Goal: Task Accomplishment & Management: Use online tool/utility

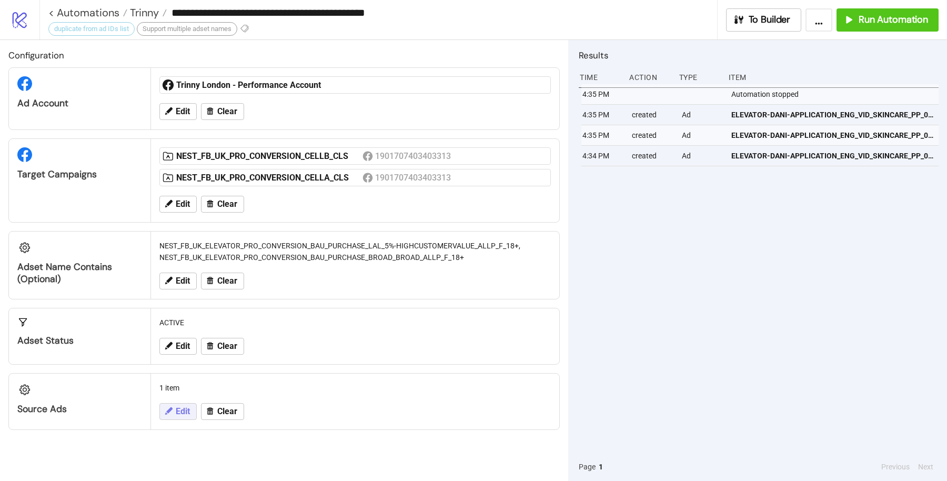
click at [177, 407] on span "Edit" at bounding box center [183, 411] width 14 height 9
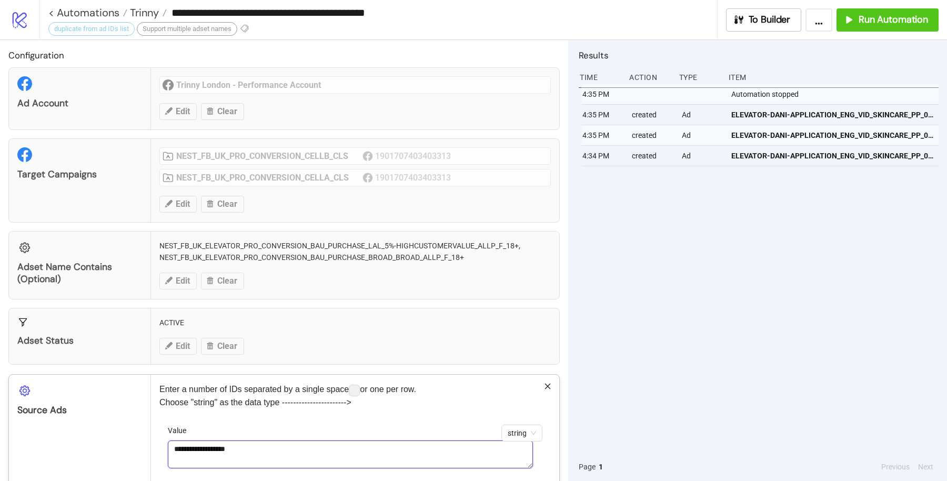
click at [293, 443] on textarea "**********" at bounding box center [350, 454] width 365 height 28
paste textarea "**********"
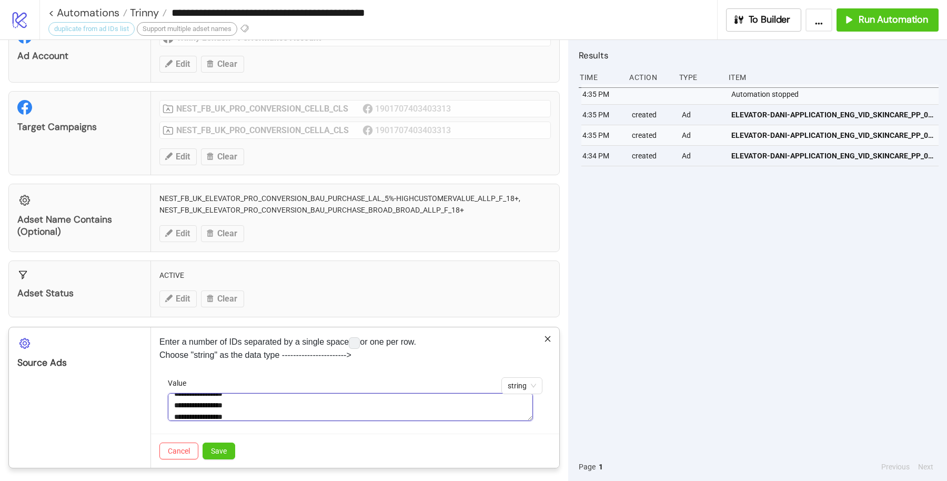
scroll to position [31, 0]
type textarea "**********"
click at [222, 453] on button "Save" at bounding box center [219, 451] width 33 height 17
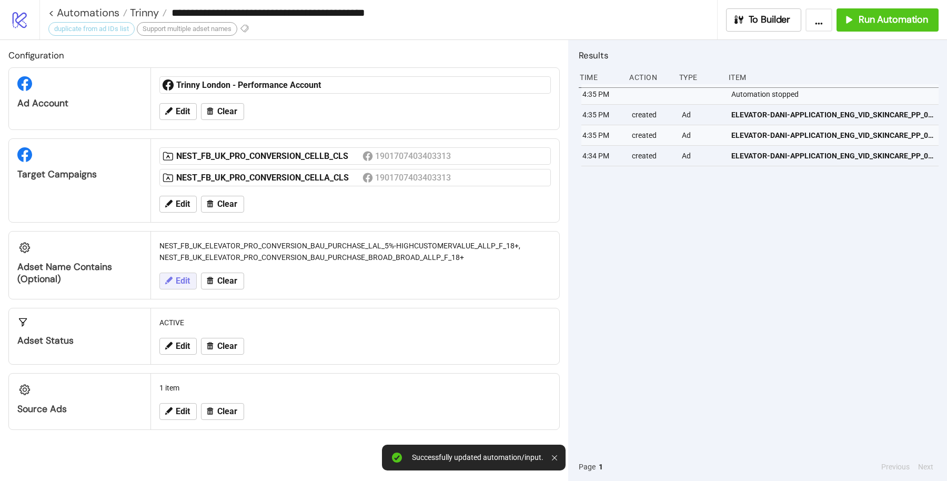
click at [182, 277] on span "Edit" at bounding box center [183, 280] width 14 height 9
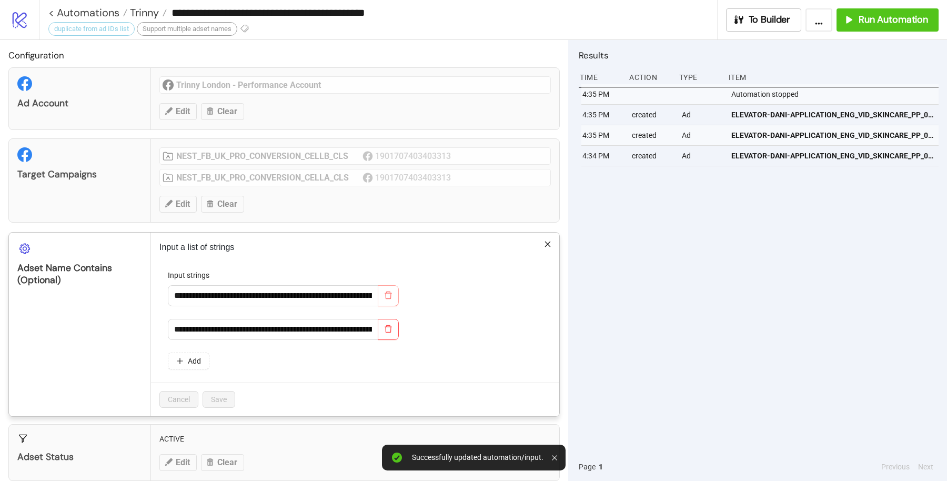
click at [392, 291] on icon "delete" at bounding box center [388, 295] width 8 height 8
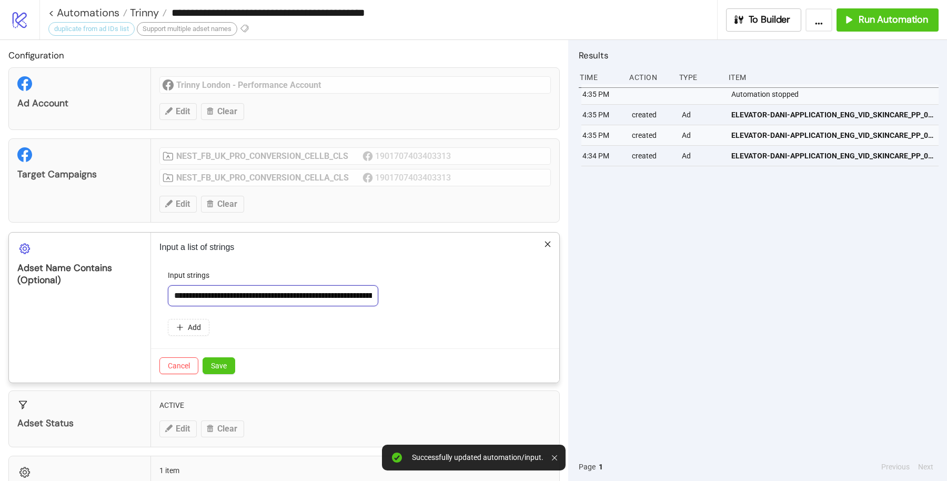
drag, startPoint x: 349, startPoint y: 293, endPoint x: 358, endPoint y: 294, distance: 9.0
click at [349, 292] on input "**********" at bounding box center [273, 295] width 211 height 21
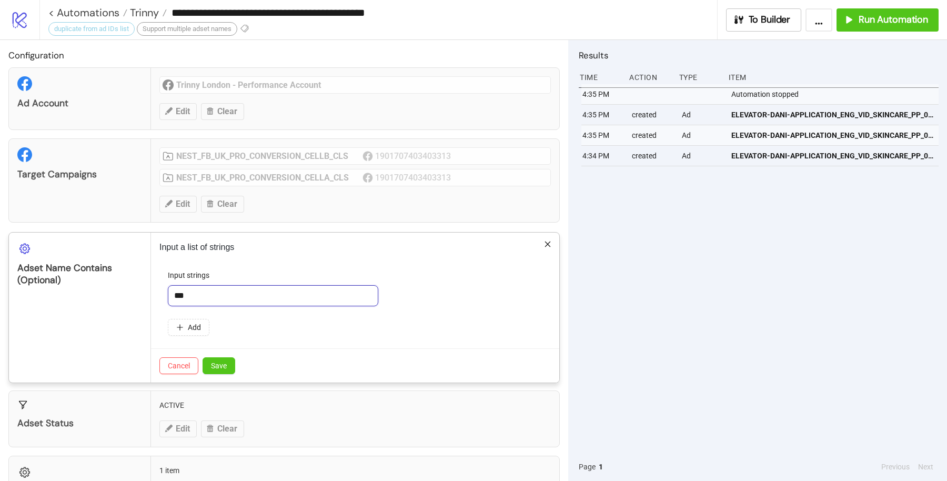
type input "***"
click at [218, 353] on div "Cancel Save" at bounding box center [355, 365] width 408 height 34
click at [224, 362] on span "Save" at bounding box center [219, 366] width 16 height 8
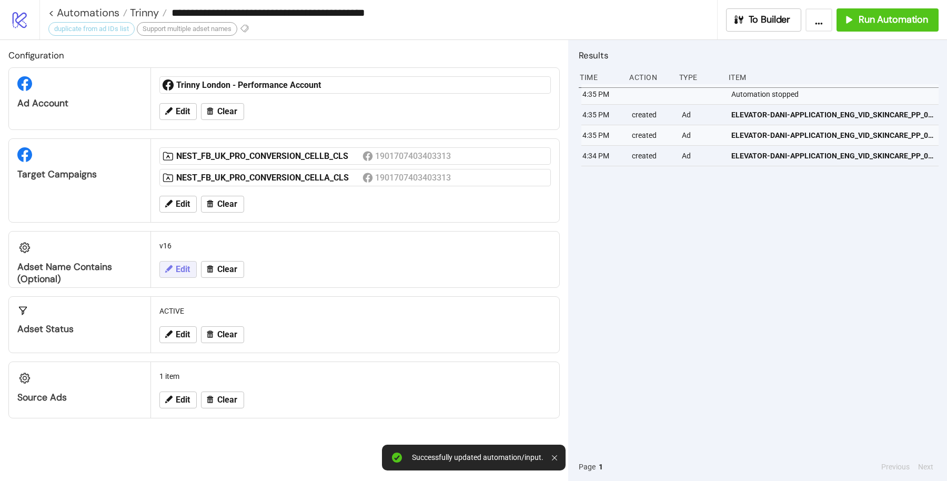
click at [169, 265] on icon at bounding box center [168, 268] width 7 height 7
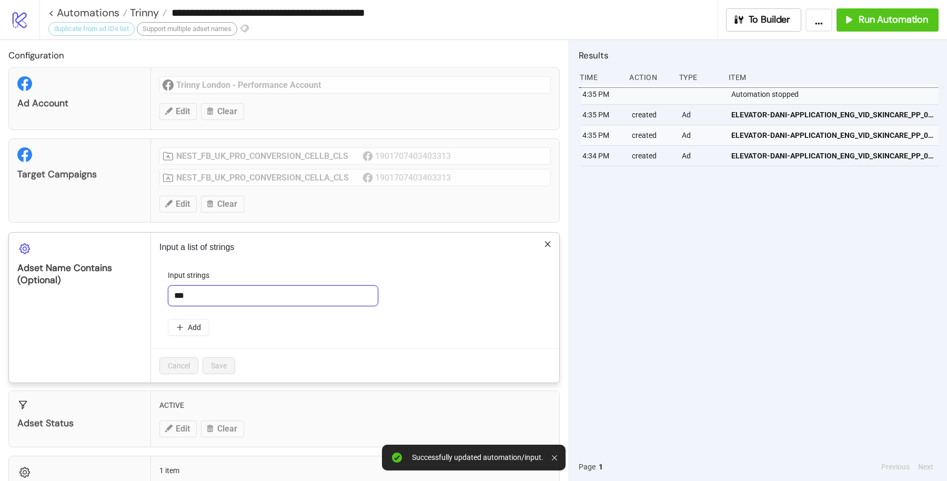
drag, startPoint x: 169, startPoint y: 293, endPoint x: 177, endPoint y: 293, distance: 7.4
click at [177, 293] on input "***" at bounding box center [273, 295] width 211 height 21
type input "***"
click at [222, 362] on span "Save" at bounding box center [219, 366] width 16 height 8
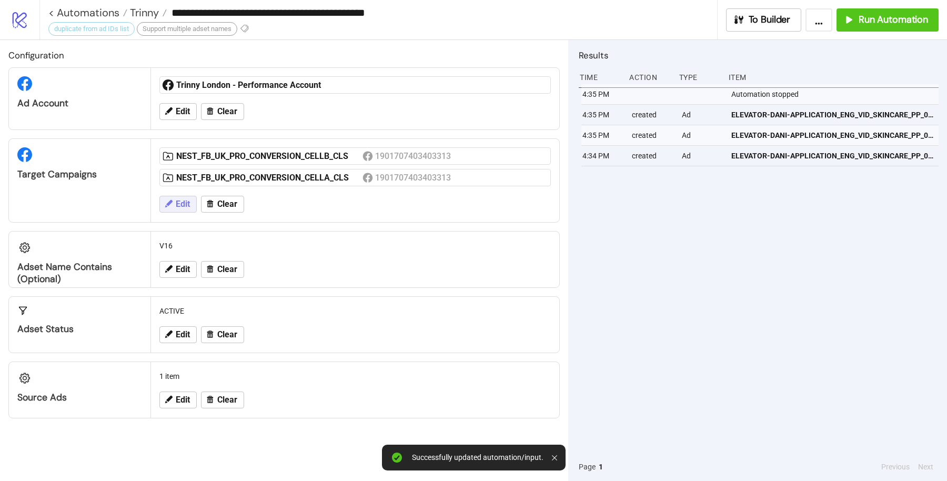
click at [178, 209] on button "Edit" at bounding box center [177, 204] width 37 height 17
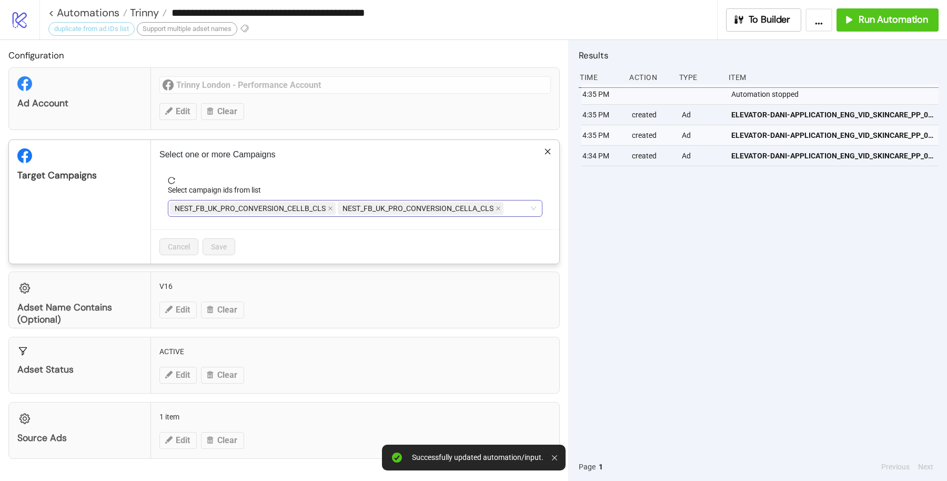
click at [509, 211] on div "NEST_FB_UK_PRO_CONVERSION_CELLB_CLS NEST_FB_UK_PRO_CONVERSION_CELLA_CLS" at bounding box center [349, 208] width 359 height 15
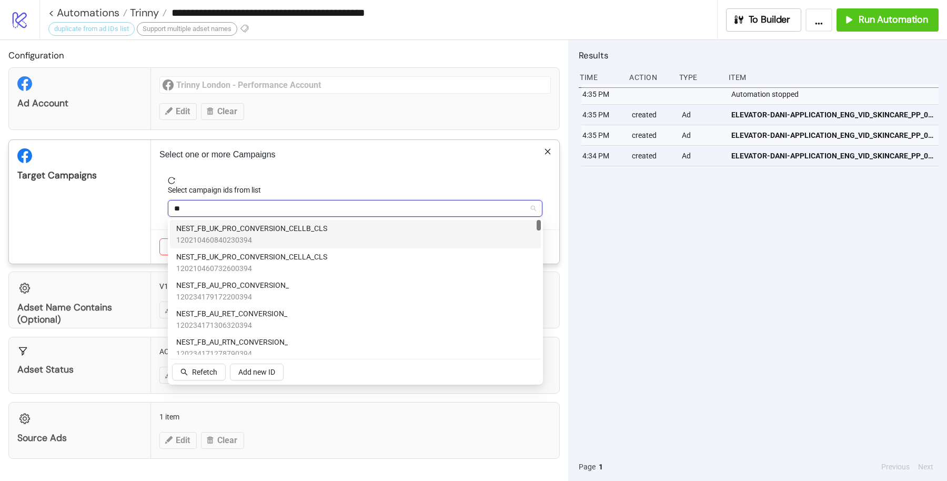
type input "*"
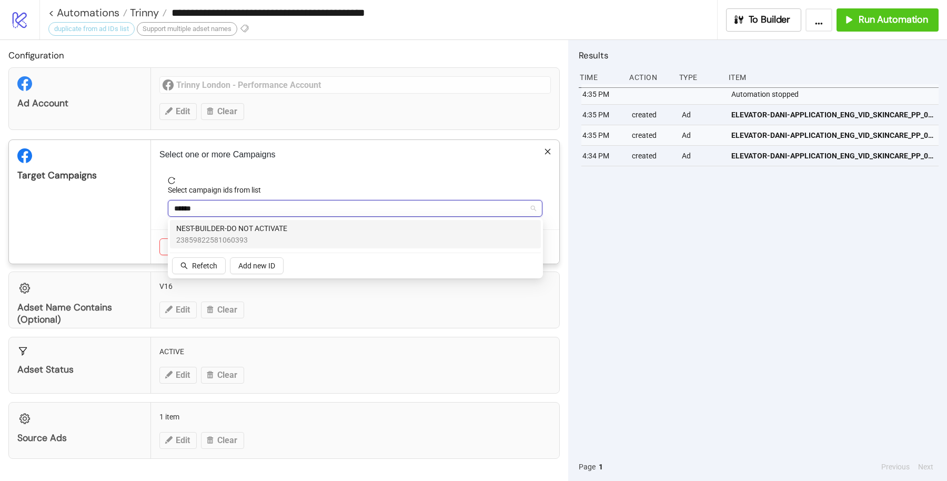
type input "*******"
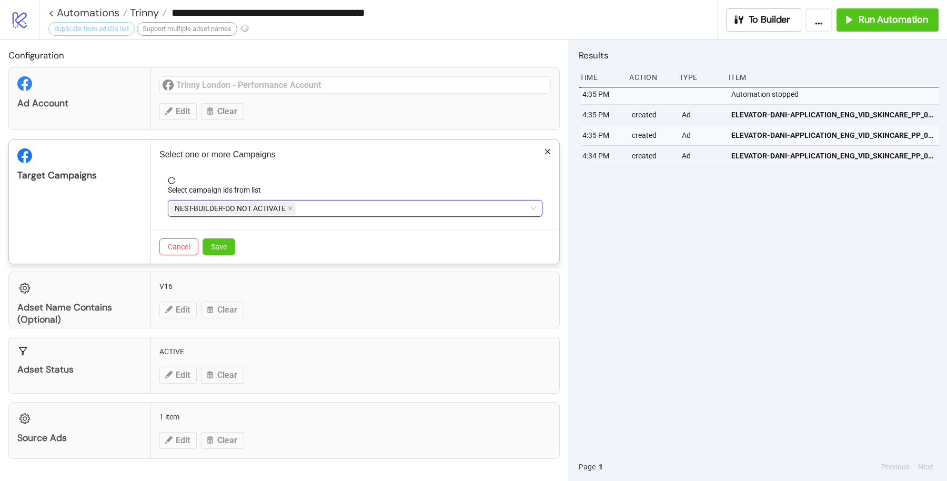
click at [467, 165] on div "Select one or more Campaigns Select campaign ids from list NEST-BUILDER-DO NOT …" at bounding box center [355, 202] width 408 height 124
click at [221, 248] on span "Save" at bounding box center [219, 247] width 16 height 8
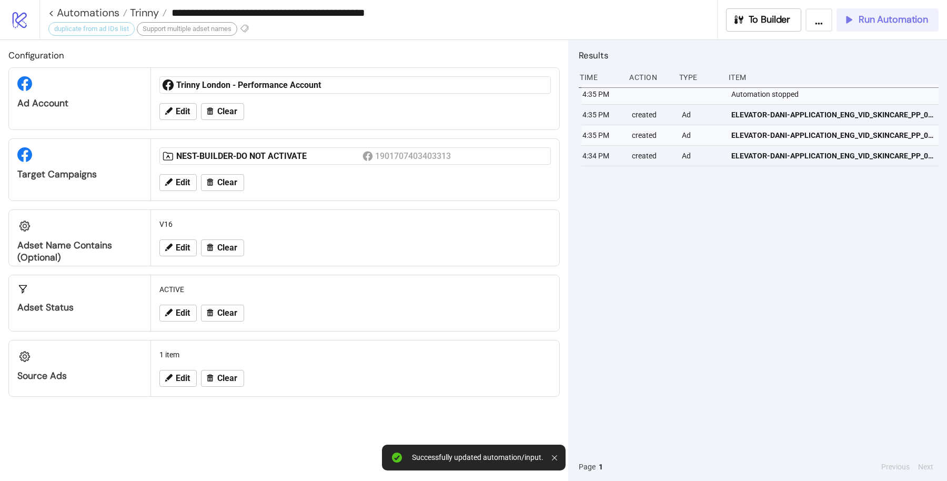
click at [884, 17] on span "Run Automation" at bounding box center [893, 20] width 69 height 12
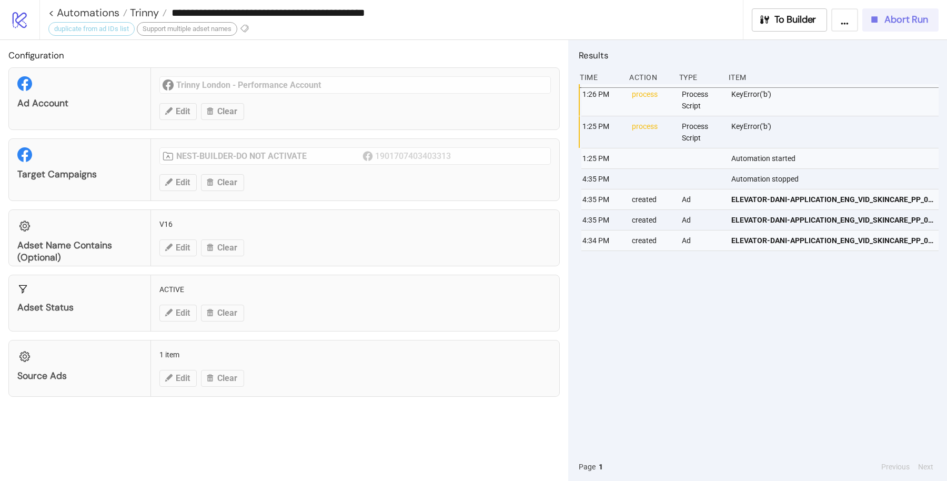
click at [889, 19] on span "Abort Run" at bounding box center [907, 20] width 44 height 12
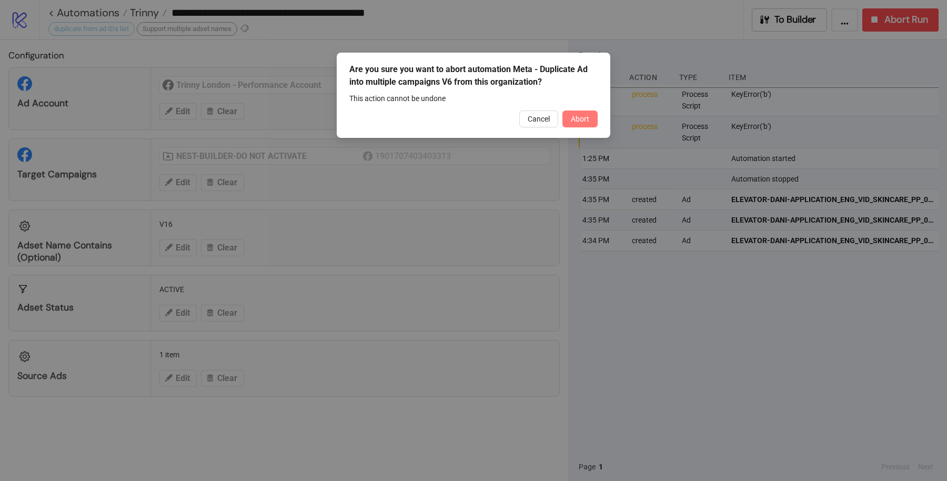
click at [580, 122] on span "Abort" at bounding box center [580, 119] width 18 height 8
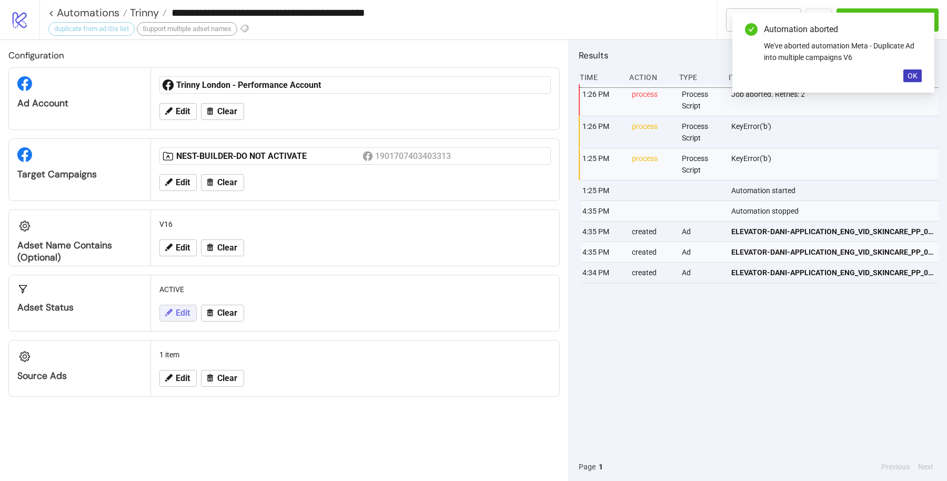
click at [174, 308] on button "Edit" at bounding box center [177, 313] width 37 height 17
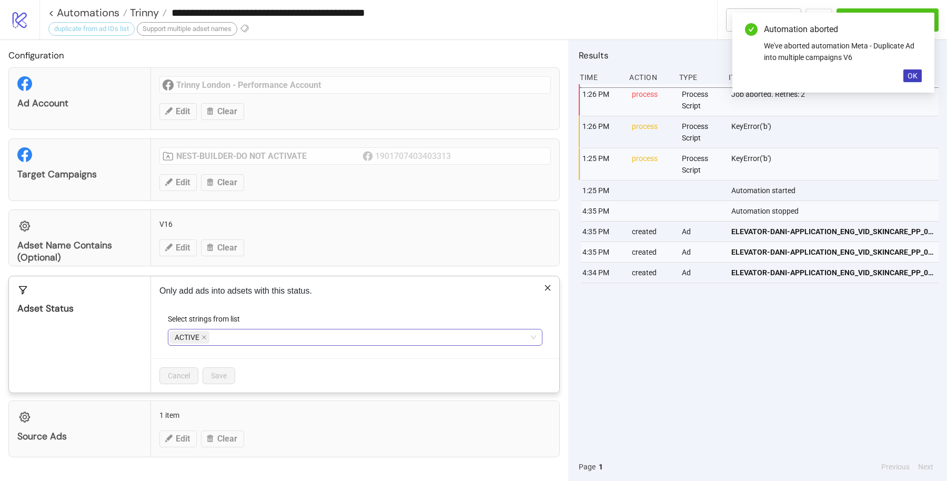
click at [229, 335] on div "ACTIVE" at bounding box center [349, 337] width 359 height 15
type input "*****"
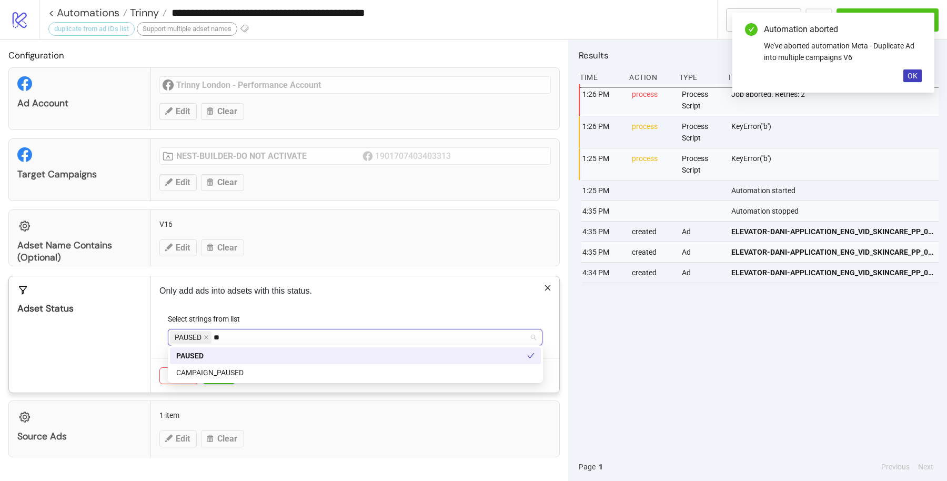
type input "***"
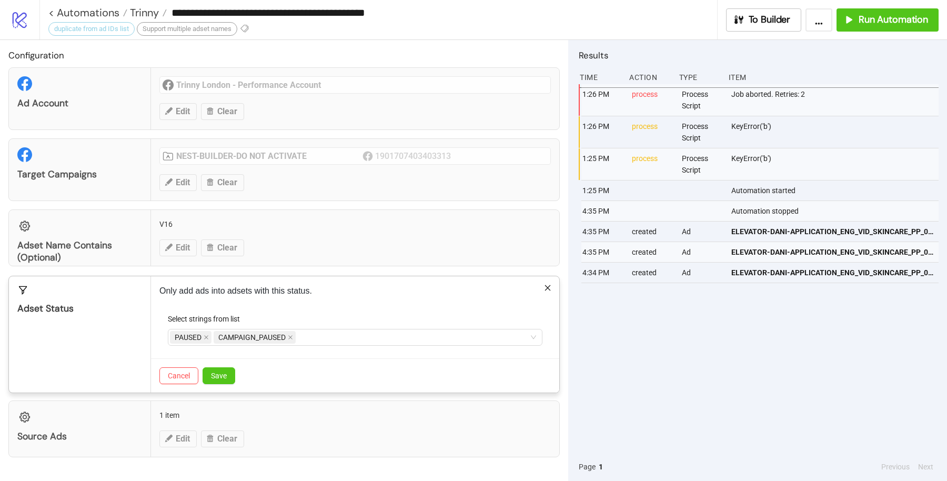
click at [353, 308] on div "Only add ads into adsets with this status. Select strings from list PAUSED CAMP…" at bounding box center [355, 334] width 408 height 116
click at [222, 372] on span "Save" at bounding box center [219, 376] width 16 height 8
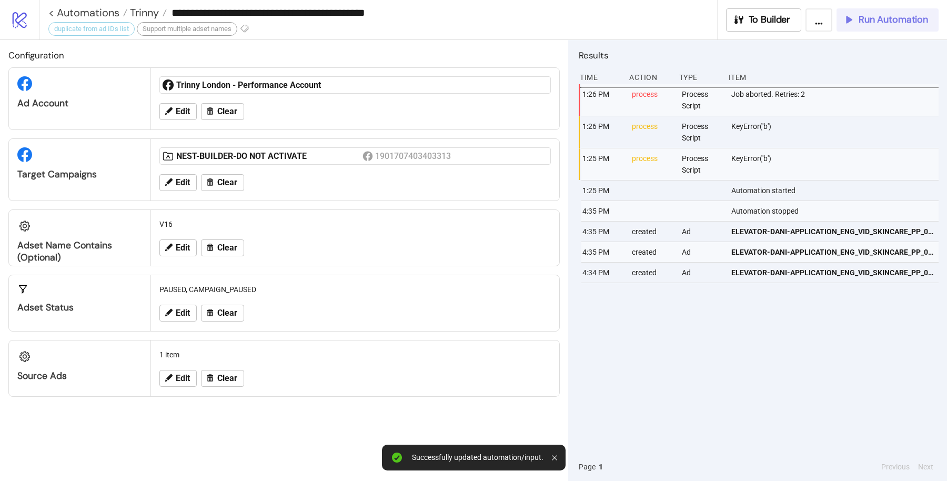
click at [869, 27] on button "Run Automation" at bounding box center [888, 19] width 102 height 23
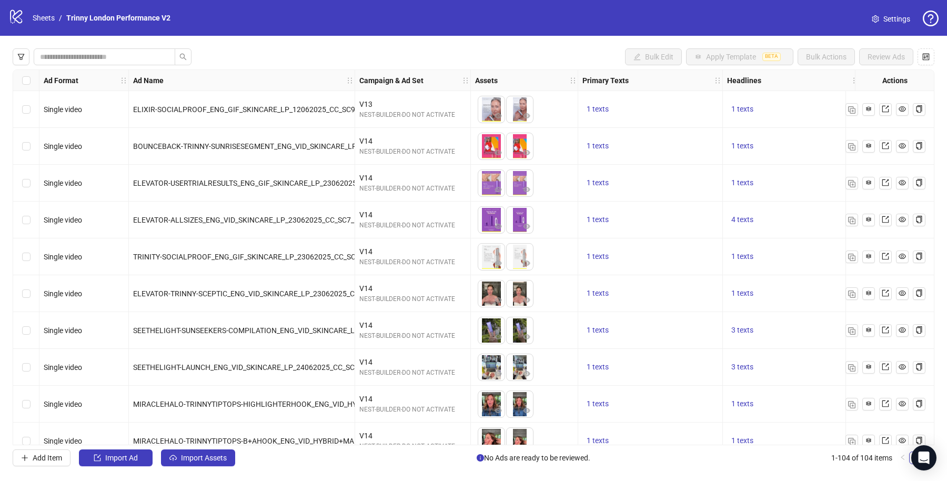
drag, startPoint x: 379, startPoint y: 0, endPoint x: 300, endPoint y: 132, distance: 153.2
click at [300, 132] on div "BOUNCEBACK-TRINNY-SUNRISESEGMENT_ENG_VID_SKINCARE_LP_23062025_CC_SC23_USP9_TL_" at bounding box center [242, 146] width 226 height 37
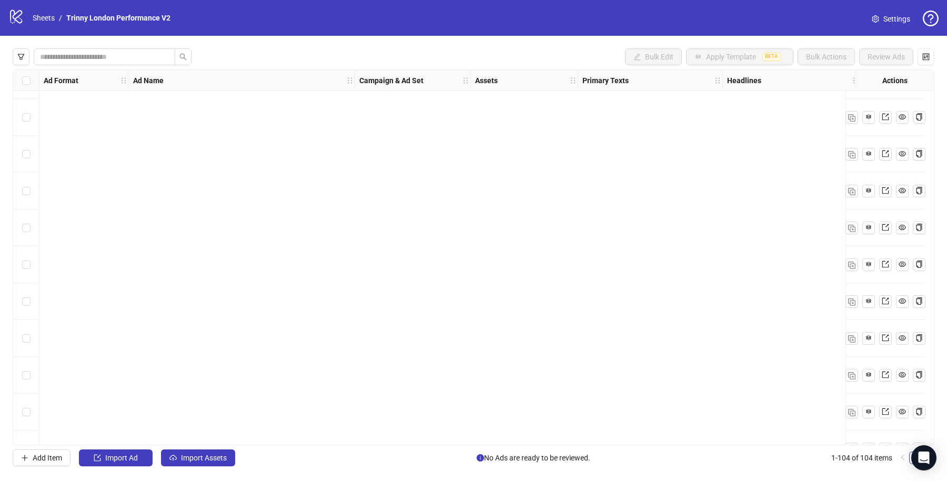
scroll to position [3481, 0]
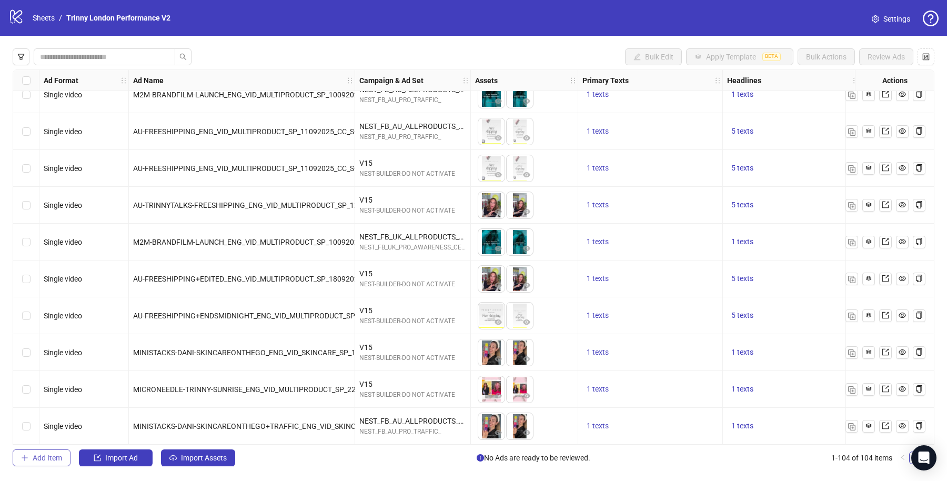
click at [32, 455] on button "Add Item" at bounding box center [42, 457] width 58 height 17
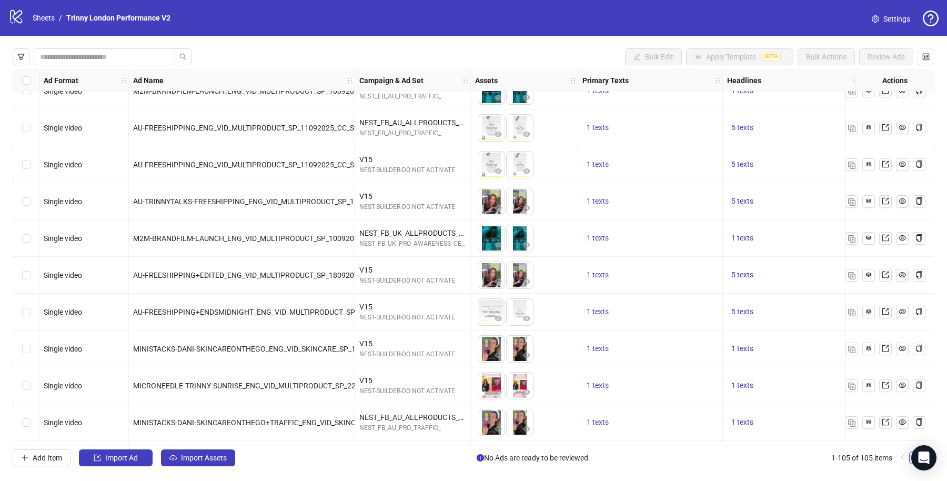
scroll to position [3518, 0]
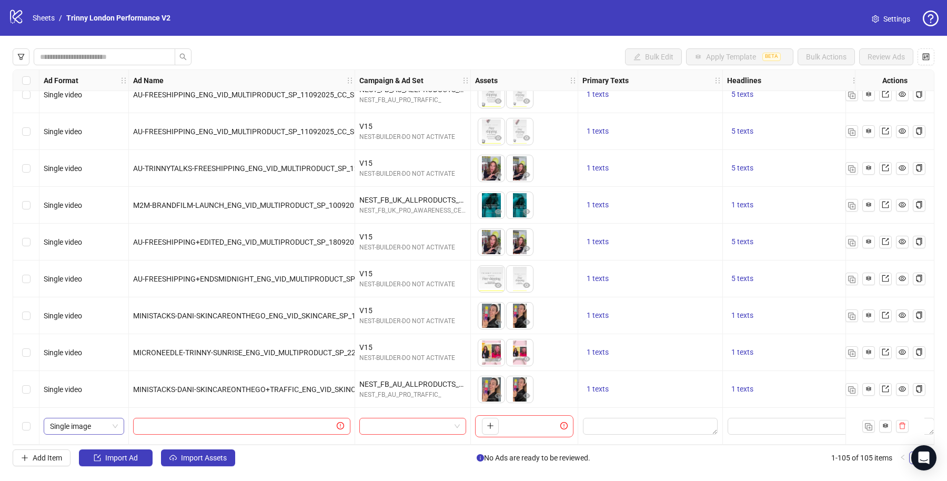
click at [81, 422] on span "Single image" at bounding box center [84, 426] width 68 height 16
click at [92, 317] on div "Single video" at bounding box center [84, 318] width 64 height 12
click at [388, 418] on div at bounding box center [412, 426] width 107 height 17
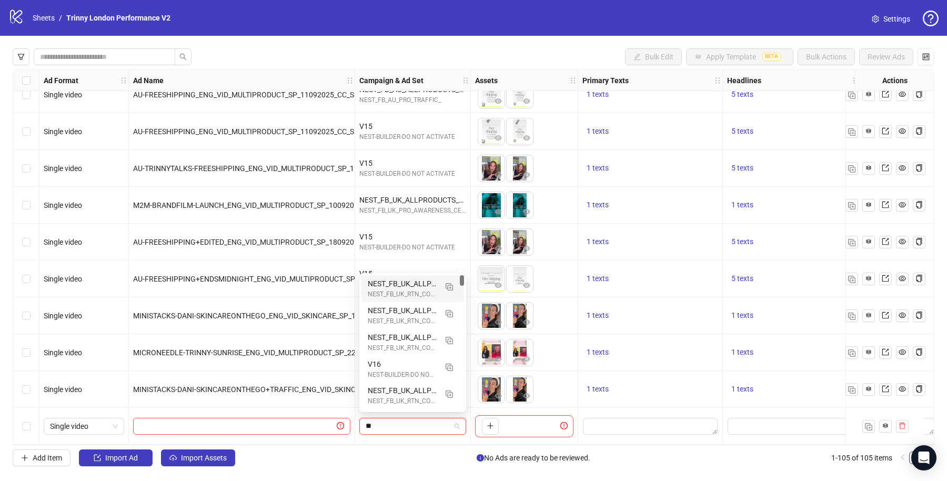
type input "***"
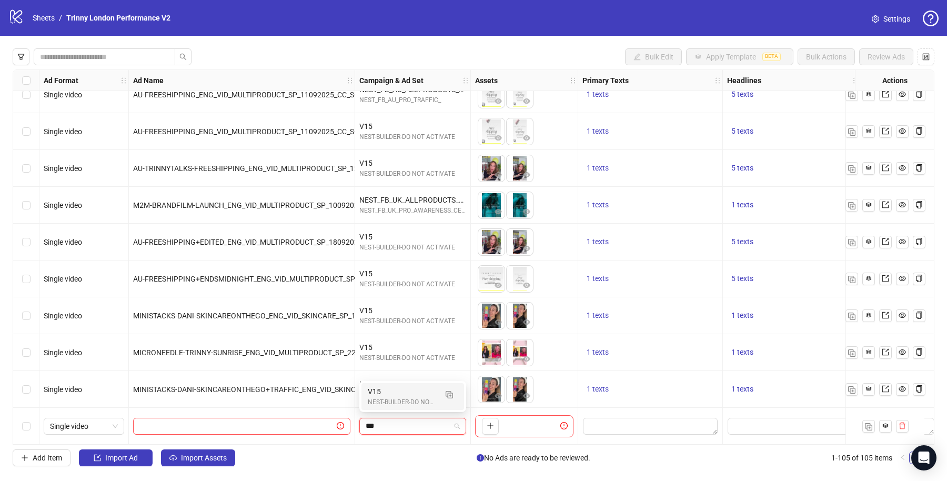
click at [396, 398] on div "NEST-BUILDER-DO NOT ACTIVATE" at bounding box center [402, 402] width 69 height 10
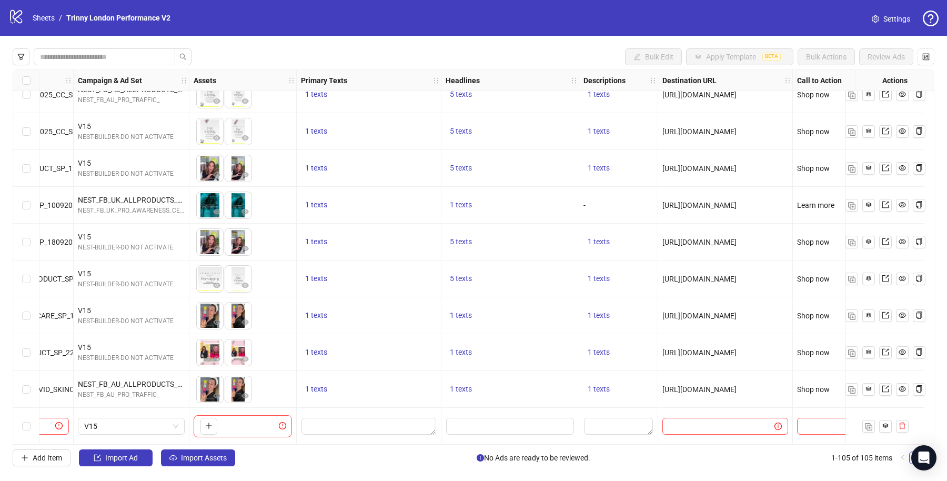
scroll to position [3518, 313]
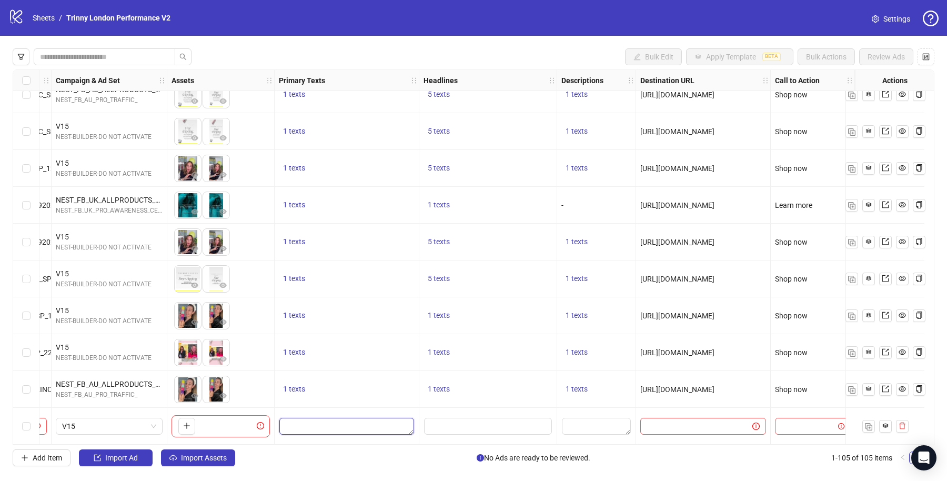
click at [339, 423] on textarea "Edit values" at bounding box center [346, 426] width 135 height 17
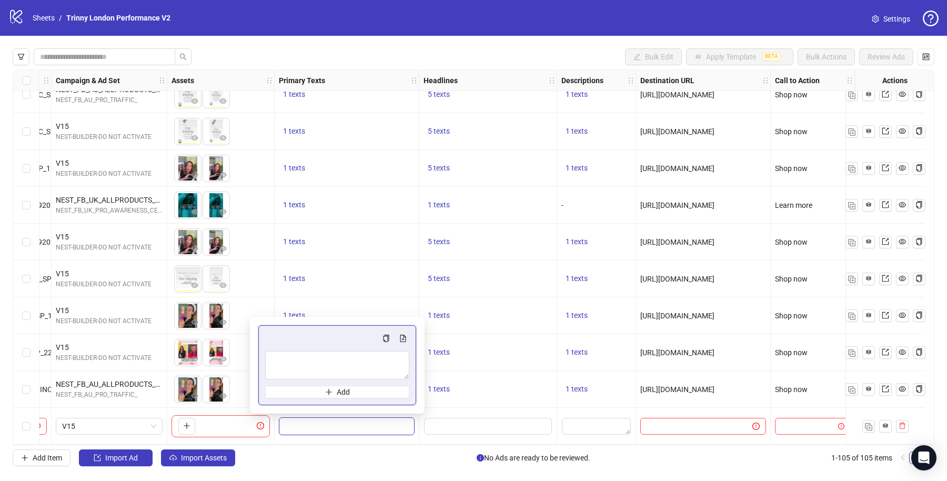
type textarea "**********"
click at [495, 362] on div "1 texts" at bounding box center [488, 352] width 138 height 37
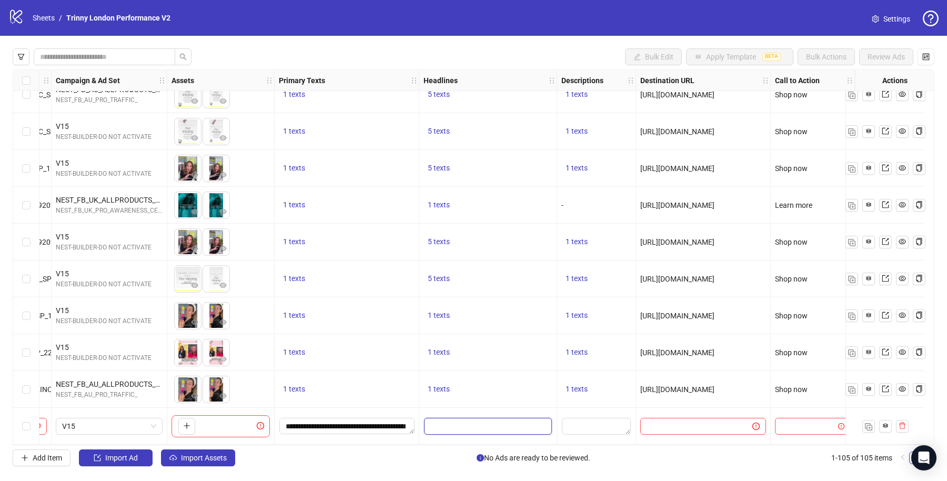
click at [482, 418] on input "Edit values" at bounding box center [488, 426] width 128 height 17
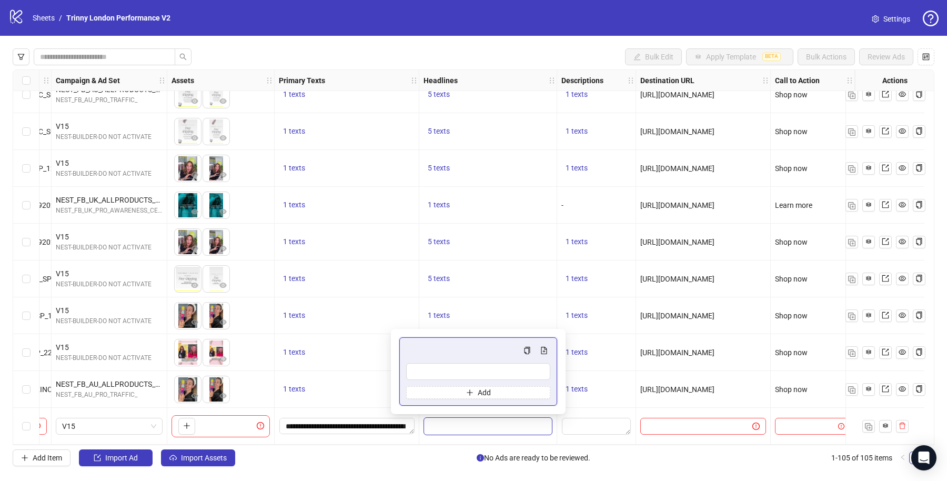
type input "**********"
click at [492, 309] on div "1 texts" at bounding box center [488, 315] width 129 height 13
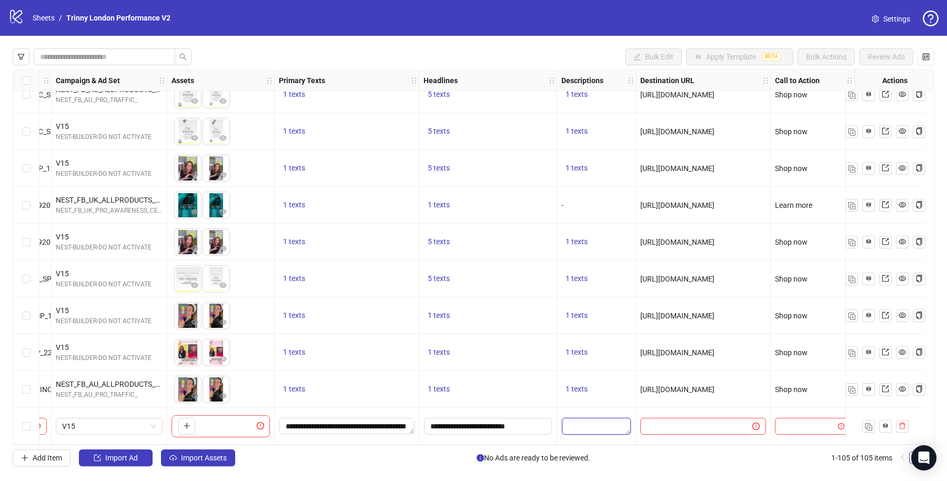
click at [569, 426] on textarea "Edit values" at bounding box center [596, 426] width 69 height 17
click at [591, 288] on div "1 texts" at bounding box center [596, 278] width 79 height 37
click at [795, 412] on div at bounding box center [813, 426] width 84 height 37
click at [796, 413] on div at bounding box center [813, 426] width 84 height 37
click at [797, 418] on input "search" at bounding box center [807, 426] width 53 height 16
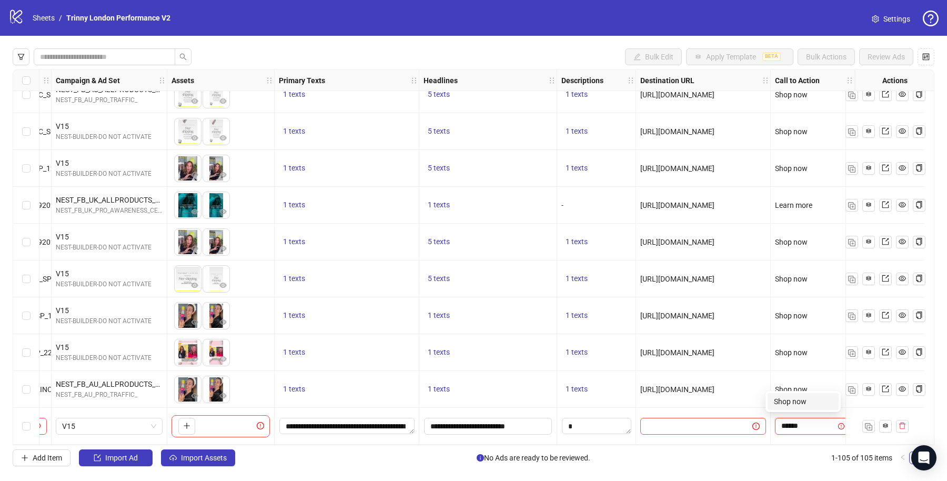
type input "*******"
click at [720, 420] on input "text" at bounding box center [692, 426] width 91 height 12
paste input "**********"
type input "**********"
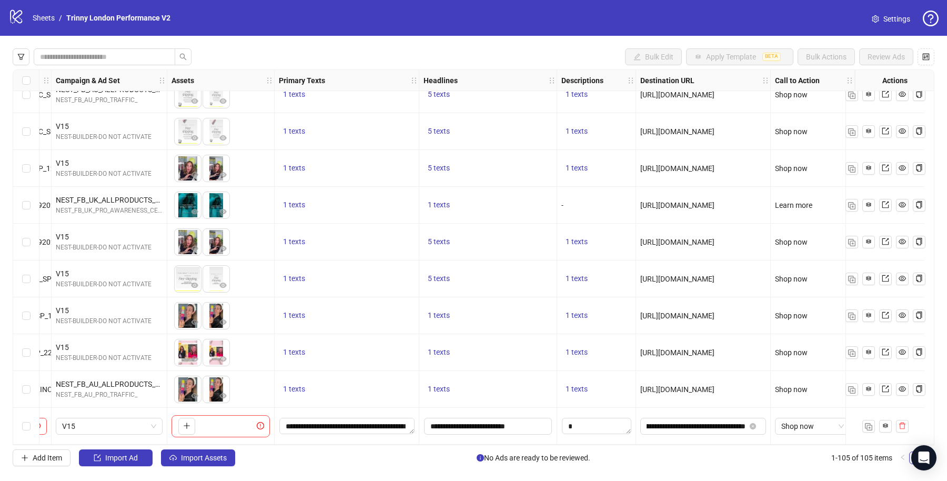
click at [704, 371] on div "[URL][DOMAIN_NAME]" at bounding box center [703, 389] width 135 height 37
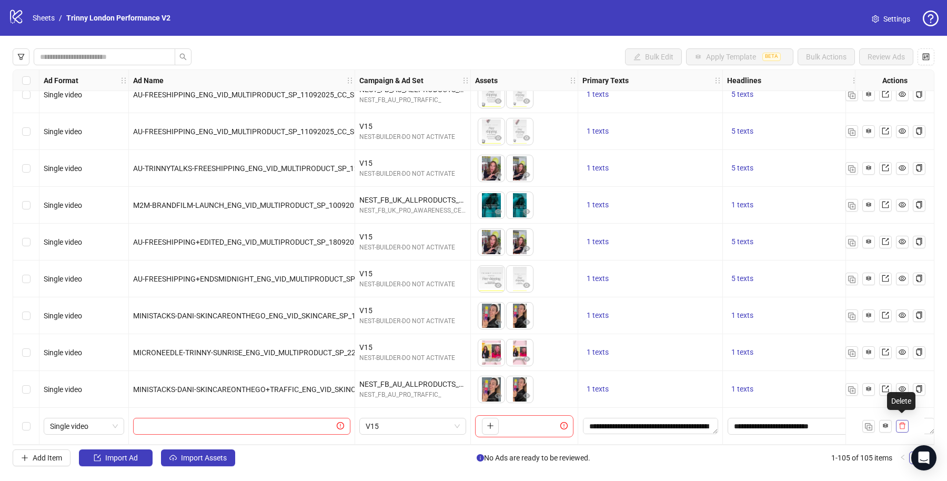
click at [903, 423] on icon "delete" at bounding box center [902, 425] width 7 height 7
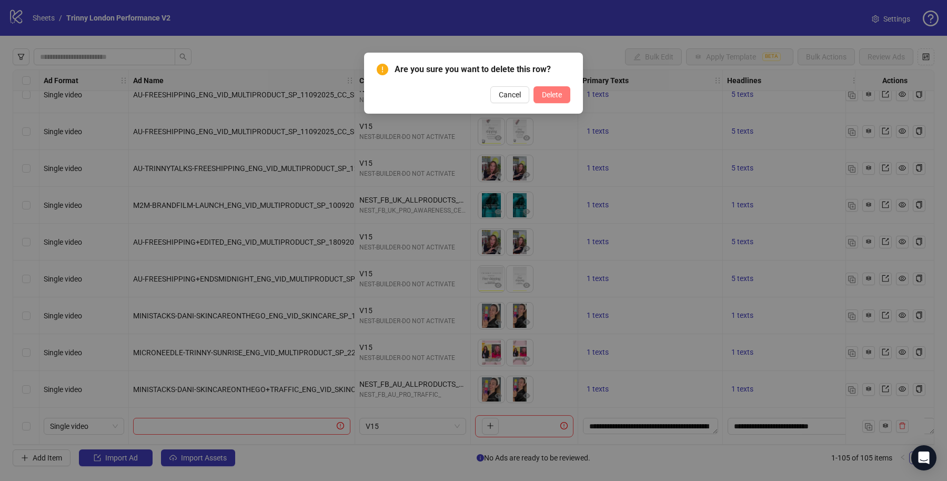
click at [554, 93] on span "Delete" at bounding box center [552, 95] width 20 height 8
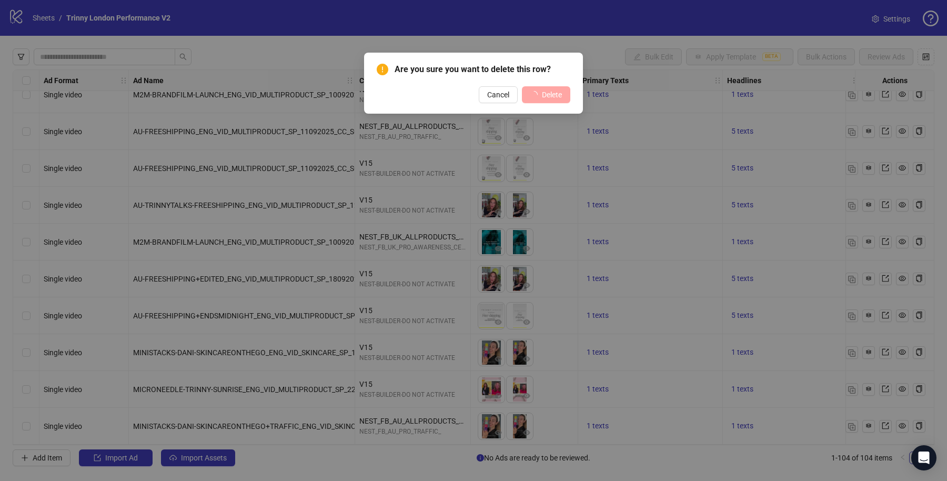
scroll to position [3481, 0]
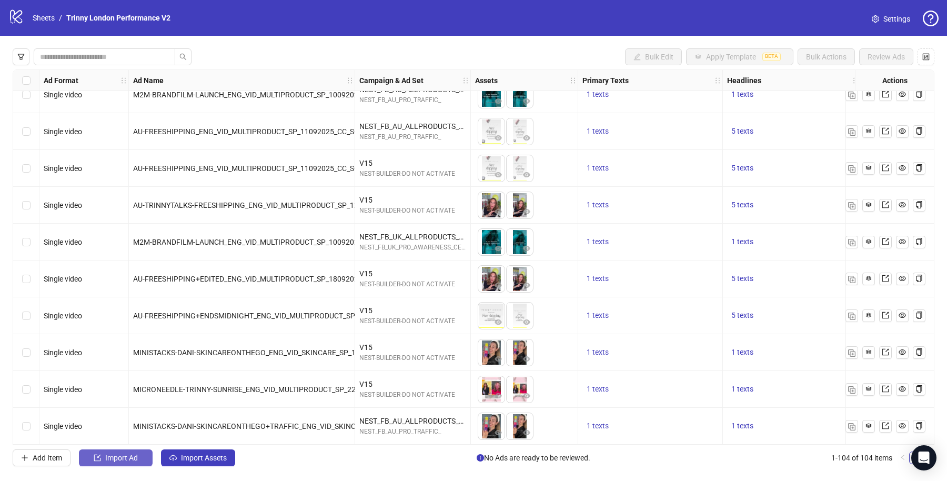
click at [107, 460] on span "Import Ad" at bounding box center [121, 458] width 33 height 8
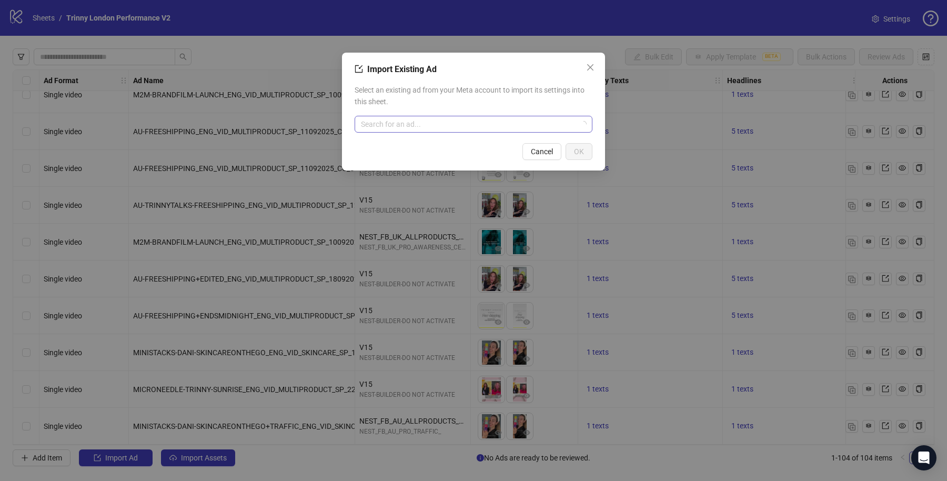
click at [420, 124] on input "search" at bounding box center [469, 124] width 216 height 16
click at [465, 110] on div "Select an existing ad from your Meta account to import its settings into this s…" at bounding box center [474, 108] width 238 height 57
click at [437, 125] on input "search" at bounding box center [469, 124] width 216 height 16
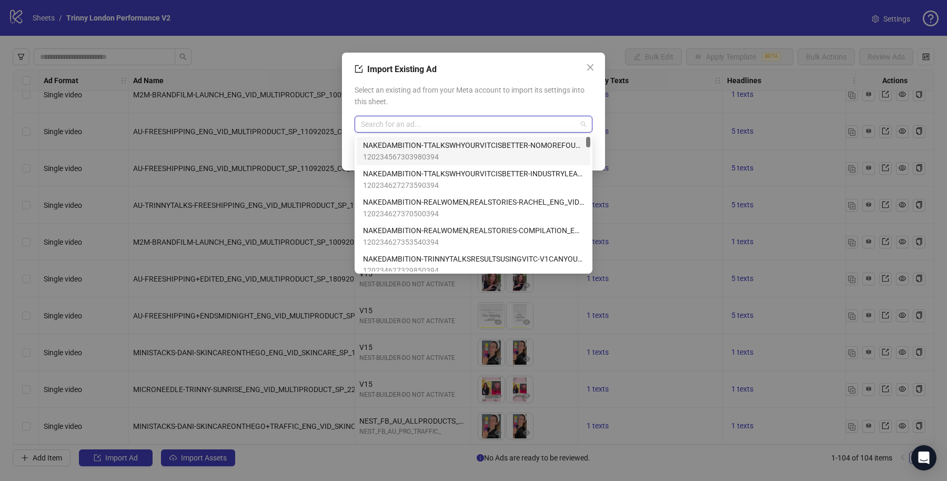
click at [444, 103] on span "Select an existing ad from your Meta account to import its settings into this s…" at bounding box center [474, 95] width 238 height 23
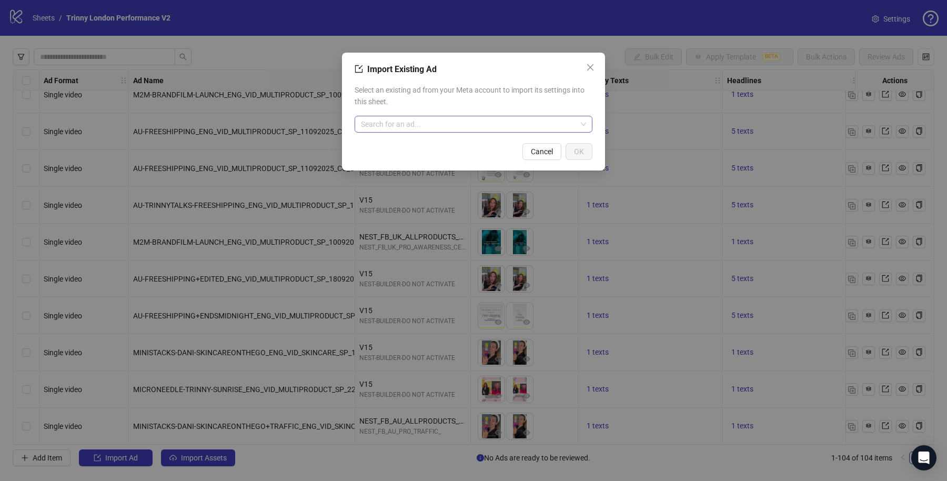
click at [436, 120] on input "search" at bounding box center [469, 124] width 216 height 16
paste input "**********"
type input "**********"
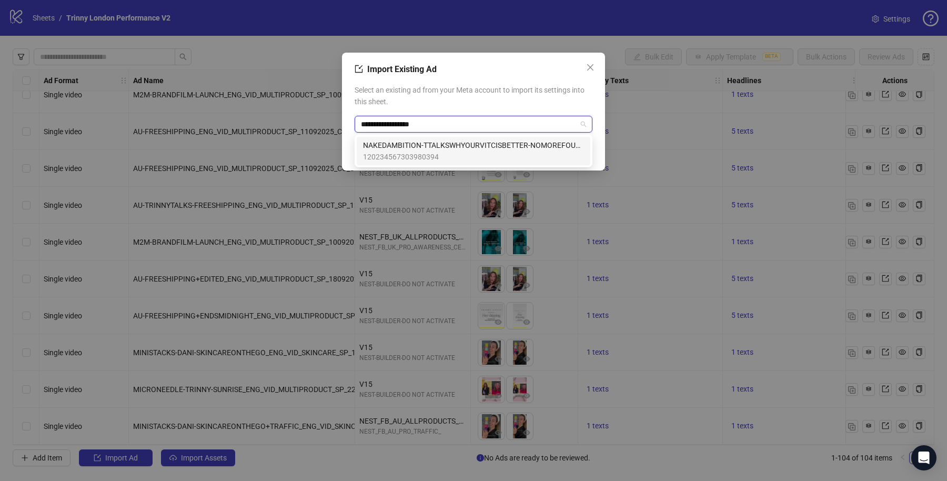
click at [435, 141] on span "NAKEDAMBITION-TTALKSWHYOURVITCISBETTER-NOMOREFOUNDATION_ENG_VID_SKINCARE_SP_061…" at bounding box center [473, 145] width 221 height 12
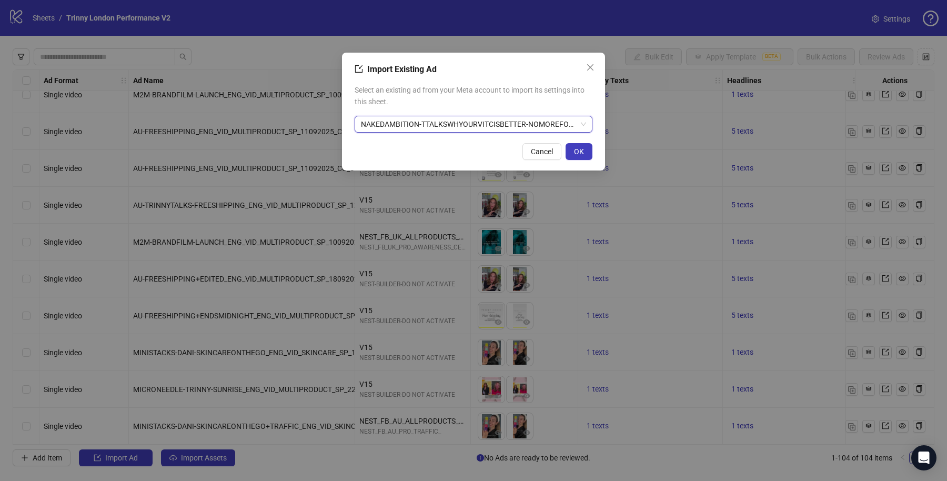
click at [582, 144] on button "OK" at bounding box center [579, 151] width 27 height 17
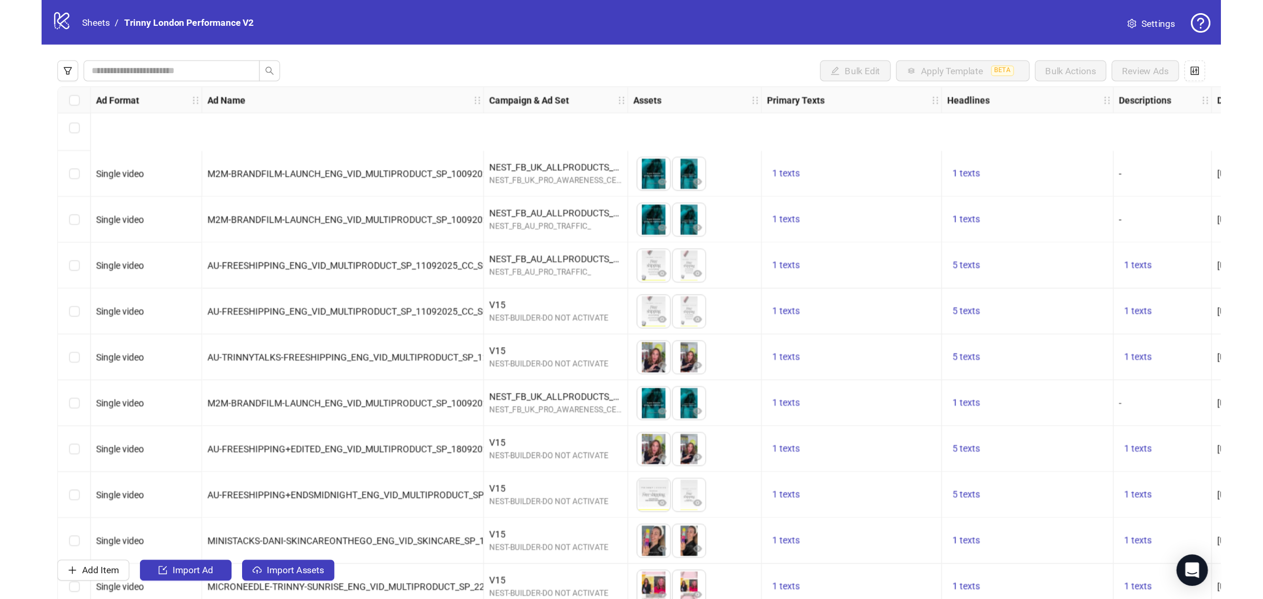
scroll to position [3400, 0]
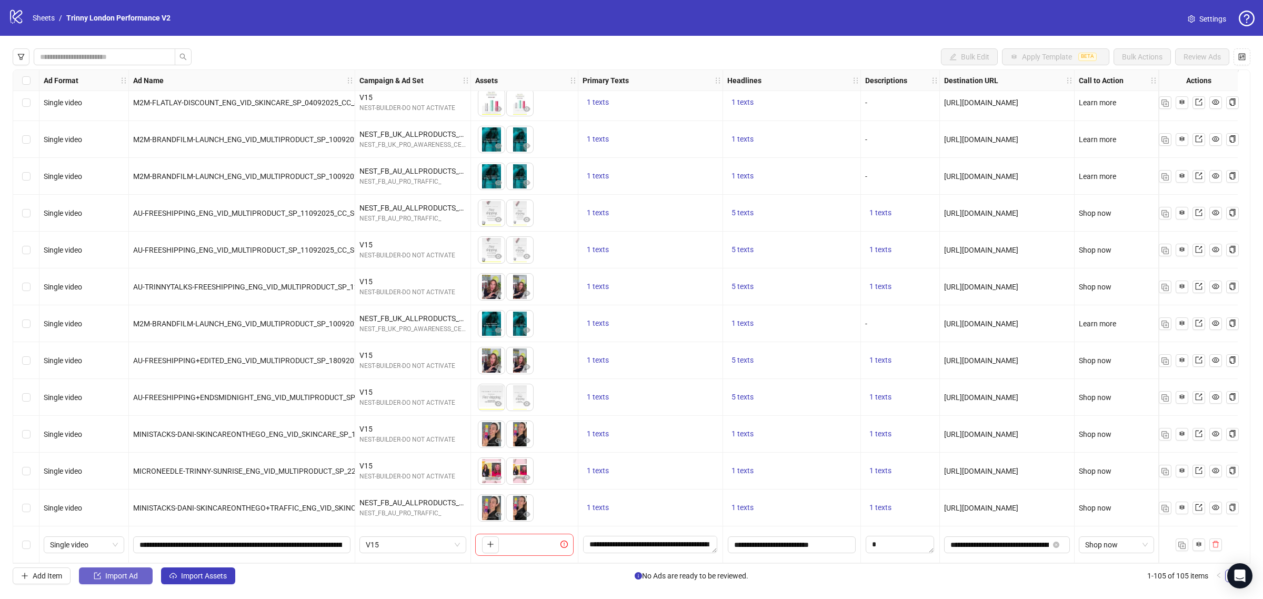
click at [124, 480] on span "Import Ad" at bounding box center [121, 576] width 33 height 8
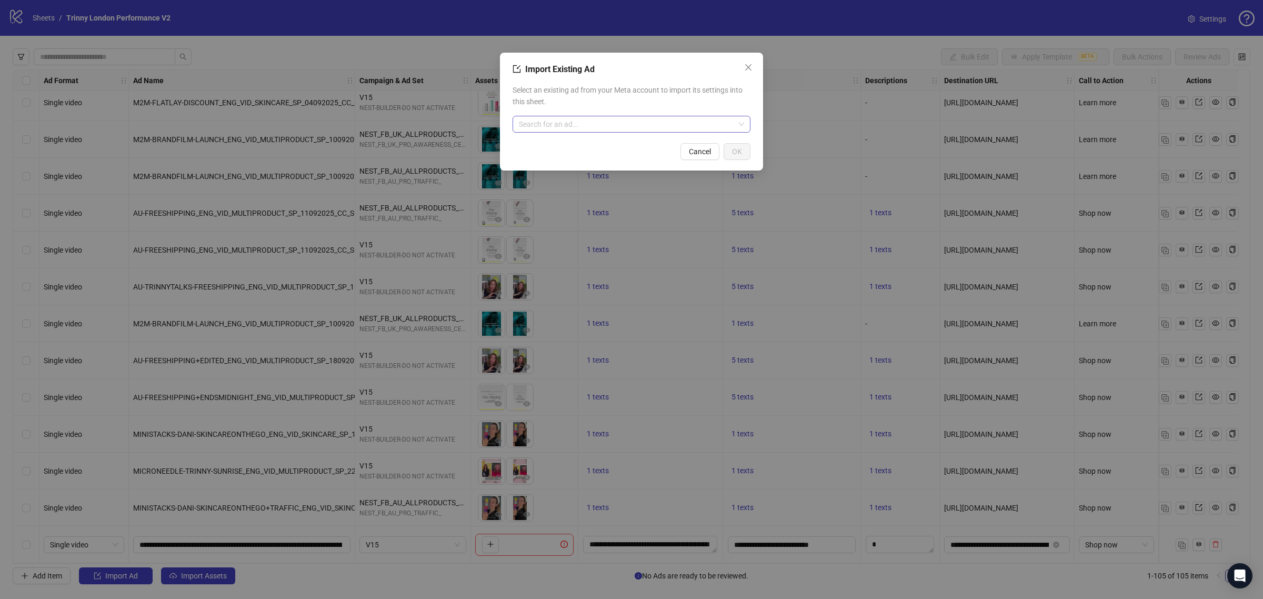
click at [593, 121] on input "search" at bounding box center [627, 124] width 216 height 16
paste input "**********"
type input "**********"
click at [593, 146] on span "NAKEDAMBITION-TRINNYTALKSRESULTSUSINGVITC-V2DOYOUSEE_ENG_VID_SKINCARE_SP_031020…" at bounding box center [631, 145] width 221 height 12
click at [648, 82] on div "Select an existing ad from your Meta account to import its settings into this s…" at bounding box center [632, 108] width 238 height 57
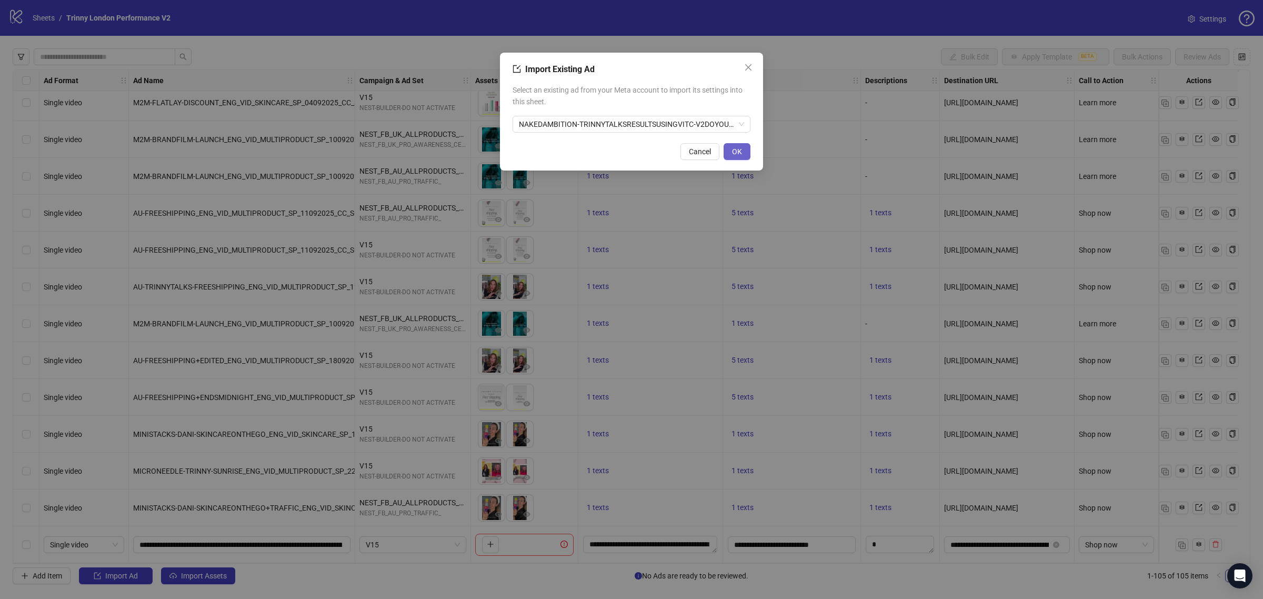
click at [735, 154] on span "OK" at bounding box center [737, 151] width 10 height 8
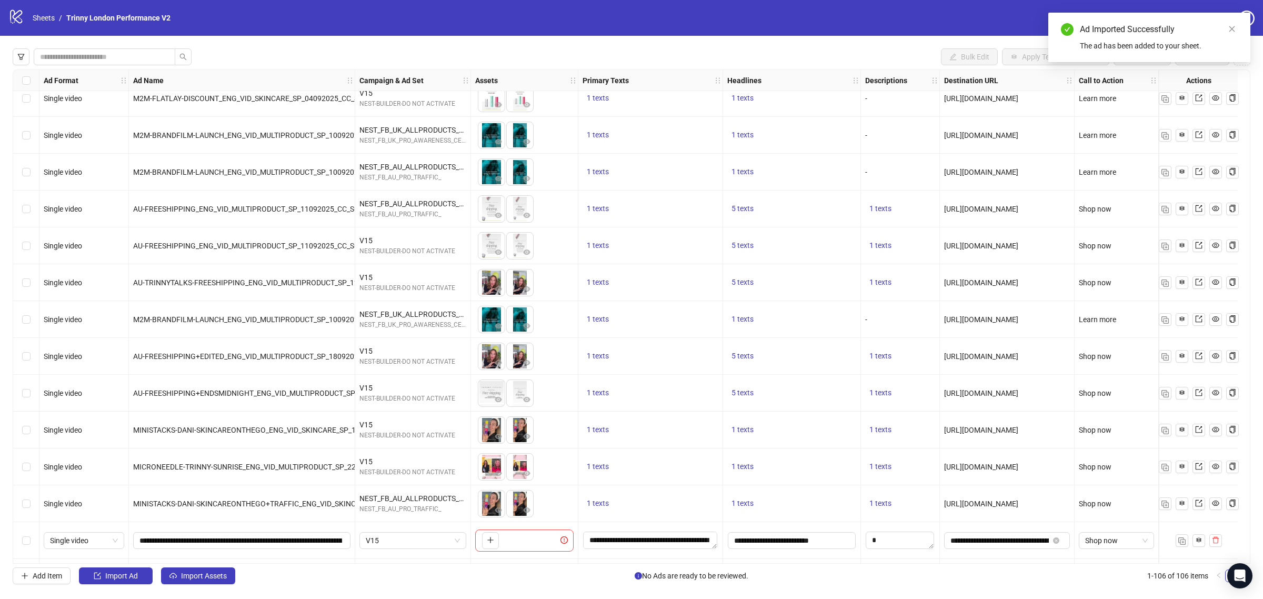
scroll to position [3437, 0]
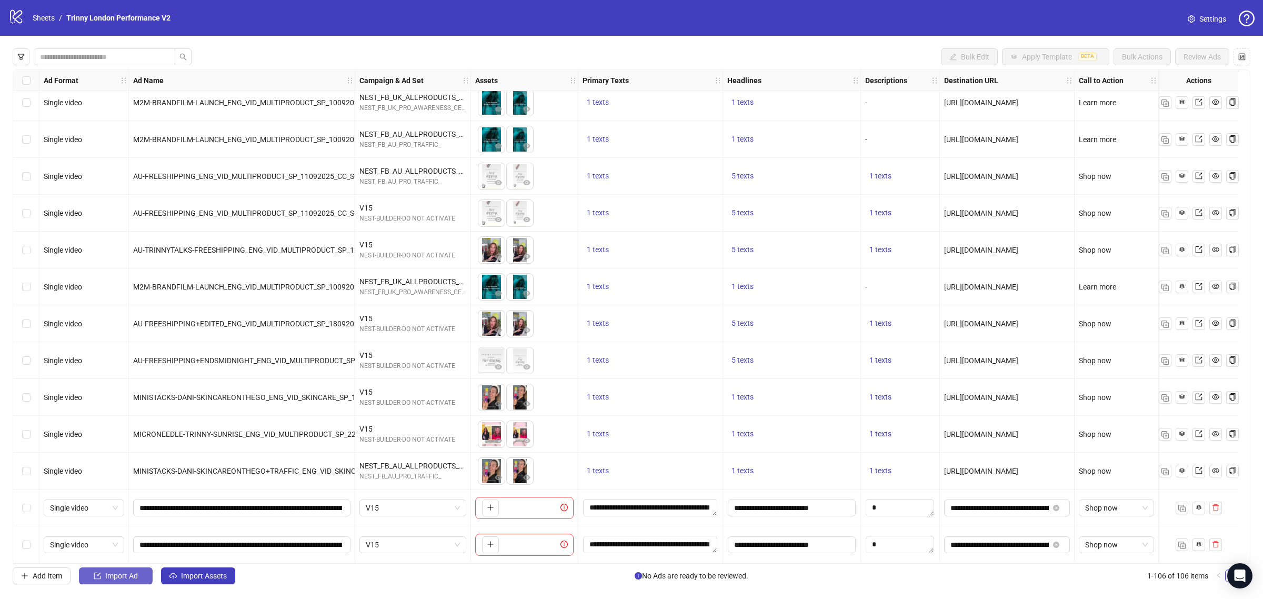
click at [117, 480] on span "Import Ad" at bounding box center [121, 576] width 33 height 8
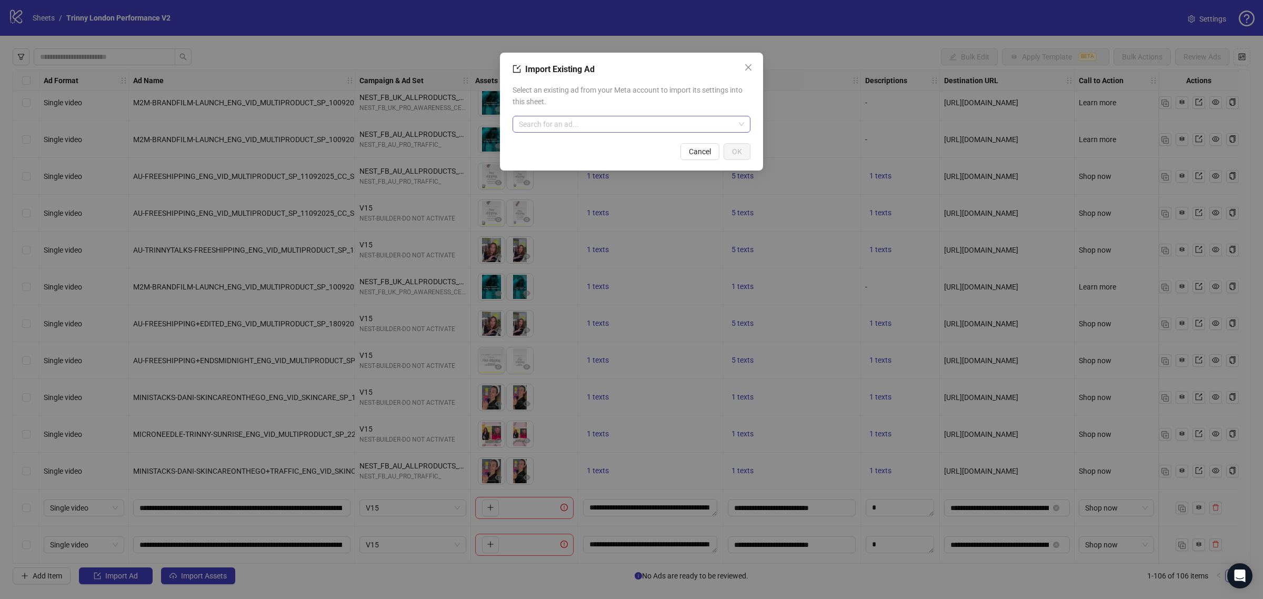
click at [649, 124] on input "search" at bounding box center [627, 124] width 216 height 16
paste input "**********"
type input "**********"
click at [654, 152] on span "120234622972720394" at bounding box center [631, 157] width 221 height 12
click at [735, 146] on button "OK" at bounding box center [737, 151] width 27 height 17
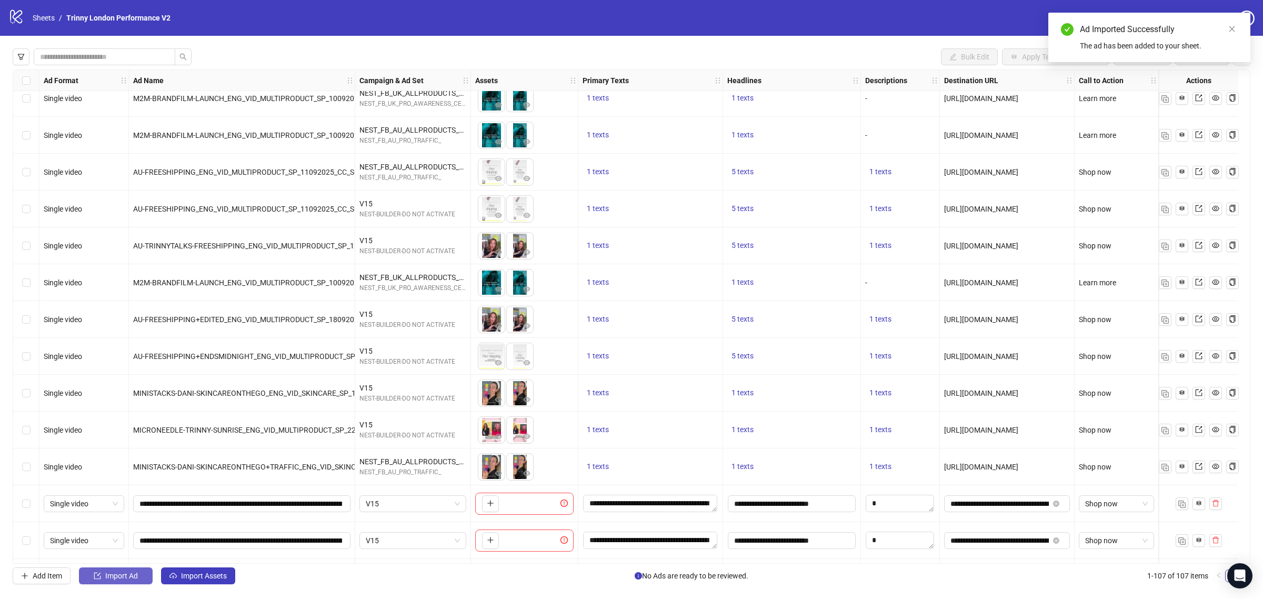
click at [117, 480] on button "Import Ad" at bounding box center [116, 575] width 74 height 17
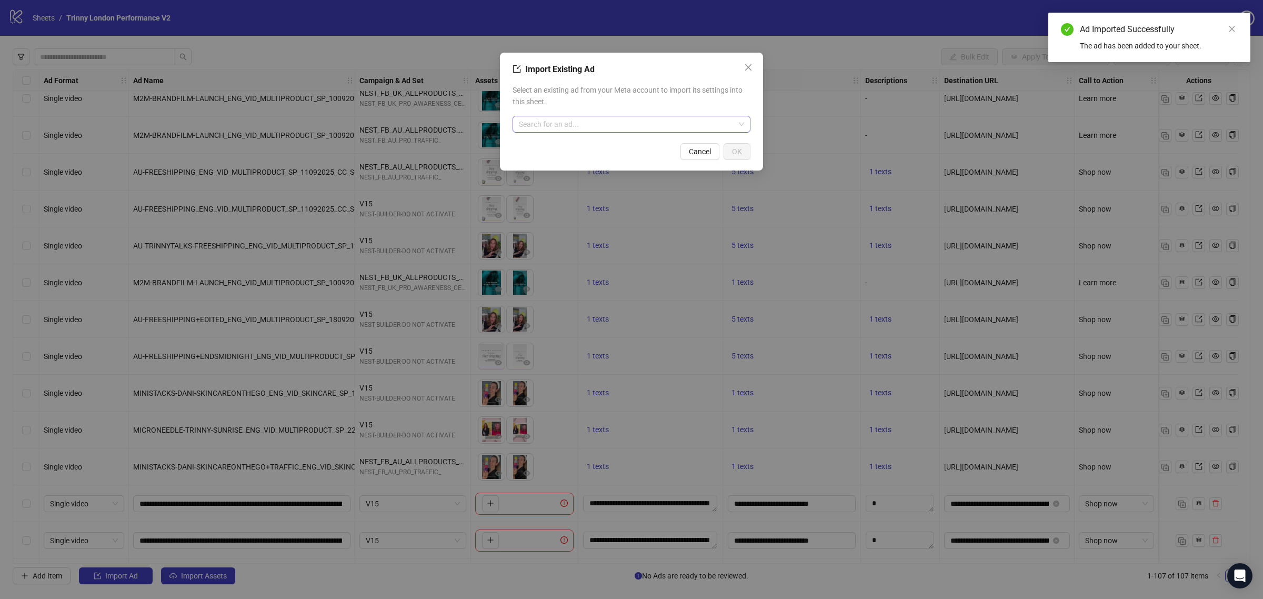
click at [612, 123] on input "search" at bounding box center [627, 124] width 216 height 16
paste input "**********"
type input "**********"
click at [670, 144] on span "NAKEDAMBITION-PRODUCT-TEXTURE_ENG_VID_SKINCARE_SP_07102025_CC_SC20_USP11_TL_" at bounding box center [631, 145] width 221 height 12
click at [673, 95] on span "Select an existing ad from your Meta account to import its settings into this s…" at bounding box center [632, 95] width 238 height 23
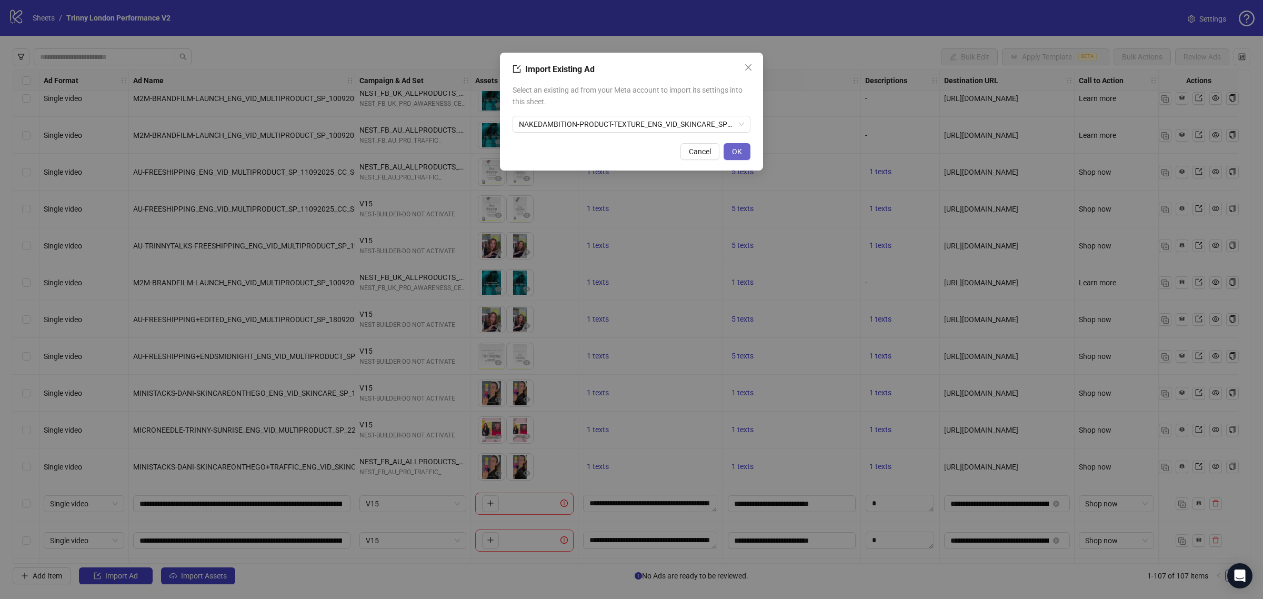
click at [736, 150] on span "OK" at bounding box center [737, 151] width 10 height 8
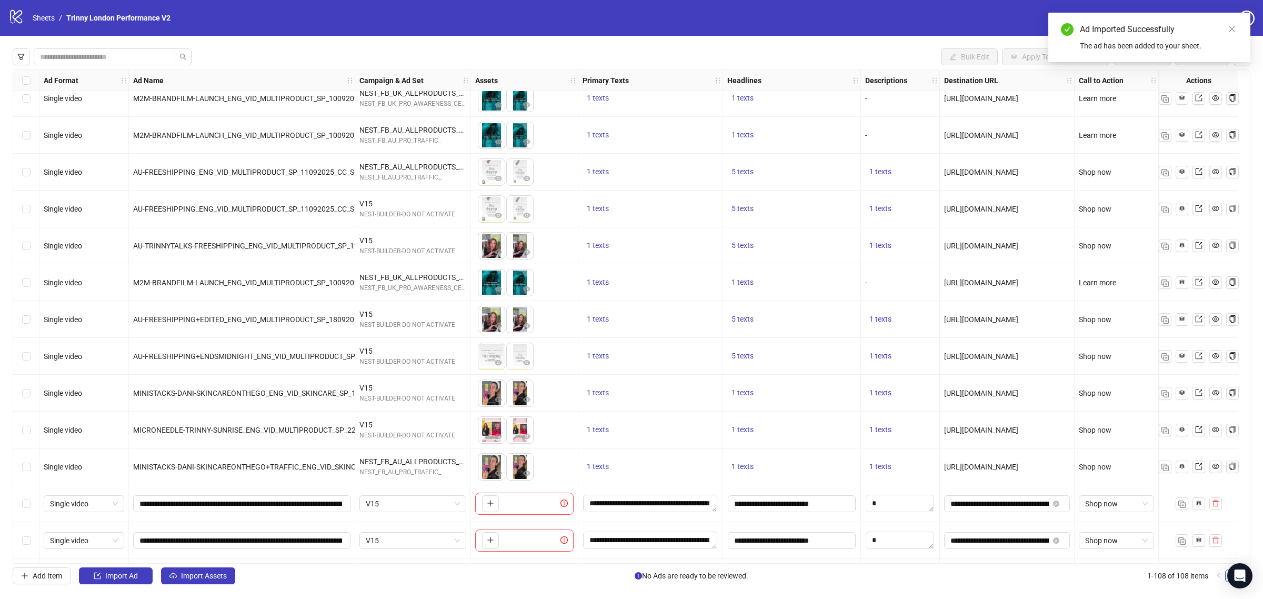
scroll to position [3511, 0]
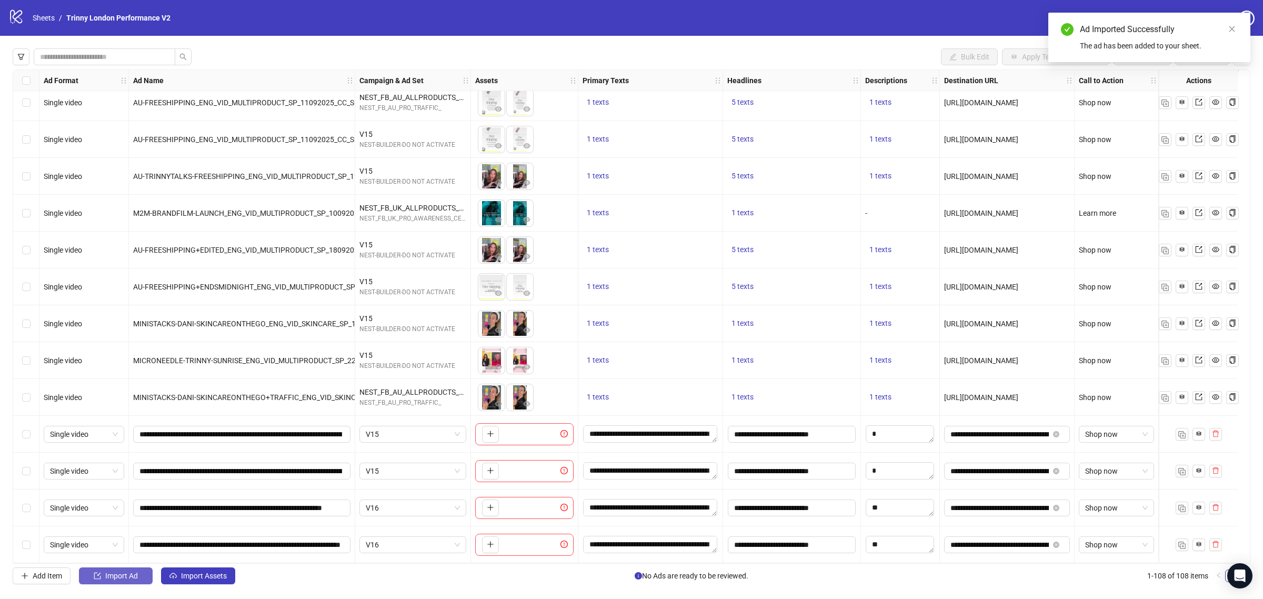
click at [125, 480] on span "Import Ad" at bounding box center [121, 576] width 33 height 8
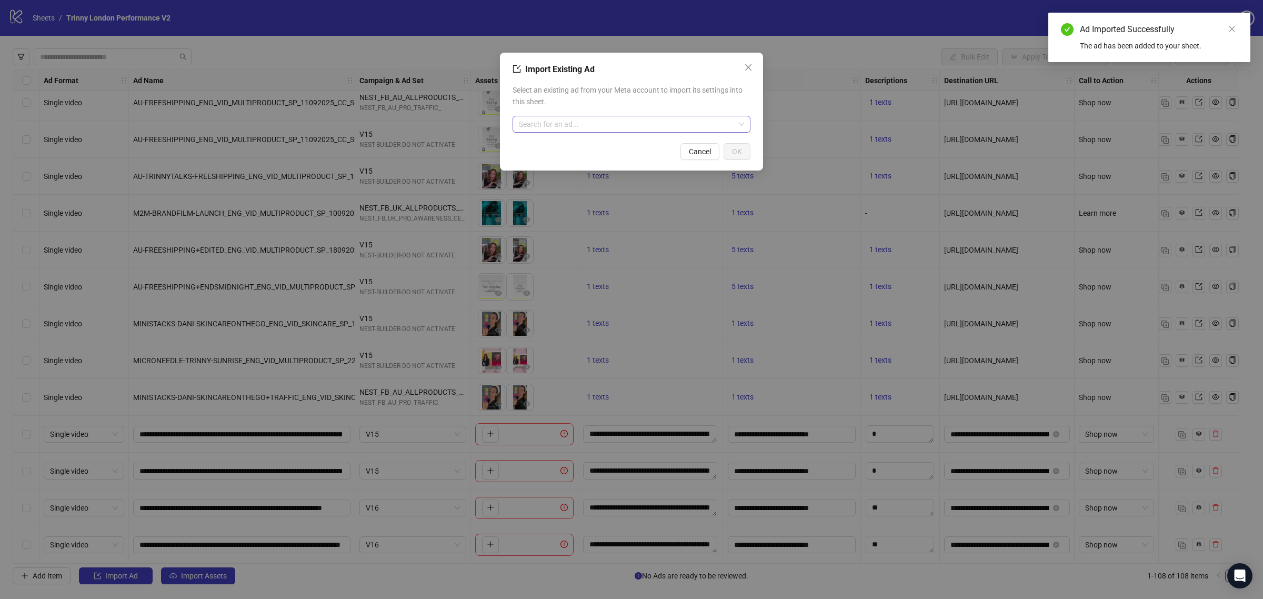
click at [680, 127] on input "search" at bounding box center [627, 124] width 216 height 16
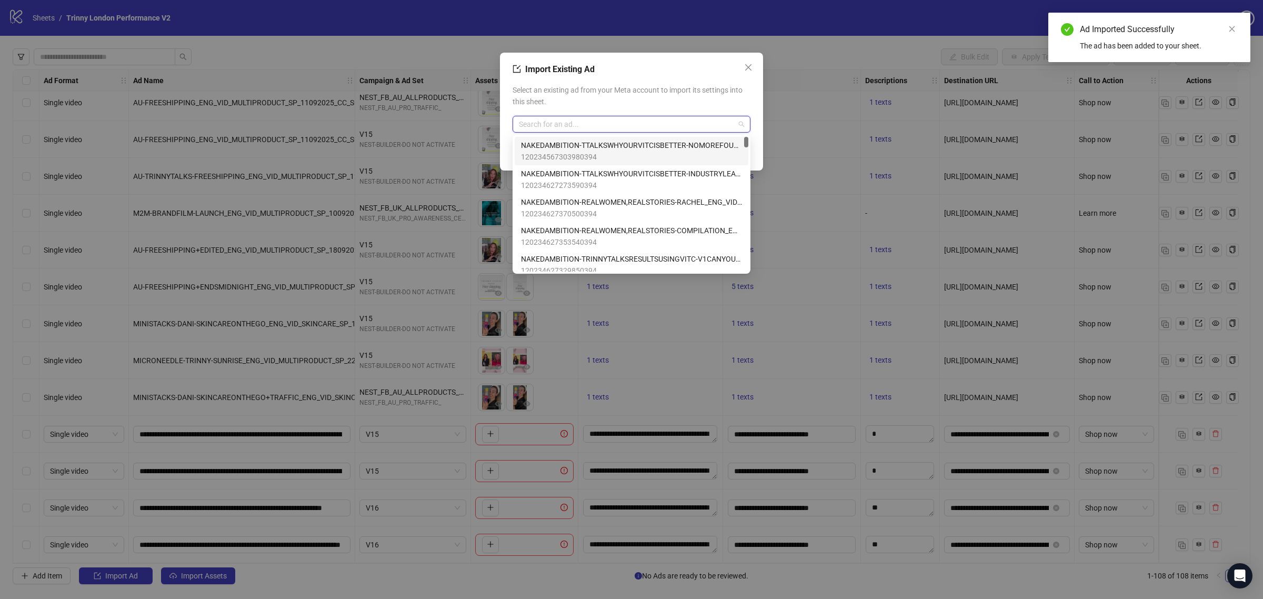
paste input "**********"
type input "**********"
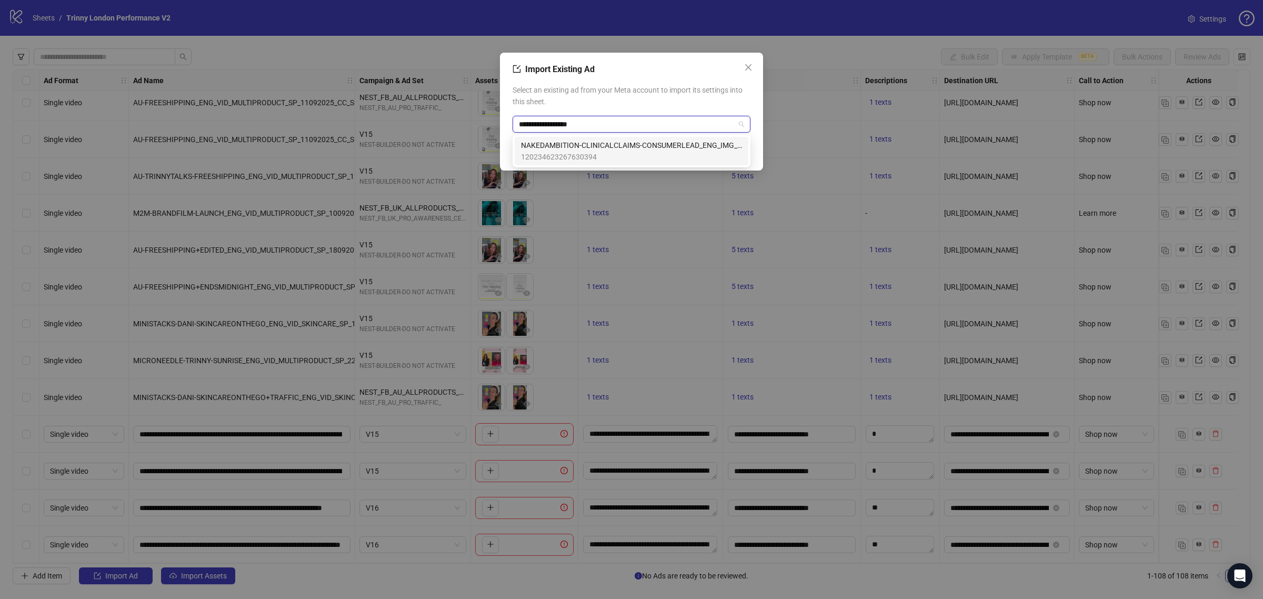
click at [637, 145] on span "NAKEDAMBITION-CLINICALCLAIMS-CONSUMERLEAD_ENG_IMG_SKINCARE_SP_07102025_CC_SC20_…" at bounding box center [631, 145] width 221 height 12
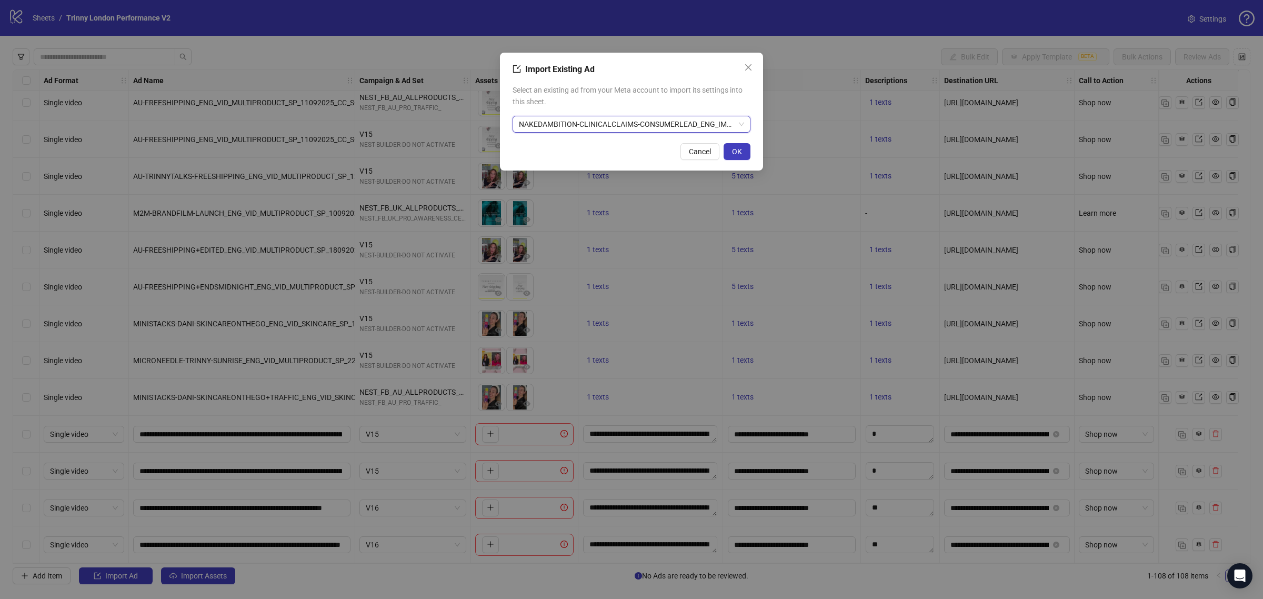
click at [646, 108] on div "Select an existing ad from your Meta account to import its settings into this s…" at bounding box center [632, 108] width 238 height 57
click at [734, 143] on button "OK" at bounding box center [737, 151] width 27 height 17
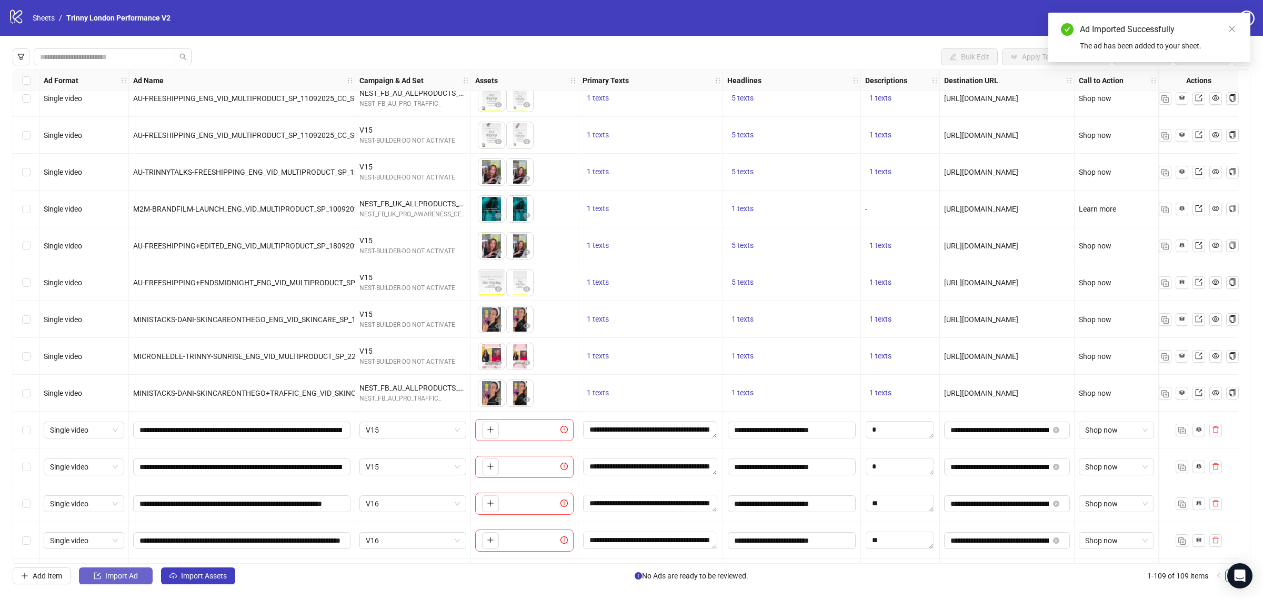
scroll to position [3547, 0]
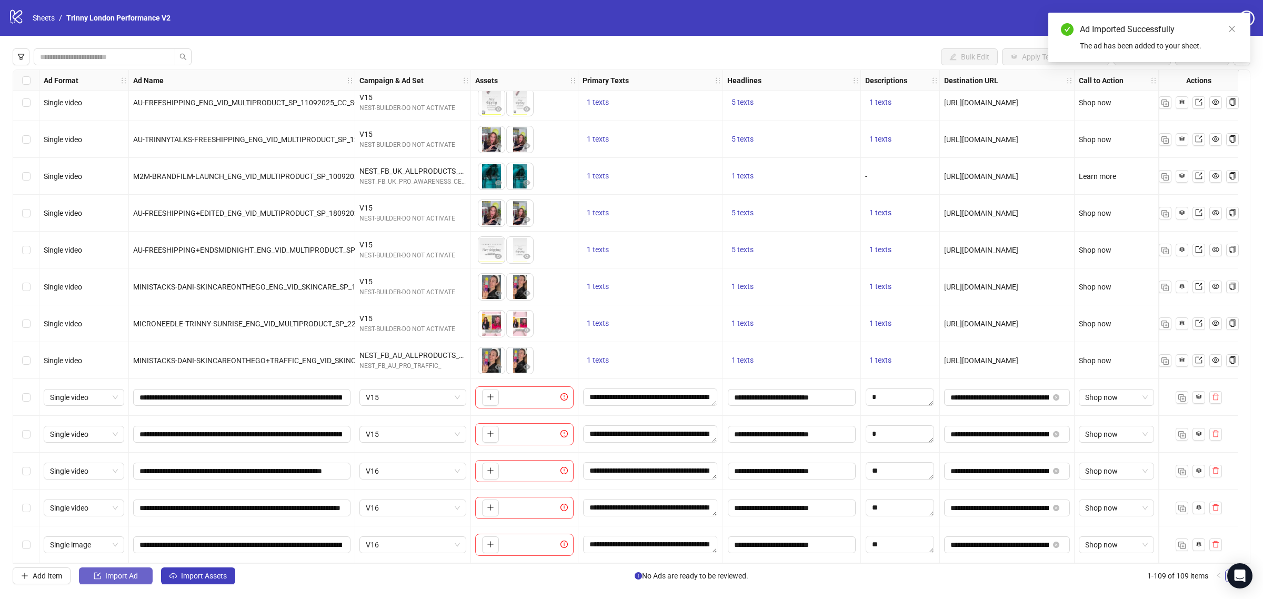
click at [122, 480] on span "Import Ad" at bounding box center [121, 576] width 33 height 8
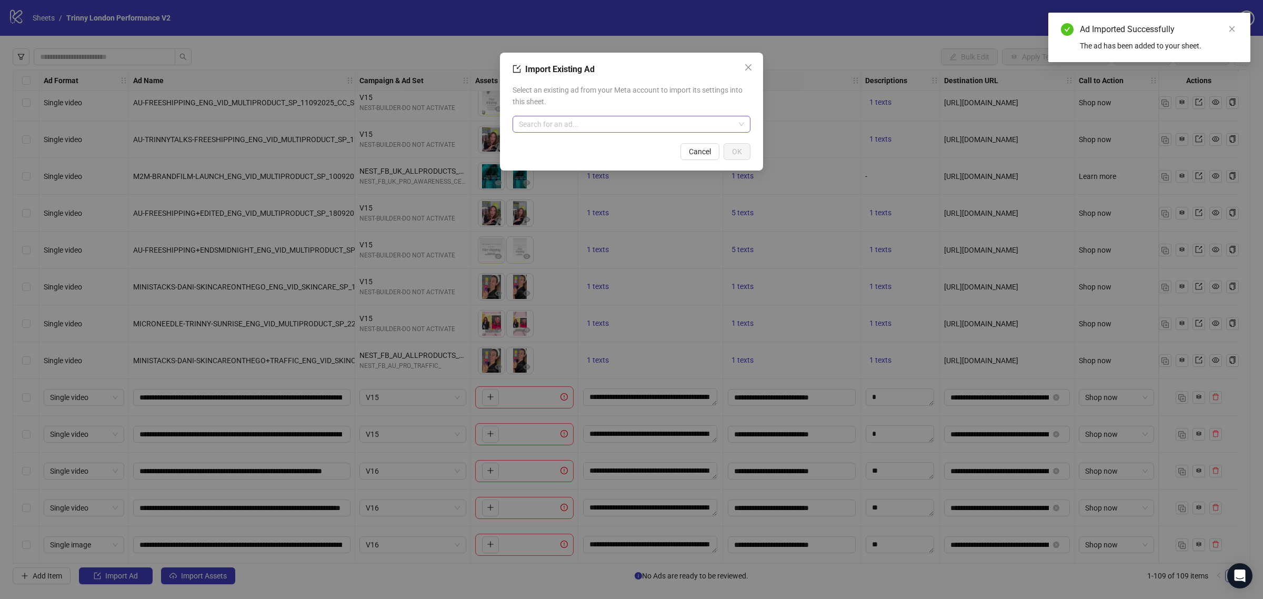
click at [645, 124] on input "search" at bounding box center [627, 124] width 216 height 16
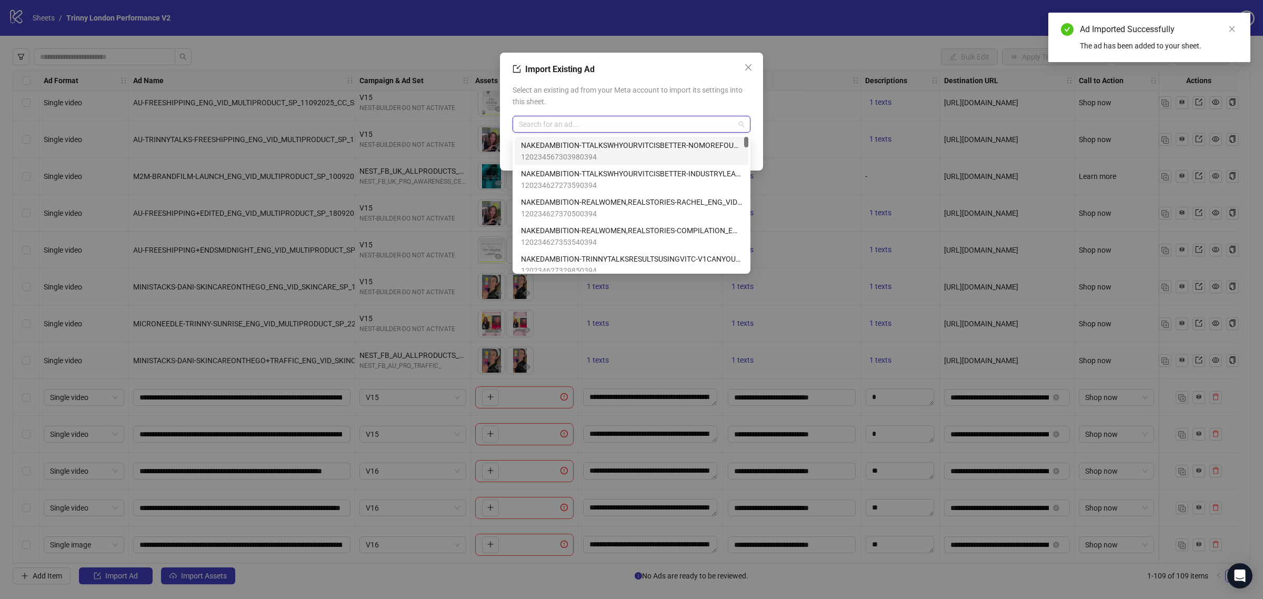
paste input "**********"
type input "**********"
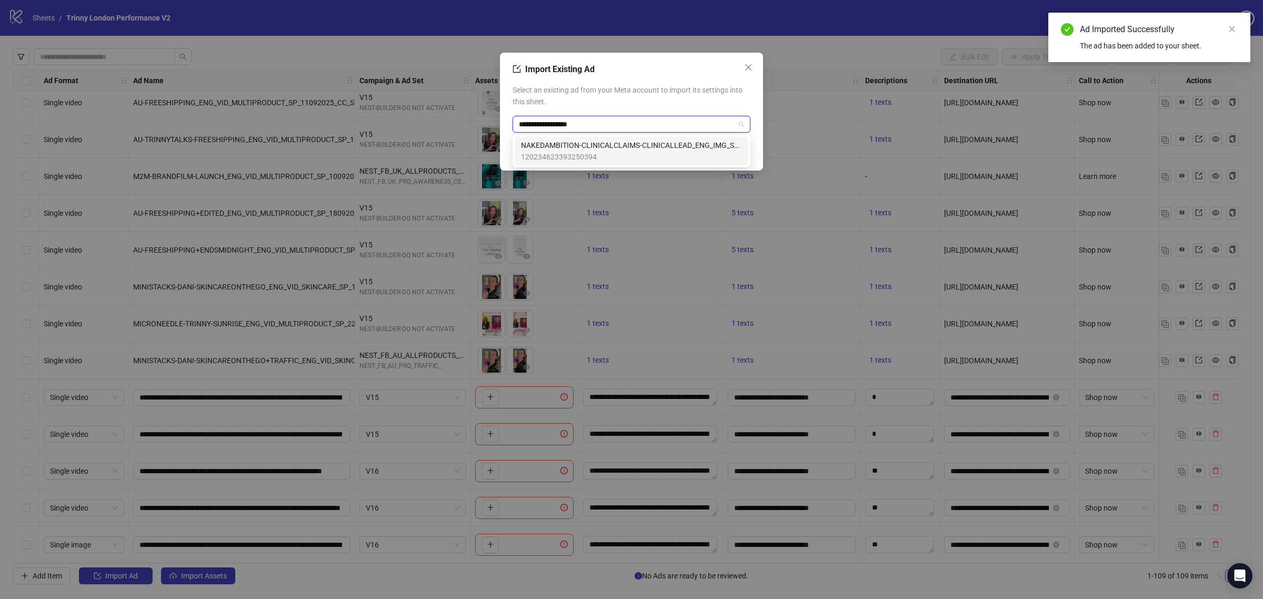
click at [614, 153] on span "120234623393250394" at bounding box center [631, 157] width 221 height 12
click at [737, 151] on span "OK" at bounding box center [737, 151] width 10 height 8
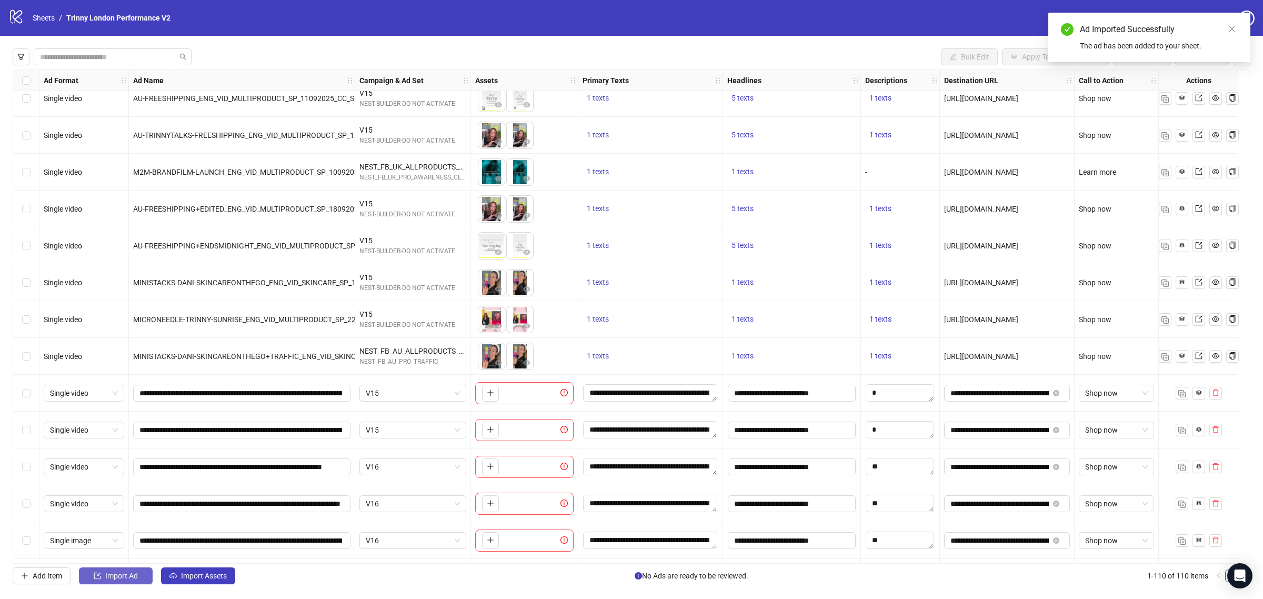
scroll to position [3584, 0]
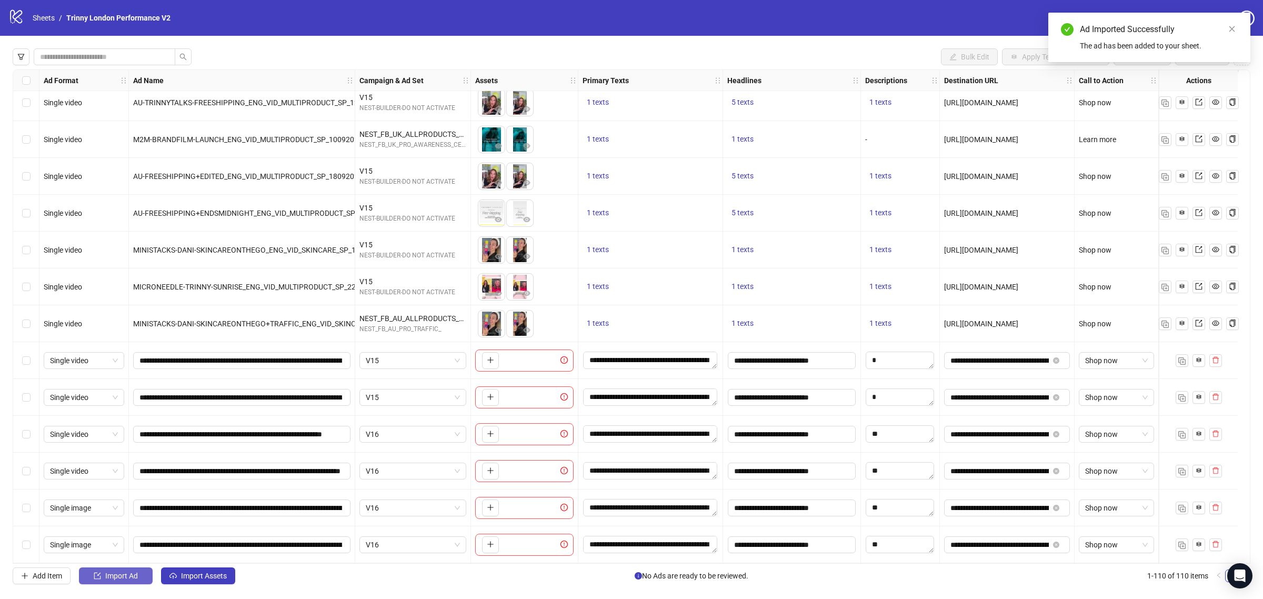
click at [124, 480] on span "Import Ad" at bounding box center [121, 576] width 33 height 8
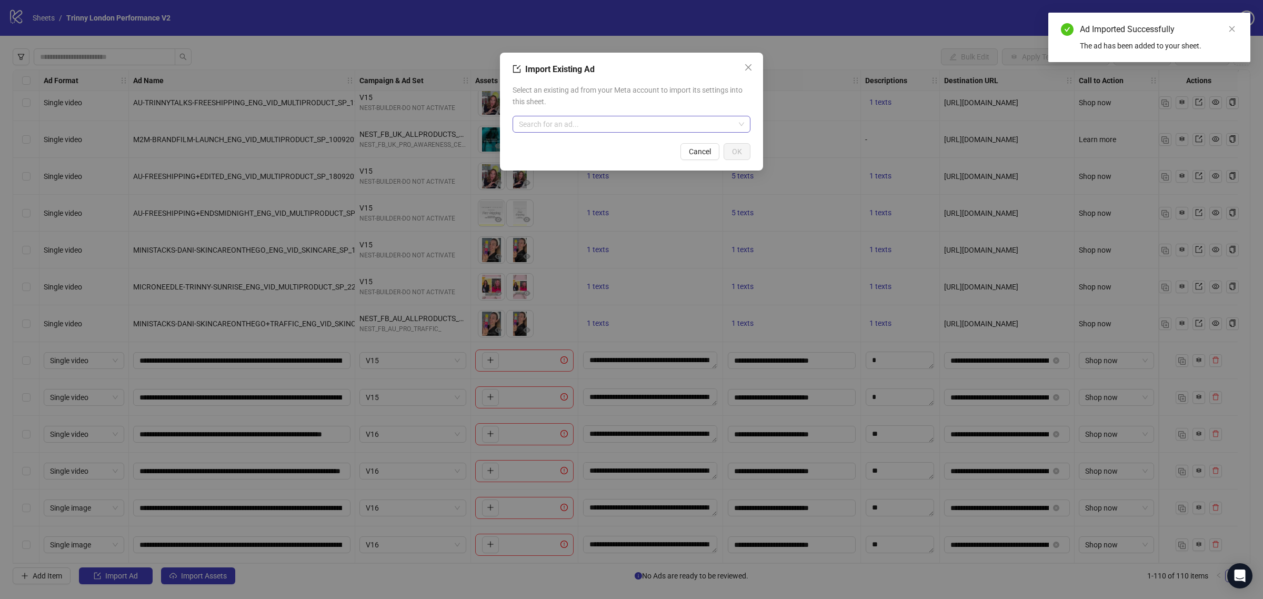
click at [641, 127] on input "search" at bounding box center [627, 124] width 216 height 16
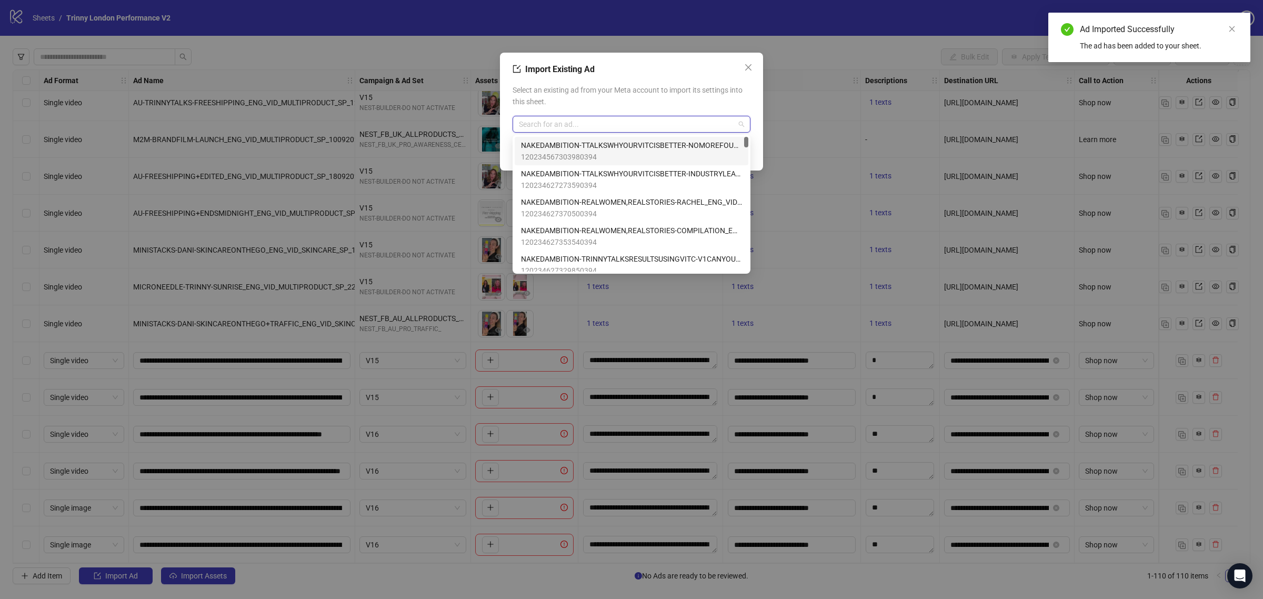
paste input "**********"
type input "**********"
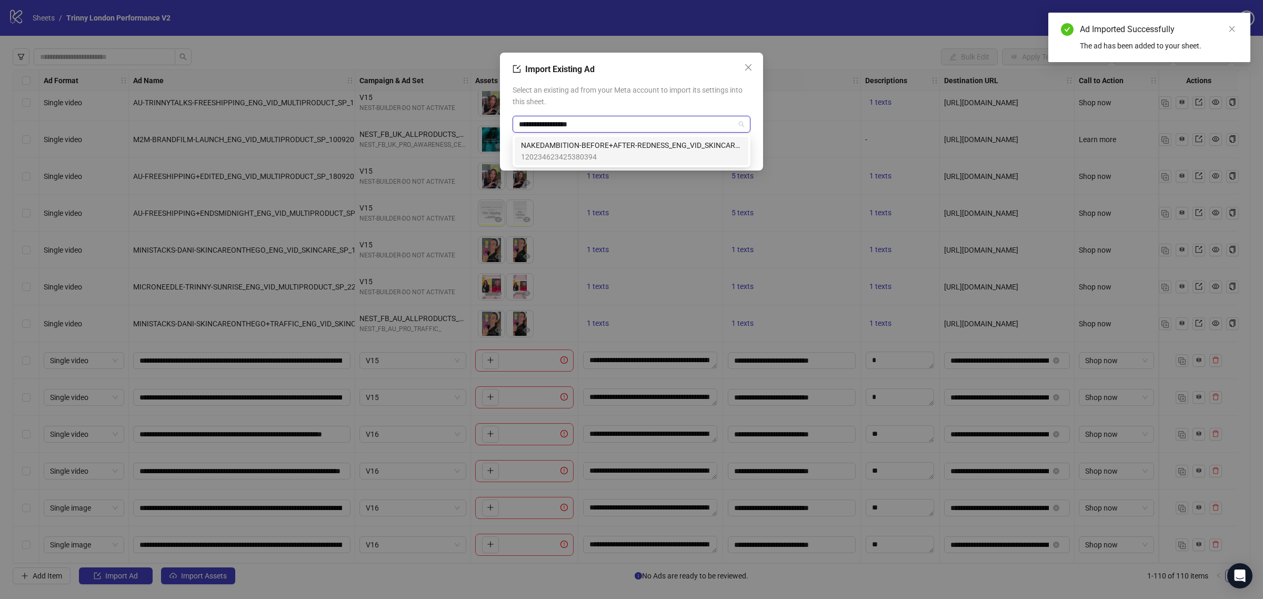
click at [604, 147] on span "NAKEDAMBITION-BEFORE+AFTER-REDNESS_ENG_VID_SKINCARE_SP_07102025_CC_SC7_USP11_TL_" at bounding box center [631, 145] width 221 height 12
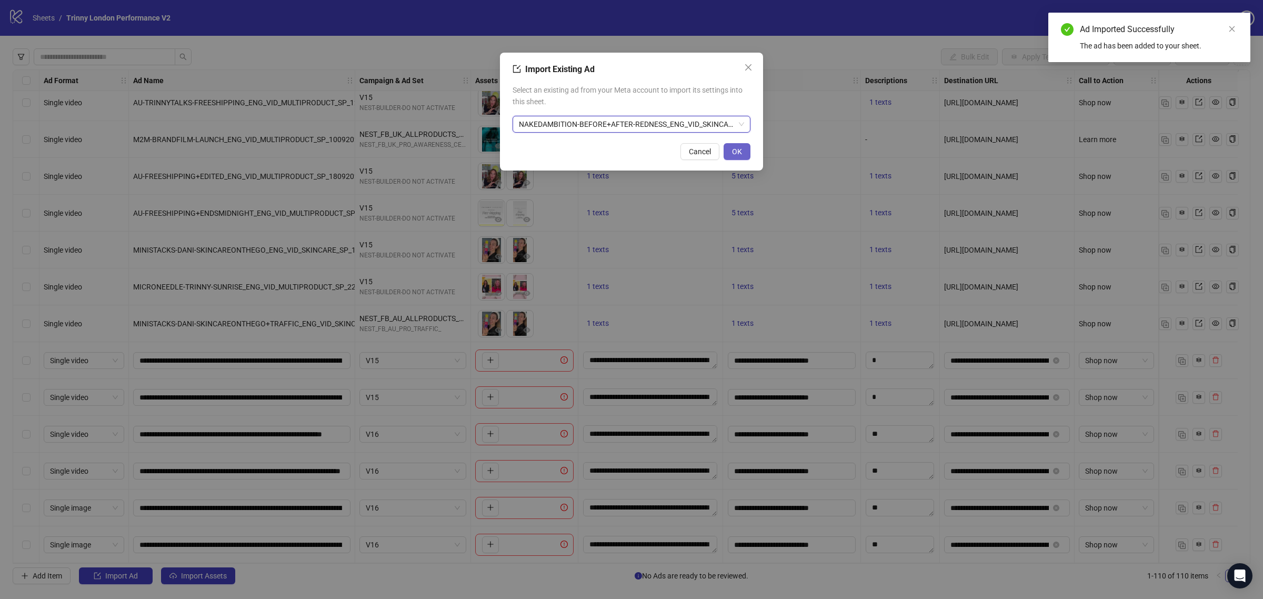
click at [740, 154] on span "OK" at bounding box center [737, 151] width 10 height 8
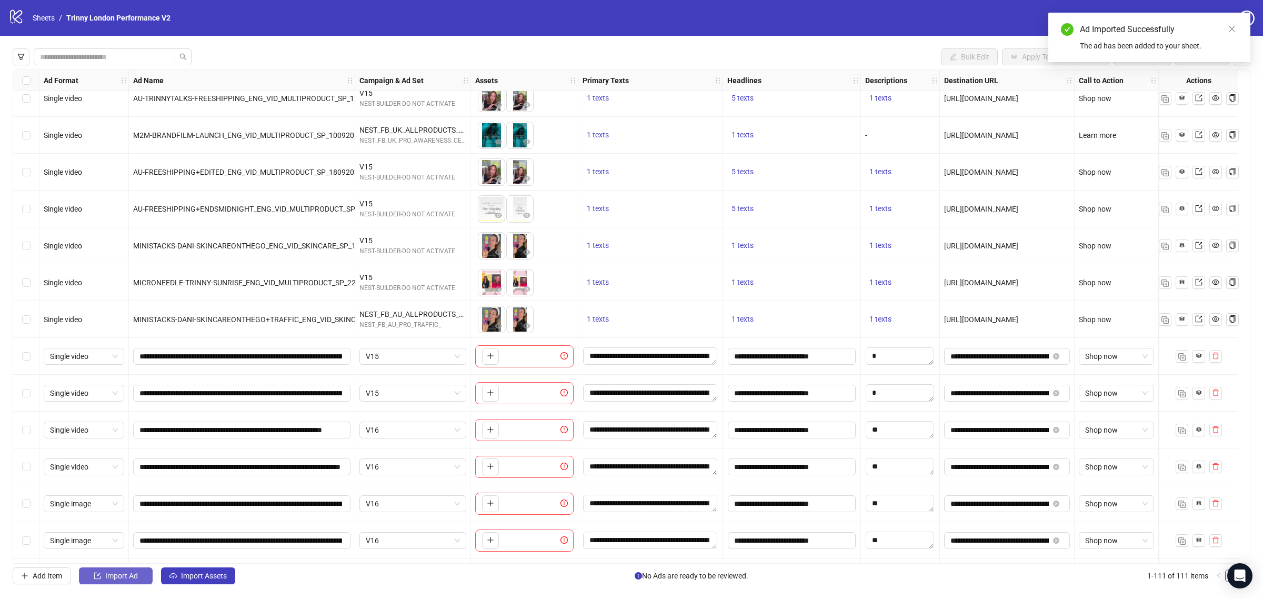
scroll to position [3621, 0]
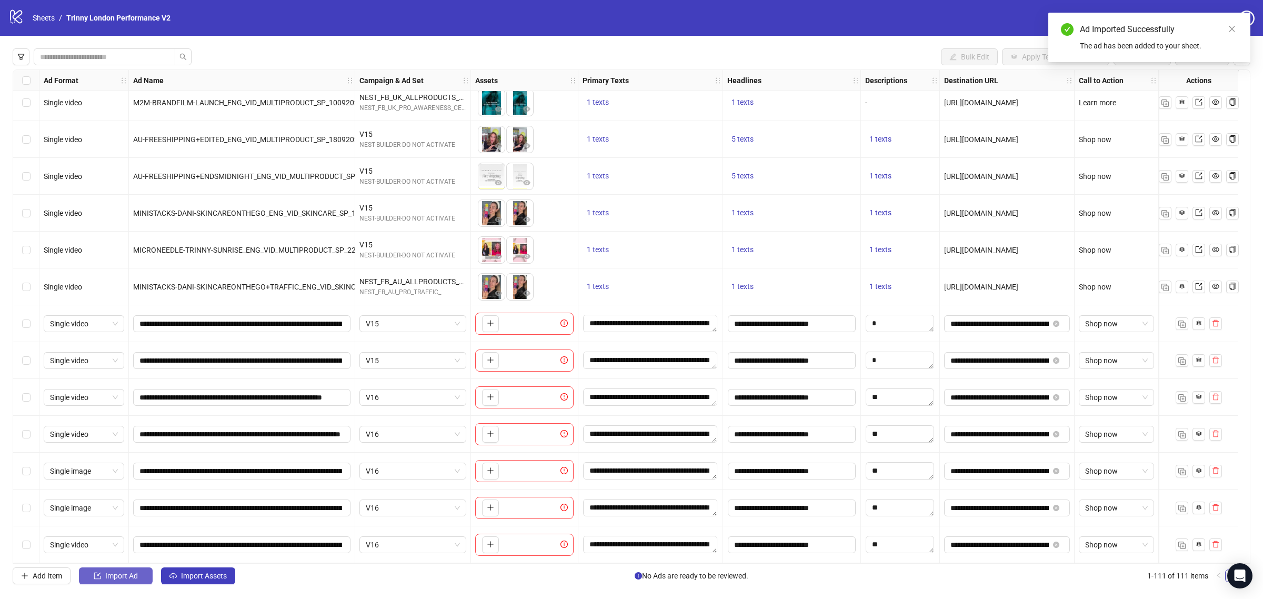
click at [120, 480] on button "Import Ad" at bounding box center [116, 575] width 74 height 17
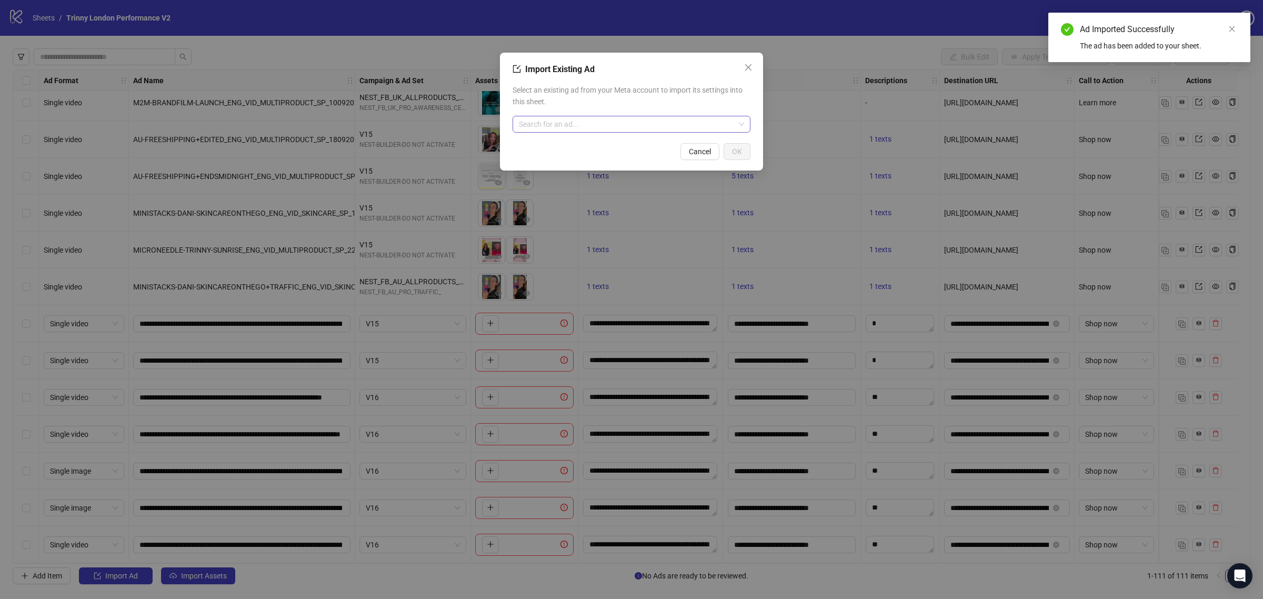
click at [604, 120] on input "search" at bounding box center [627, 124] width 216 height 16
paste input "**********"
type input "**********"
click at [585, 145] on span "NAKEDAMBITION-TECHNOLOGY-SLOWRELEASE_ENG_VID_SKINCARE_SP_03102025_CC_SC4_USP13_…" at bounding box center [631, 145] width 221 height 12
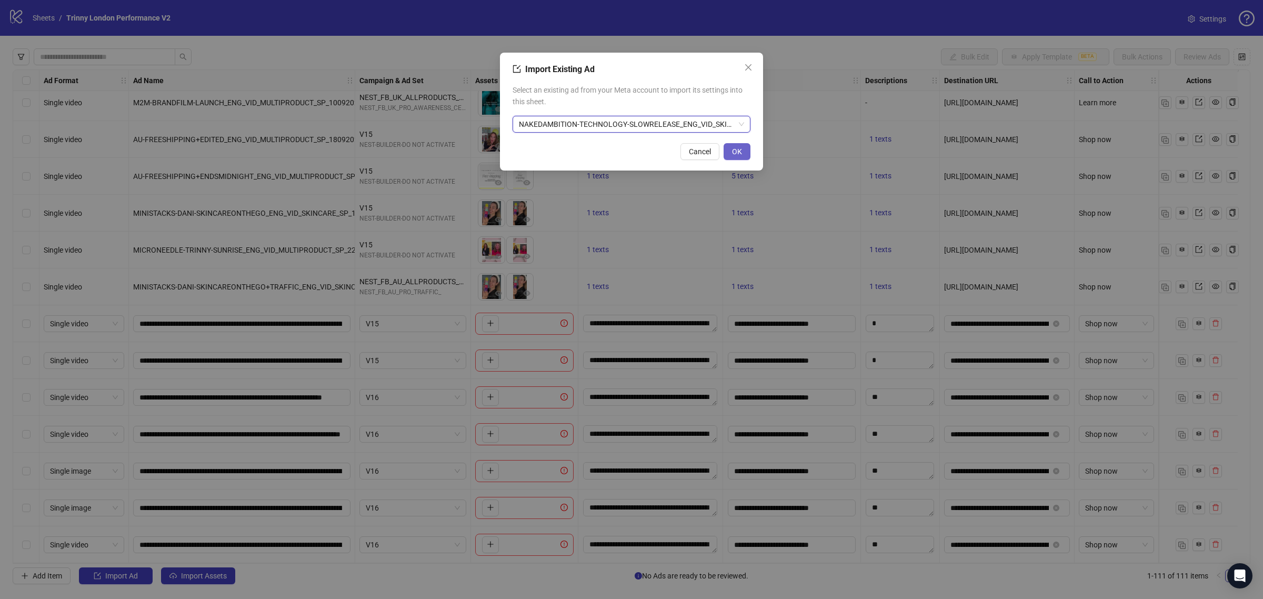
click at [733, 151] on span "OK" at bounding box center [737, 151] width 10 height 8
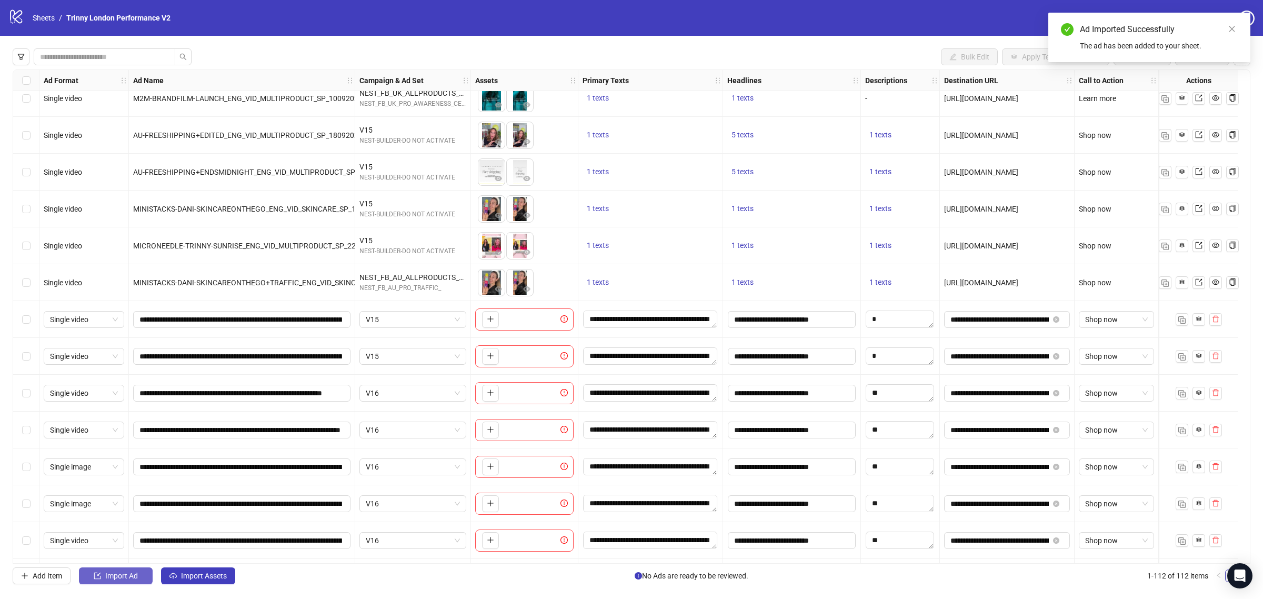
click at [121, 480] on span "Import Ad" at bounding box center [121, 576] width 33 height 8
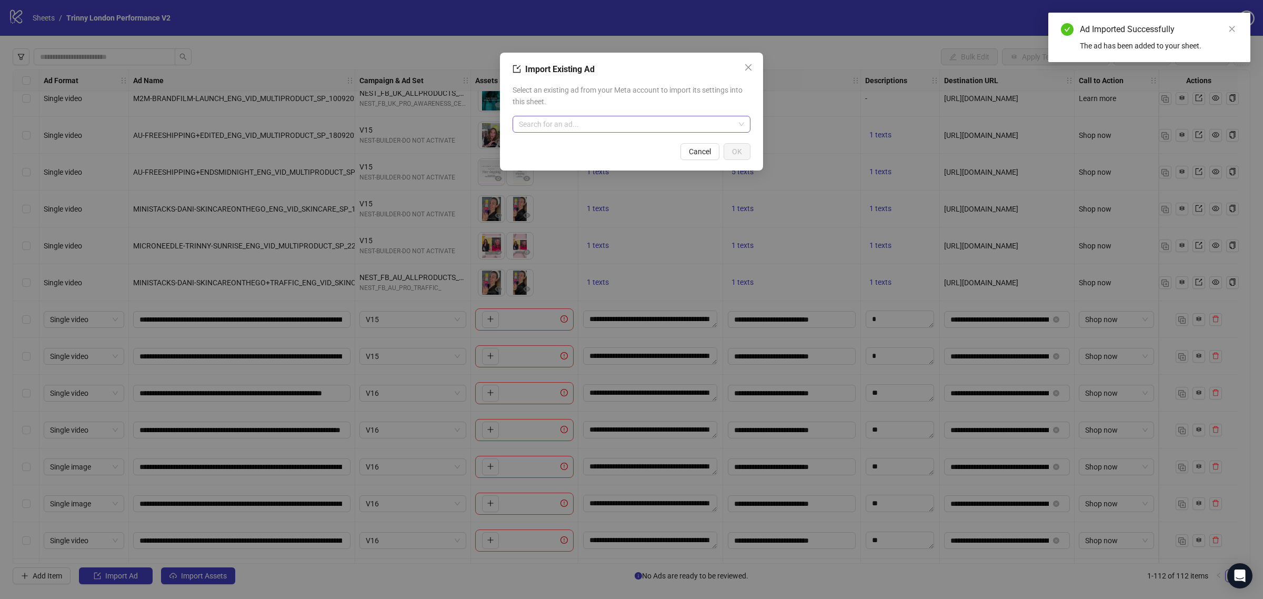
click at [658, 122] on input "search" at bounding box center [627, 124] width 216 height 16
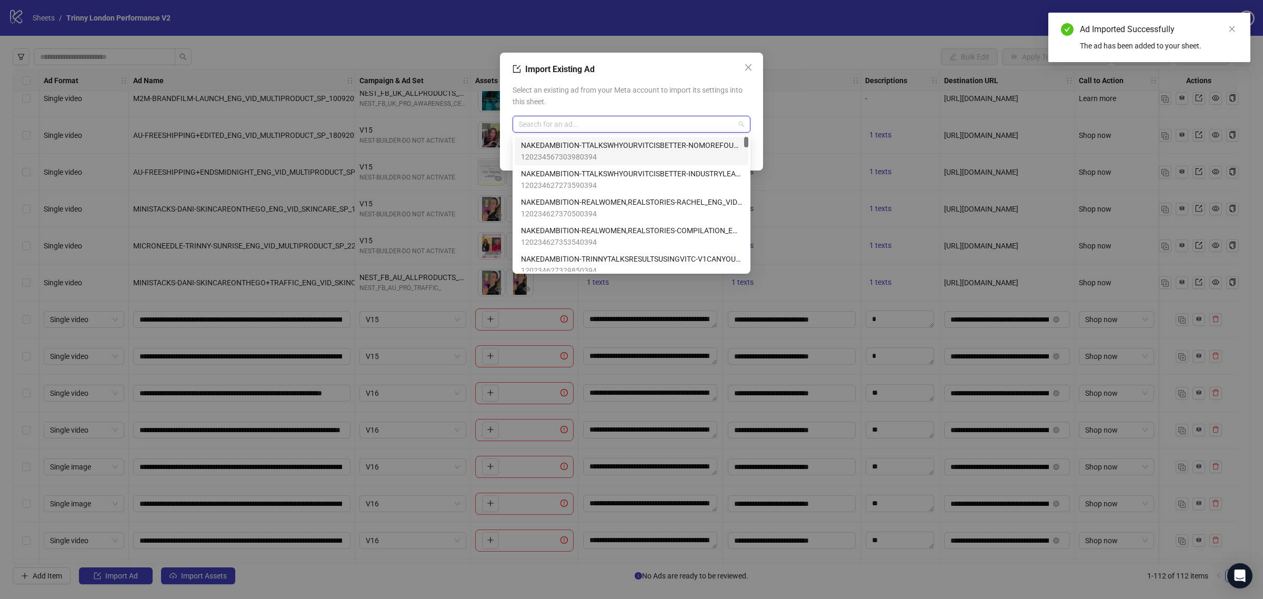
paste input "**********"
type input "**********"
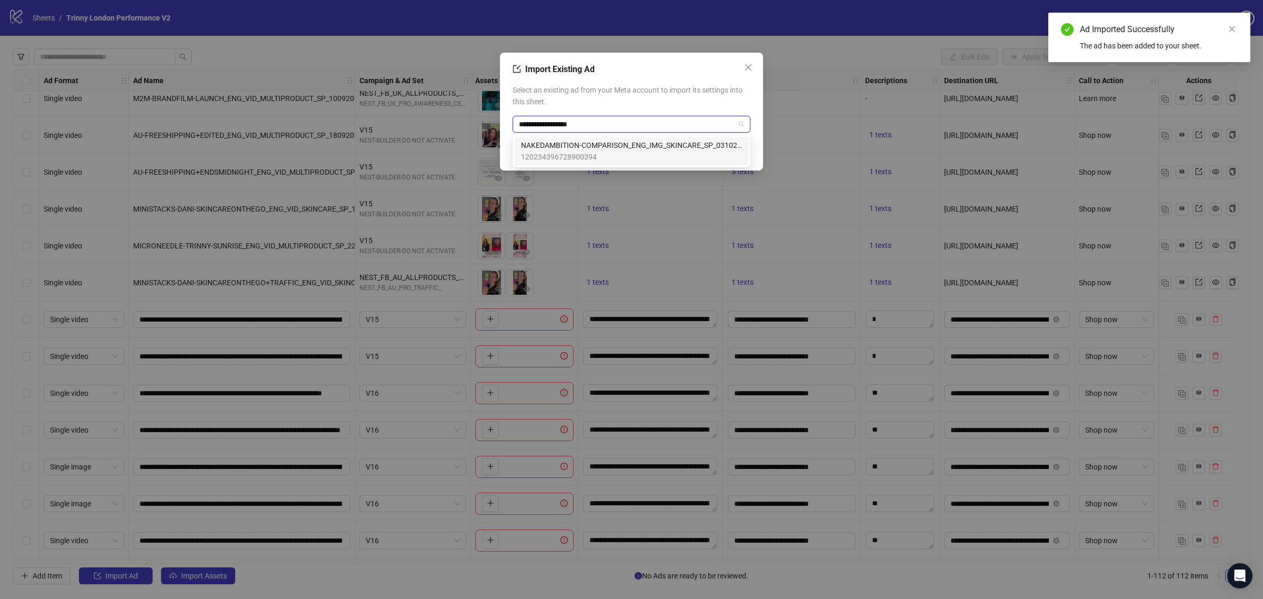
click at [610, 143] on span "NAKEDAMBITION-COMPARISON_ENG_IMG_SKINCARE_SP_03102025_CC_SC4_USP9_TL_" at bounding box center [631, 145] width 221 height 12
click at [732, 149] on span "OK" at bounding box center [737, 151] width 10 height 8
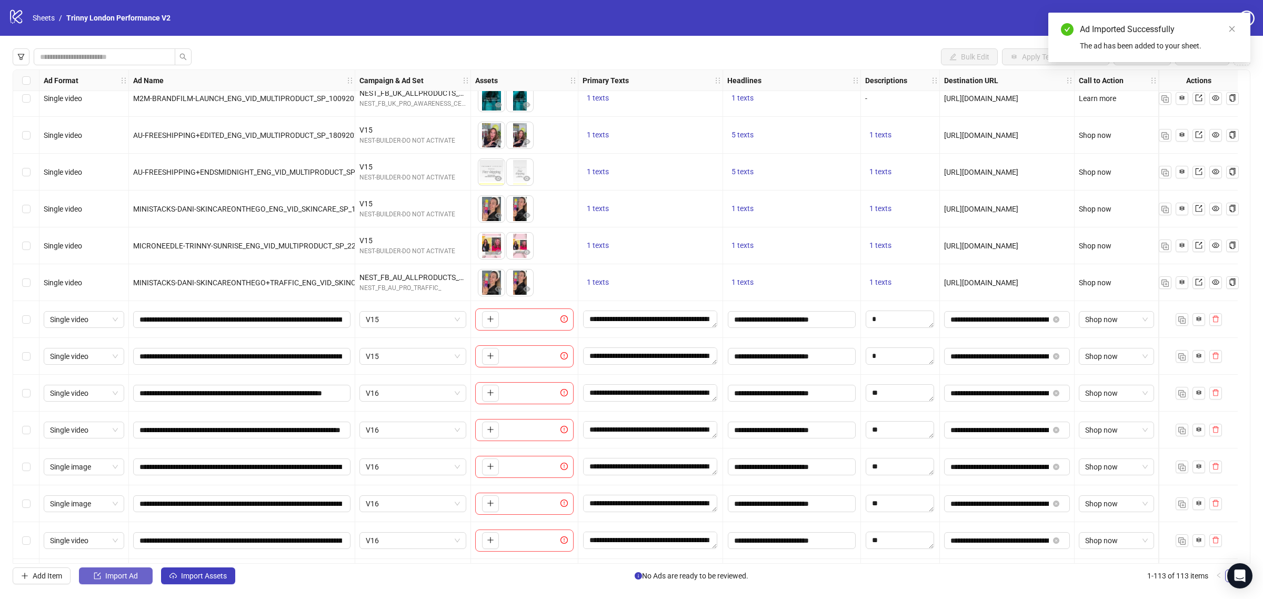
scroll to position [3695, 0]
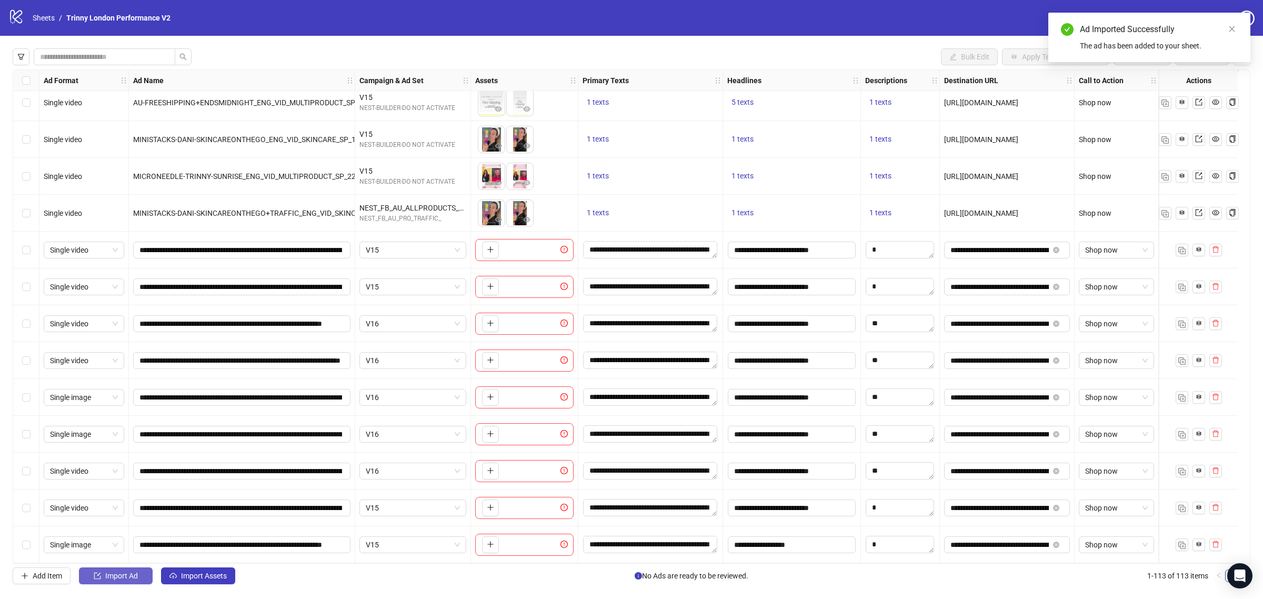
click at [126, 480] on span "Import Ad" at bounding box center [121, 576] width 33 height 8
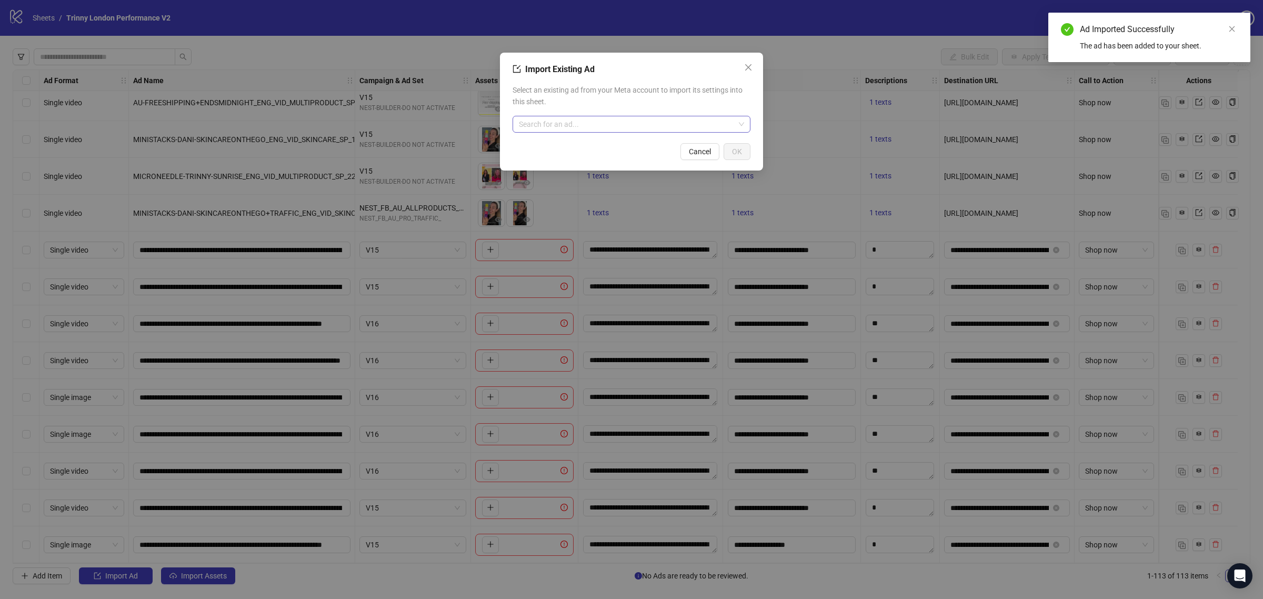
click at [638, 124] on input "search" at bounding box center [627, 124] width 216 height 16
paste input "**********"
type input "**********"
click at [590, 146] on span "NAKEDAMBITION-TRINNTTALKS-VITAMINC+WHATANDWHY_ENG_VID_SKINCARE_SP_07102025_CC_S…" at bounding box center [631, 145] width 221 height 12
click at [646, 91] on span "Select an existing ad from your Meta account to import its settings into this s…" at bounding box center [632, 95] width 238 height 23
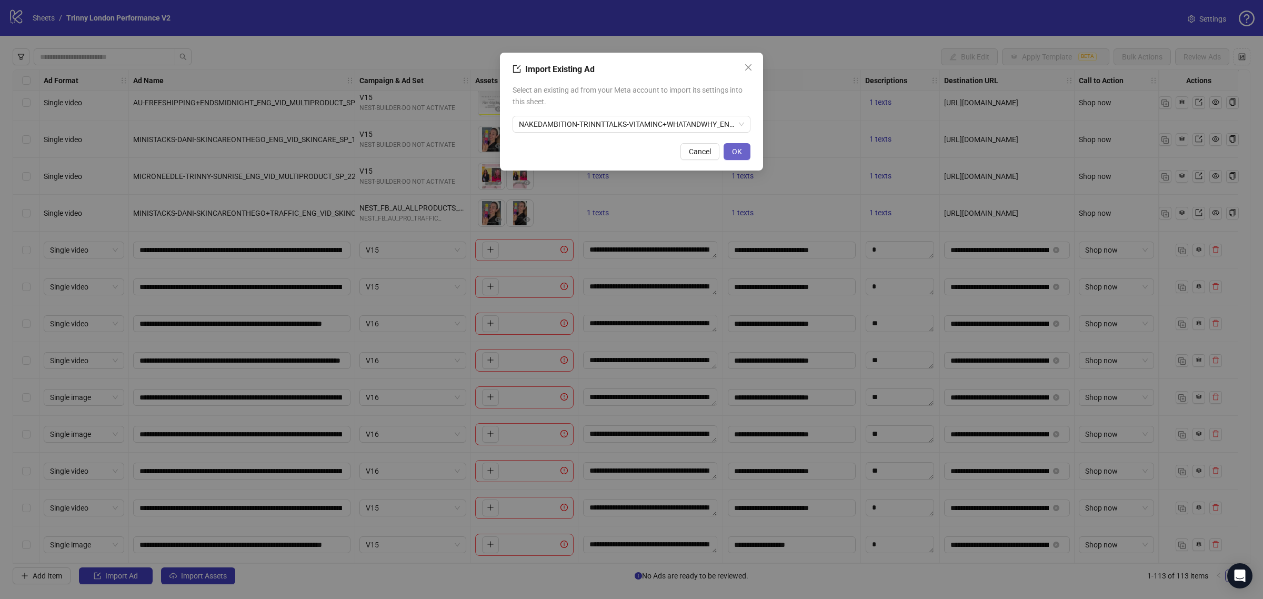
click at [734, 150] on span "OK" at bounding box center [737, 151] width 10 height 8
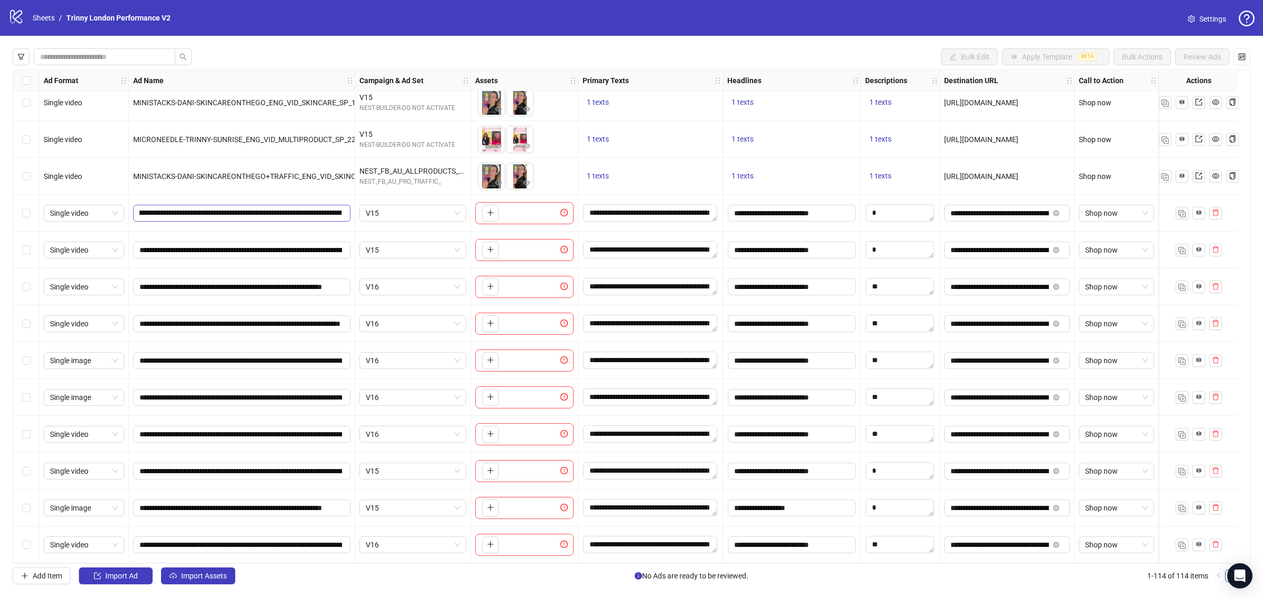
scroll to position [0, 0]
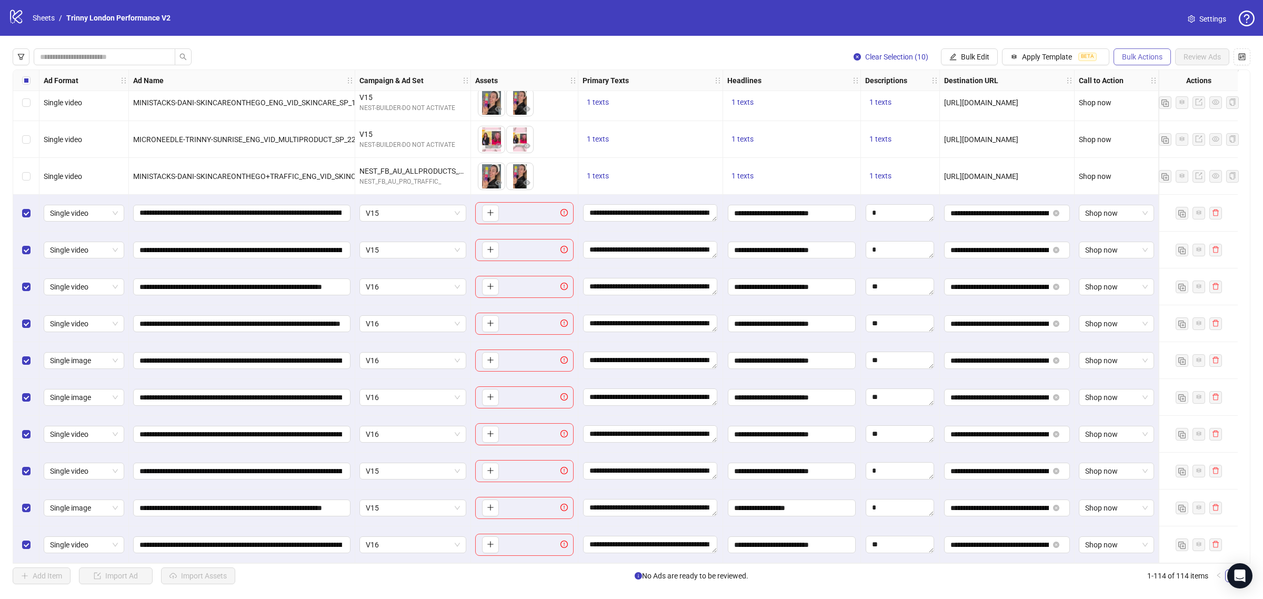
click at [947, 59] on span "Bulk Actions" at bounding box center [1142, 57] width 41 height 8
click at [947, 128] on span "Copy to another sheet" at bounding box center [1156, 129] width 72 height 12
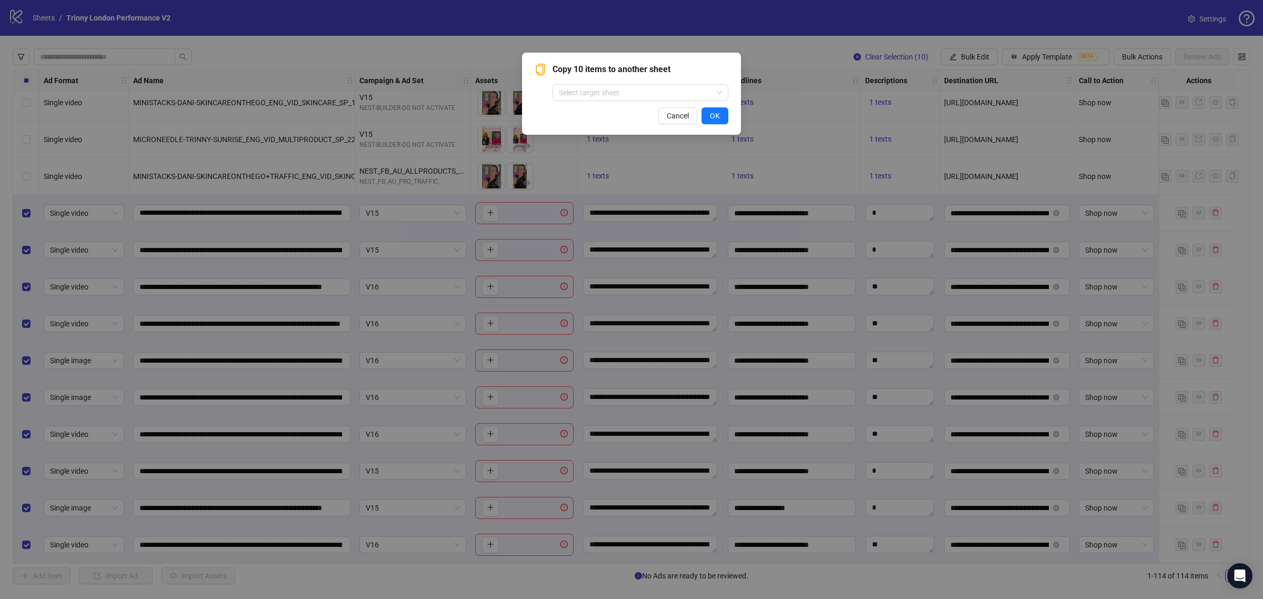
click at [600, 101] on div "Copy 10 items to another sheet Select target sheet Cancel OK" at bounding box center [632, 93] width 194 height 61
click at [598, 98] on input "search" at bounding box center [636, 93] width 154 height 16
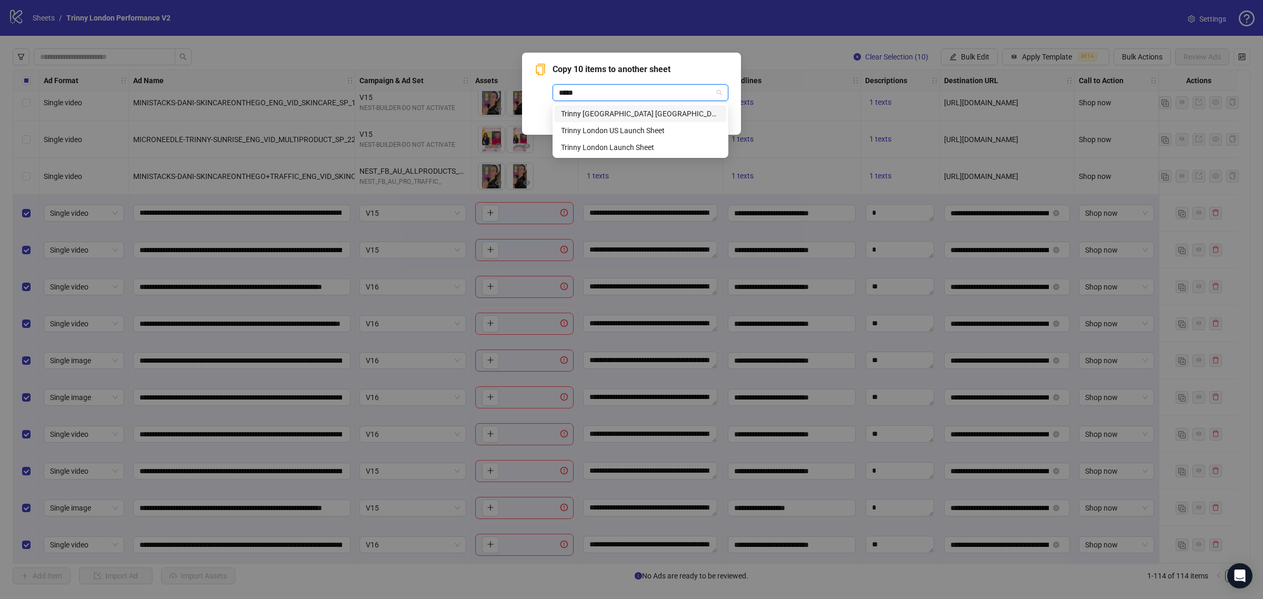
type input "******"
click at [655, 114] on div "Trinny [GEOGRAPHIC_DATA] [GEOGRAPHIC_DATA] V2" at bounding box center [640, 114] width 159 height 12
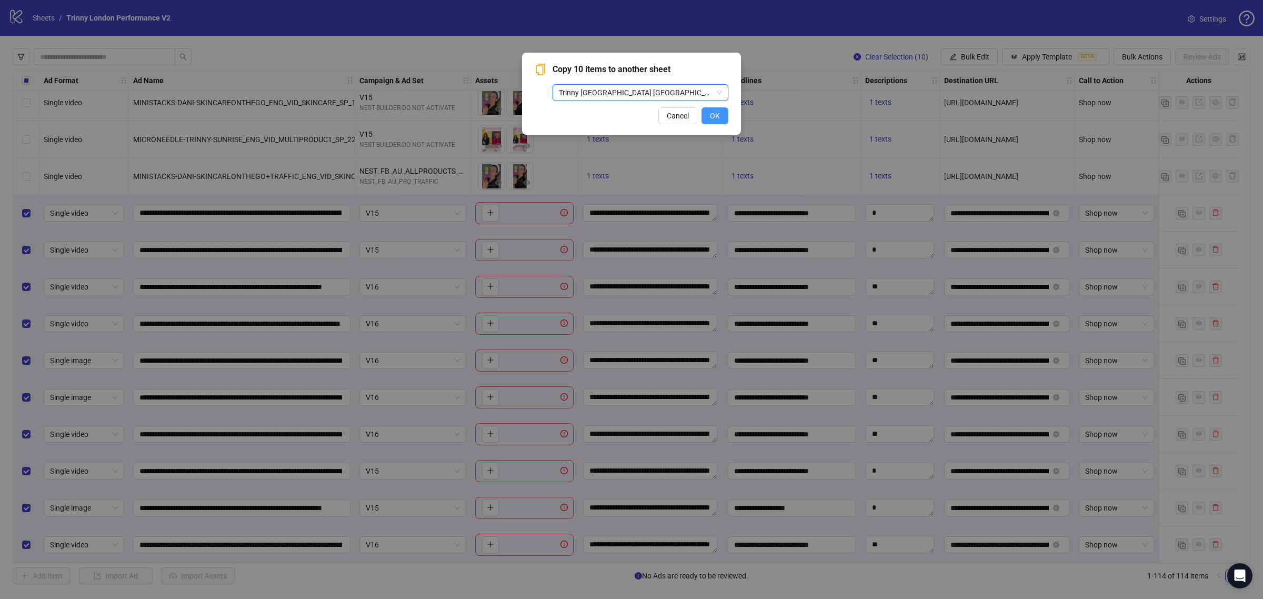
click at [712, 118] on span "OK" at bounding box center [715, 116] width 10 height 8
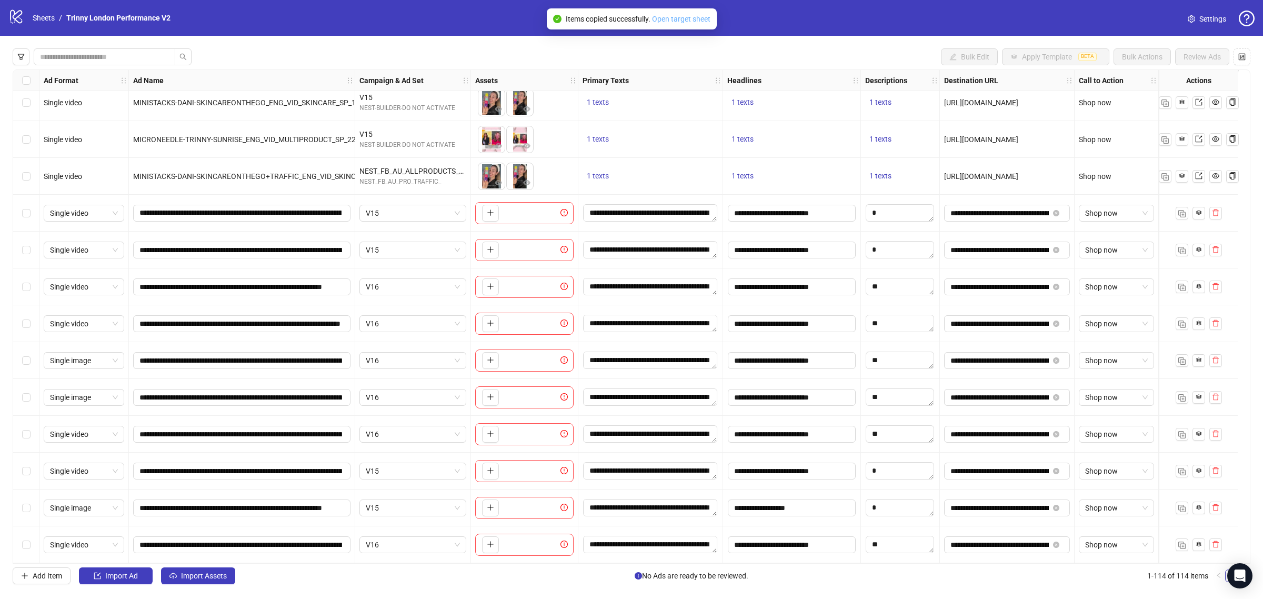
click at [683, 19] on link "Open target sheet" at bounding box center [681, 19] width 58 height 8
click at [19, 480] on div "Select row 114" at bounding box center [26, 544] width 26 height 37
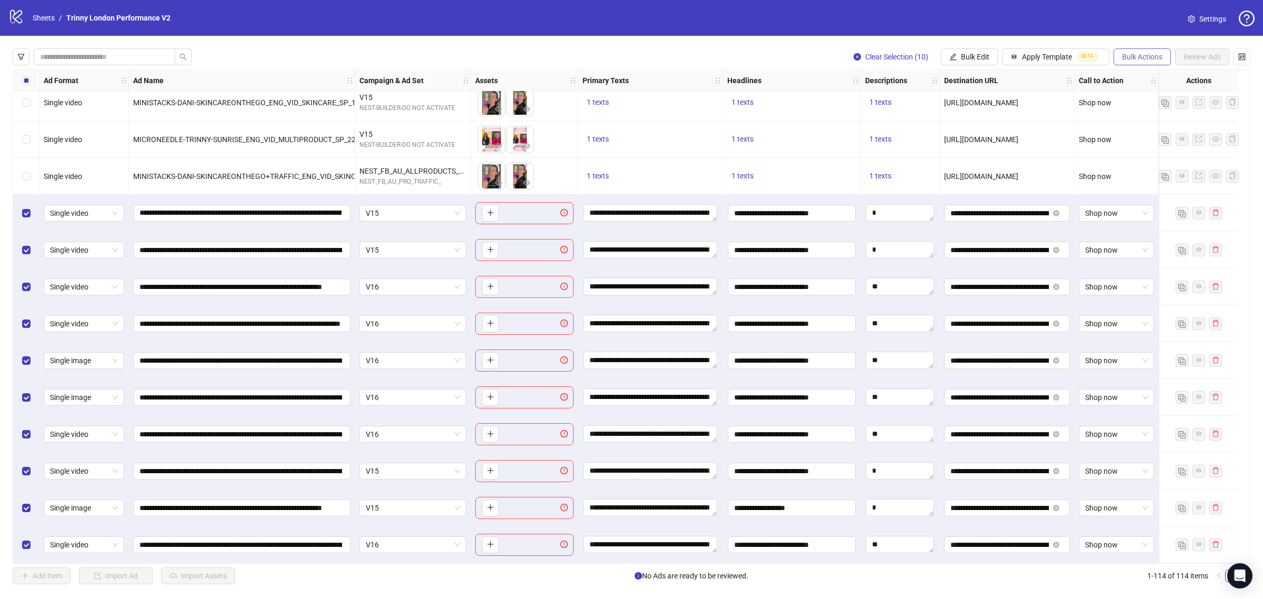
click at [947, 58] on span "Bulk Actions" at bounding box center [1142, 57] width 41 height 8
click at [947, 76] on span "Delete" at bounding box center [1156, 79] width 72 height 12
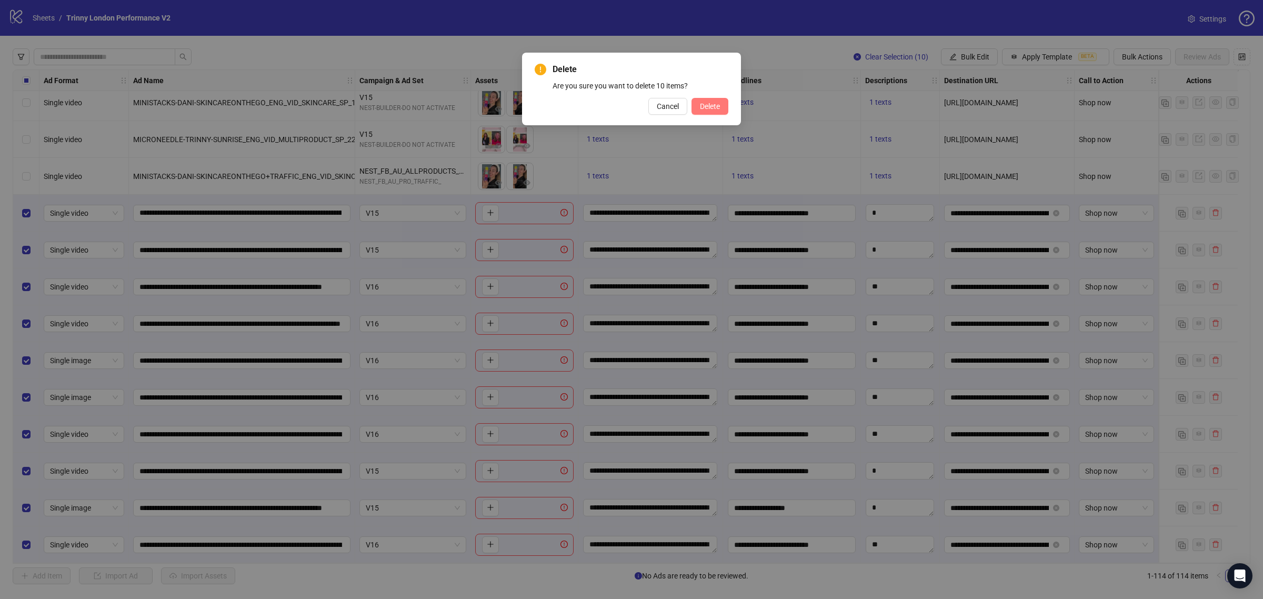
click at [714, 104] on span "Delete" at bounding box center [710, 106] width 20 height 8
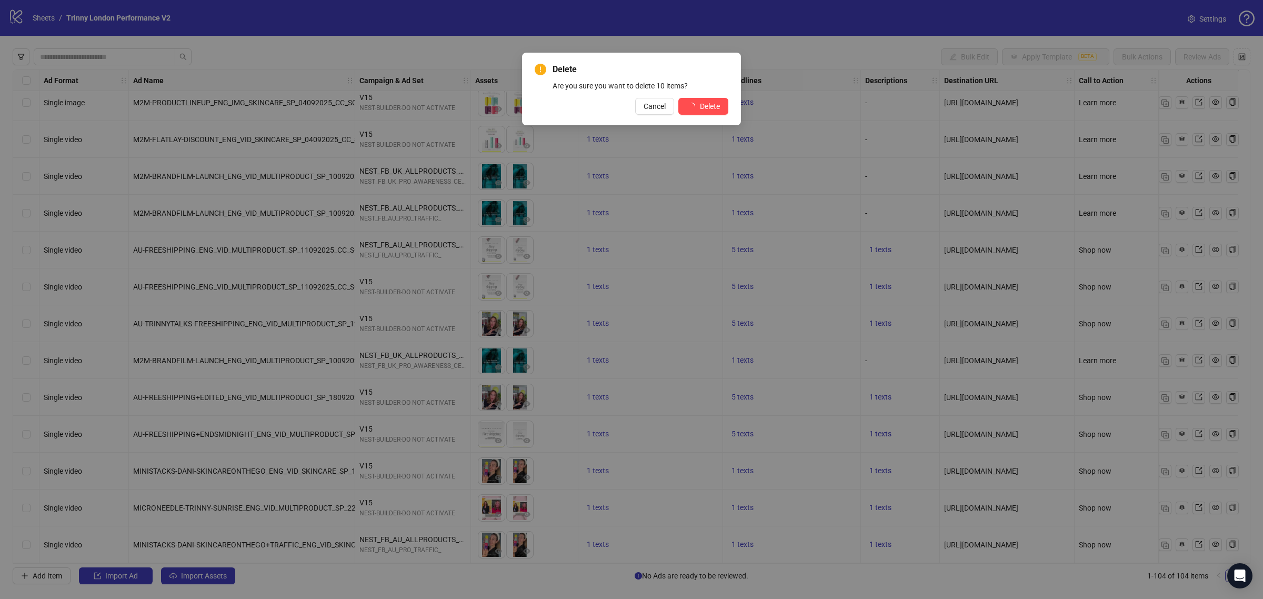
scroll to position [3363, 0]
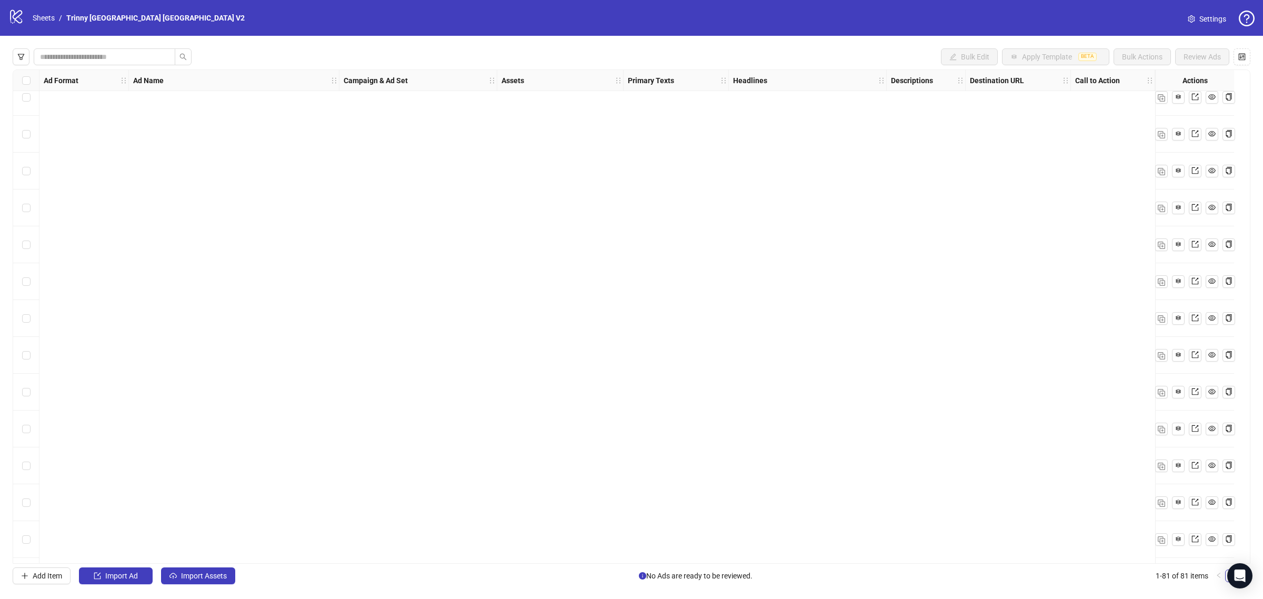
scroll to position [2516, 0]
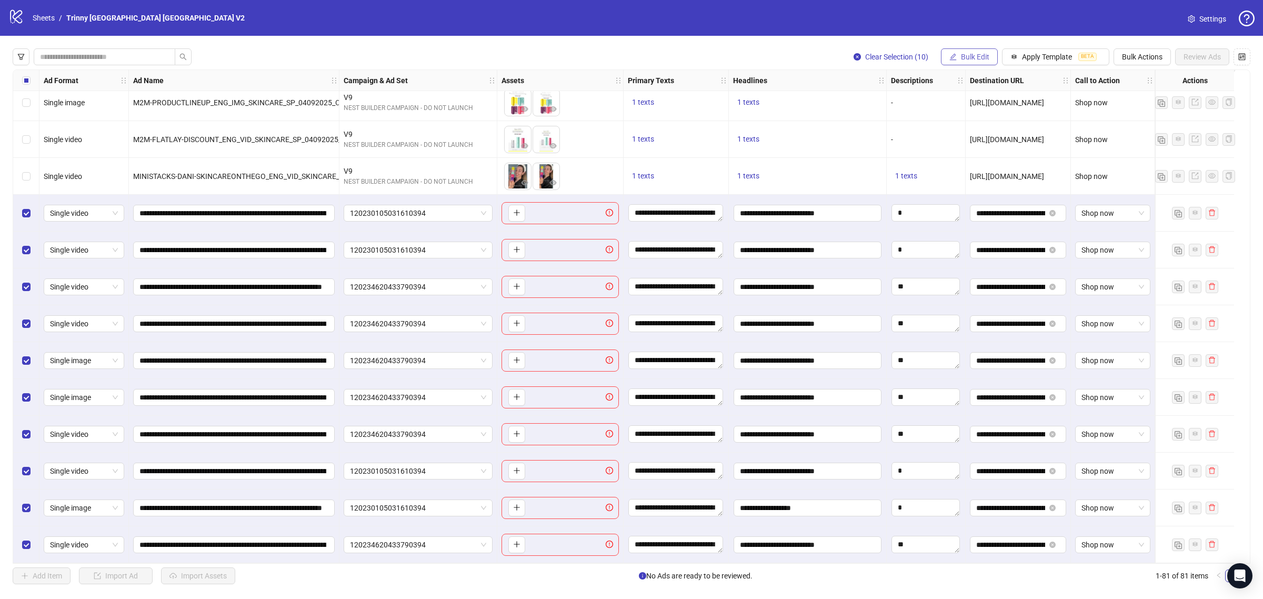
click at [974, 58] on span "Bulk Edit" at bounding box center [975, 57] width 28 height 8
click at [973, 114] on span "Campaign & Ad Set" at bounding box center [978, 112] width 63 height 12
click at [903, 99] on span "120230105031610394" at bounding box center [938, 103] width 198 height 16
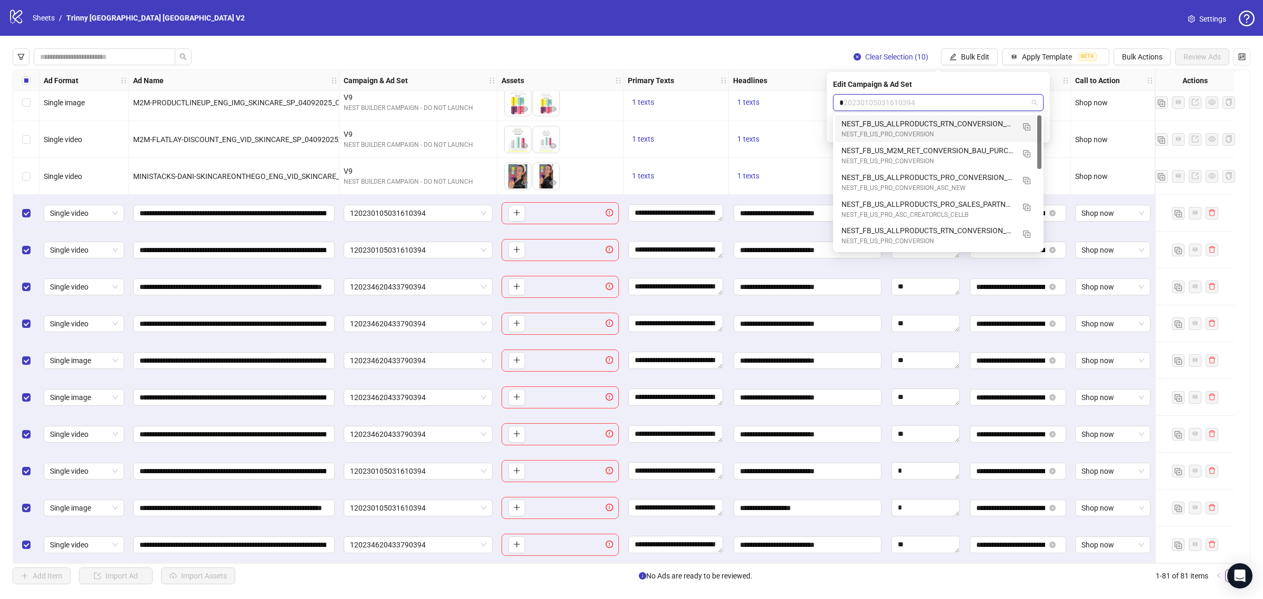
type input "**"
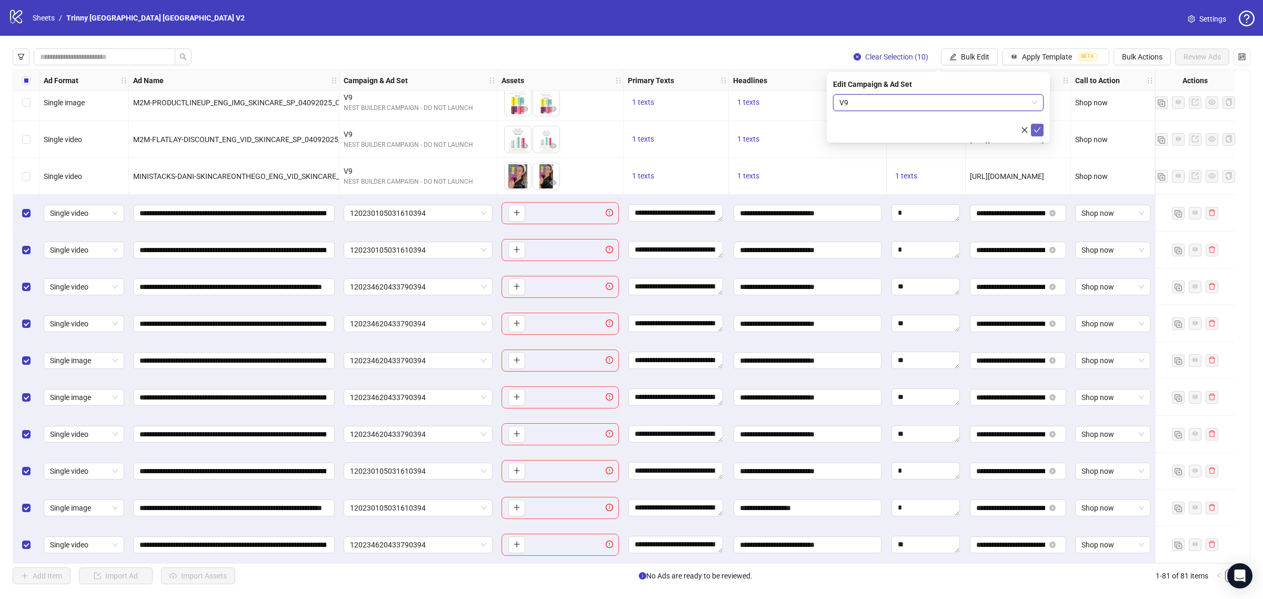
click at [1038, 129] on icon "check" at bounding box center [1037, 129] width 7 height 5
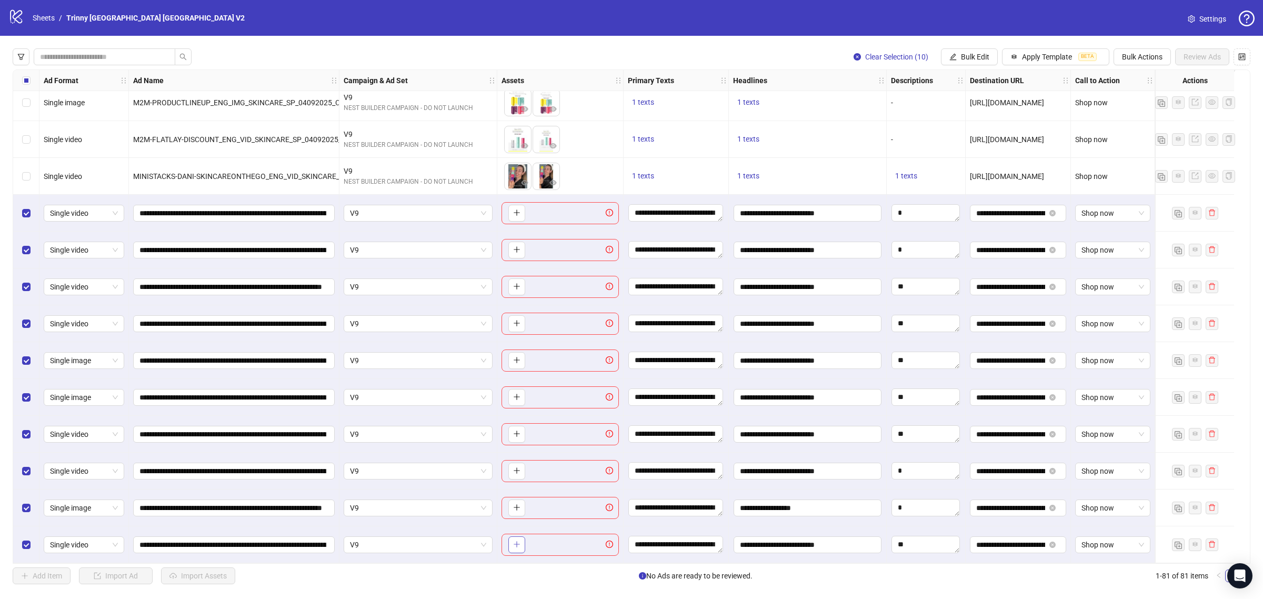
click at [516, 540] on icon "plus" at bounding box center [516, 543] width 7 height 7
drag, startPoint x: 540, startPoint y: 543, endPoint x: 509, endPoint y: 542, distance: 30.5
click at [509, 542] on body "logo/logo-mobile Sheets / Trinny London US V2 Settings Clear Selection (10) Bul…" at bounding box center [631, 299] width 1263 height 599
click at [518, 430] on icon "plus" at bounding box center [516, 433] width 7 height 7
click at [511, 397] on button "button" at bounding box center [516, 397] width 17 height 17
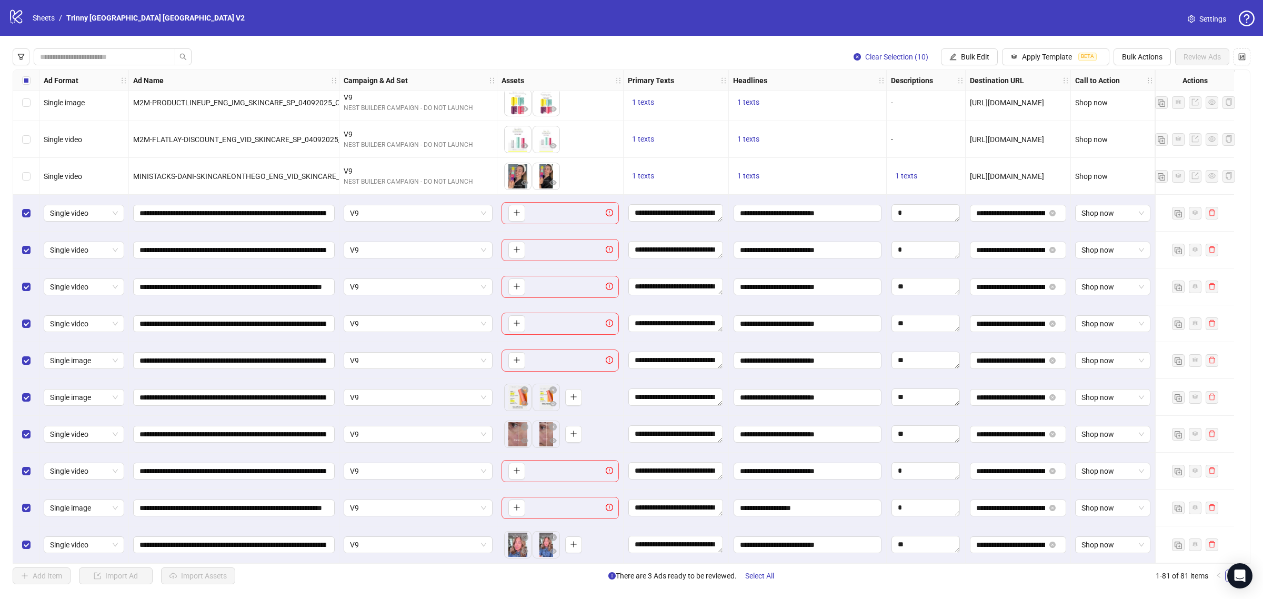
click at [527, 358] on div "To pick up a draggable item, press the space bar. While dragging, use the arrow…" at bounding box center [560, 360] width 117 height 22
click at [510, 353] on button "button" at bounding box center [516, 360] width 17 height 17
click at [520, 319] on icon "plus" at bounding box center [516, 322] width 7 height 7
click at [509, 280] on button "button" at bounding box center [516, 286] width 17 height 17
click at [515, 209] on icon "plus" at bounding box center [516, 212] width 7 height 7
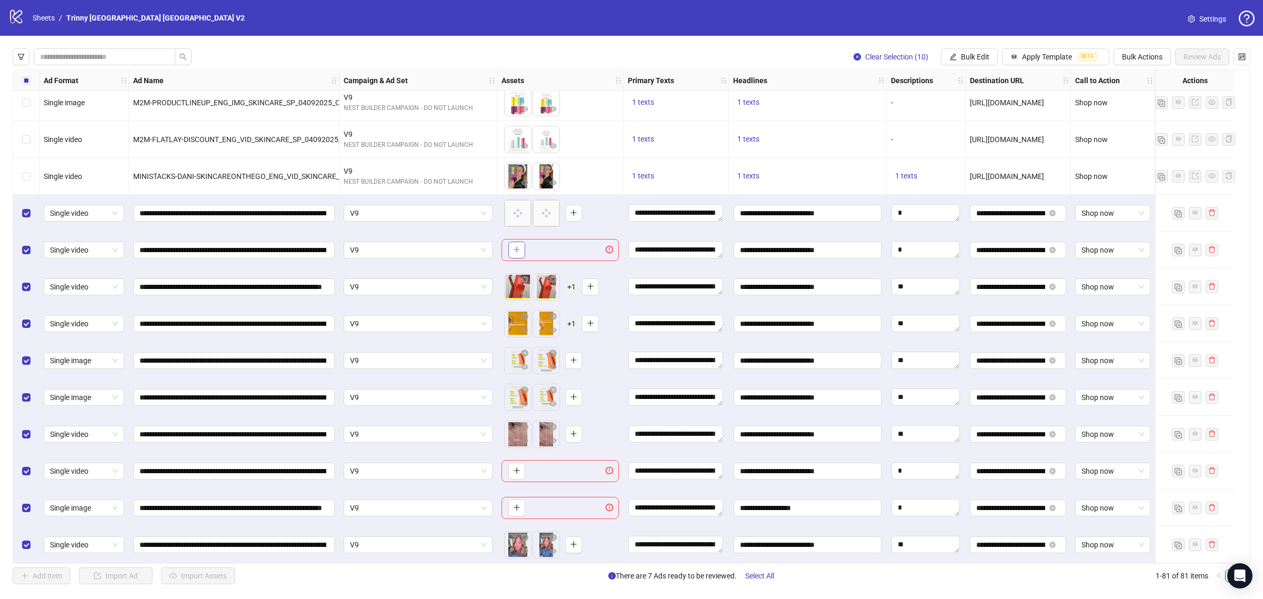
click at [512, 246] on button "button" at bounding box center [516, 250] width 17 height 17
click at [516, 470] on icon "plus" at bounding box center [517, 470] width 6 height 1
click at [517, 506] on icon "plus" at bounding box center [516, 508] width 1 height 6
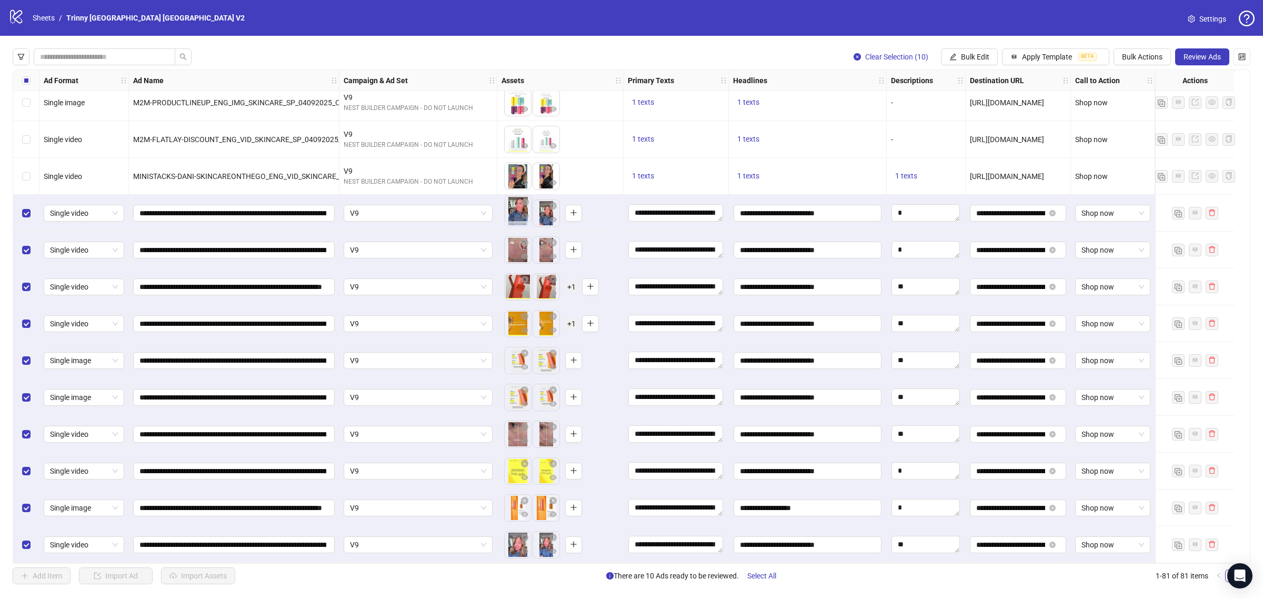
drag, startPoint x: 540, startPoint y: 212, endPoint x: 526, endPoint y: 229, distance: 22.8
click at [515, 212] on body "logo/logo-mobile Sheets / Trinny London US V2 Settings Clear Selection (10) Bul…" at bounding box center [631, 299] width 1263 height 599
drag, startPoint x: 543, startPoint y: 286, endPoint x: 555, endPoint y: 283, distance: 12.5
click at [509, 287] on body "logo/logo-mobile Sheets / Trinny London US V2 Settings Clear Selection (10) Bul…" at bounding box center [631, 299] width 1263 height 599
click at [567, 282] on span "+ 1" at bounding box center [571, 287] width 13 height 12
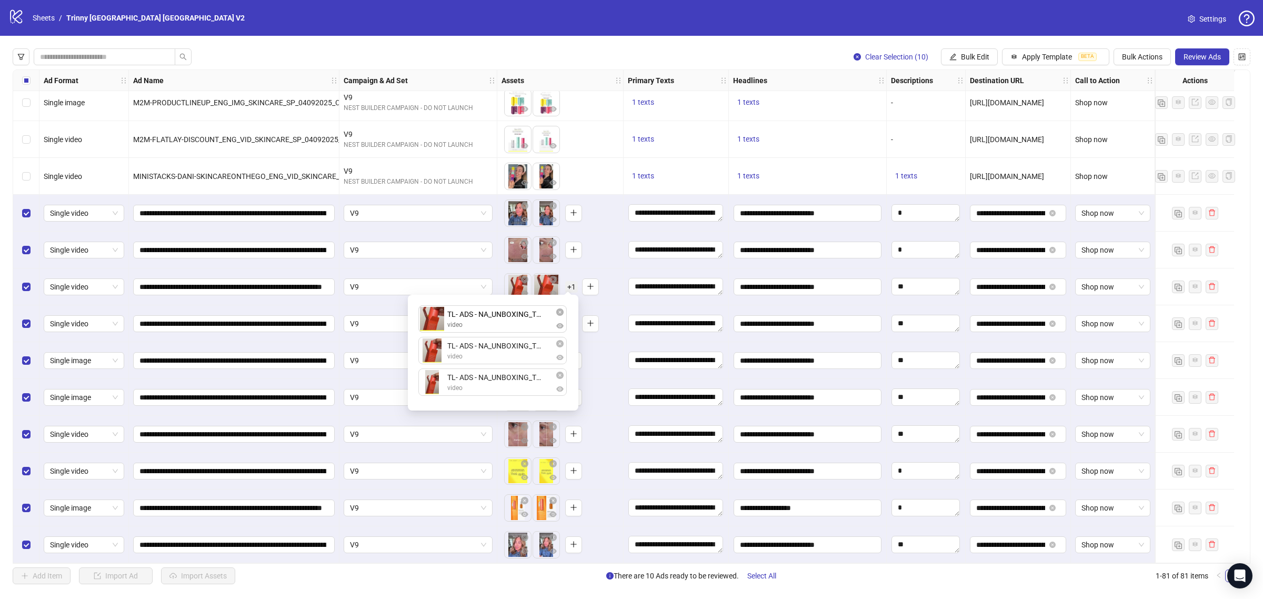
drag, startPoint x: 488, startPoint y: 352, endPoint x: 482, endPoint y: 343, distance: 10.7
click at [489, 328] on div "TL- ADS - NA_UNBOXING_TEXTURE_LOFI_4X5.mp4 video TL- ADS - NA_UNBOXING_TEXTURE_…" at bounding box center [493, 352] width 158 height 103
click at [474, 366] on li "TL- ADS - NA_UNBOXING_TEXTURE_LOFI_4X5.mp4 video" at bounding box center [492, 353] width 149 height 32
click at [474, 365] on li "TL- ADS - NA_UNBOXING_TEXTURE_LOFI_4X5.mp4 video" at bounding box center [492, 353] width 149 height 32
drag, startPoint x: 472, startPoint y: 356, endPoint x: 505, endPoint y: 369, distance: 36.0
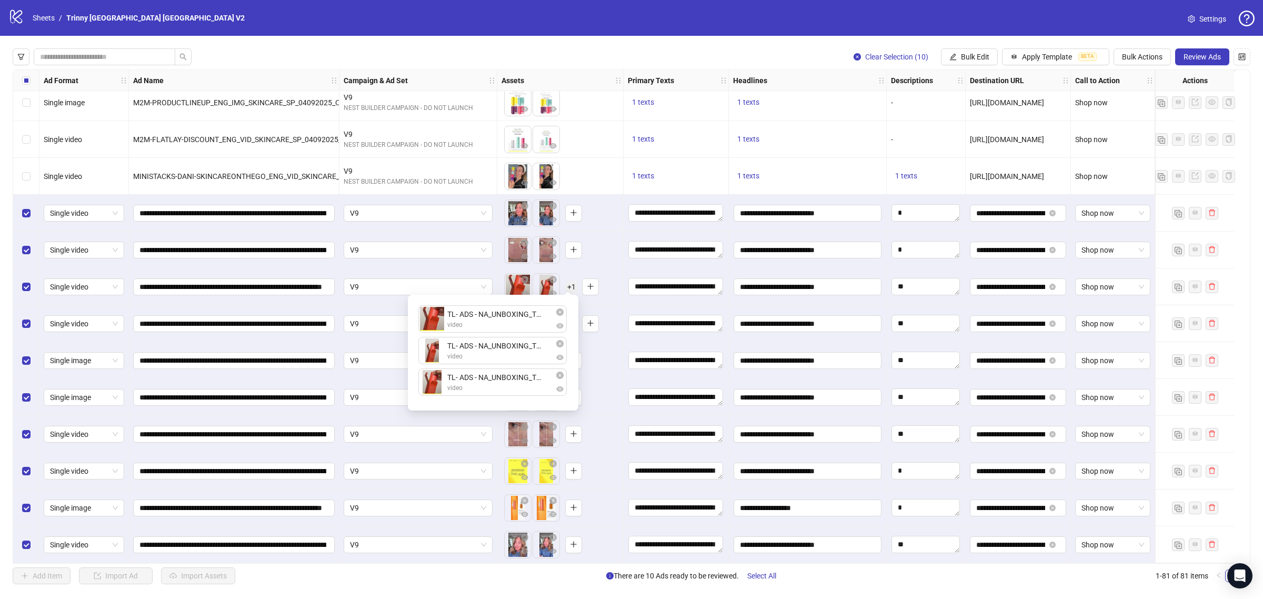
click at [616, 305] on div "To pick up a draggable item, press the space bar. While dragging, use the arrow…" at bounding box center [560, 323] width 126 height 37
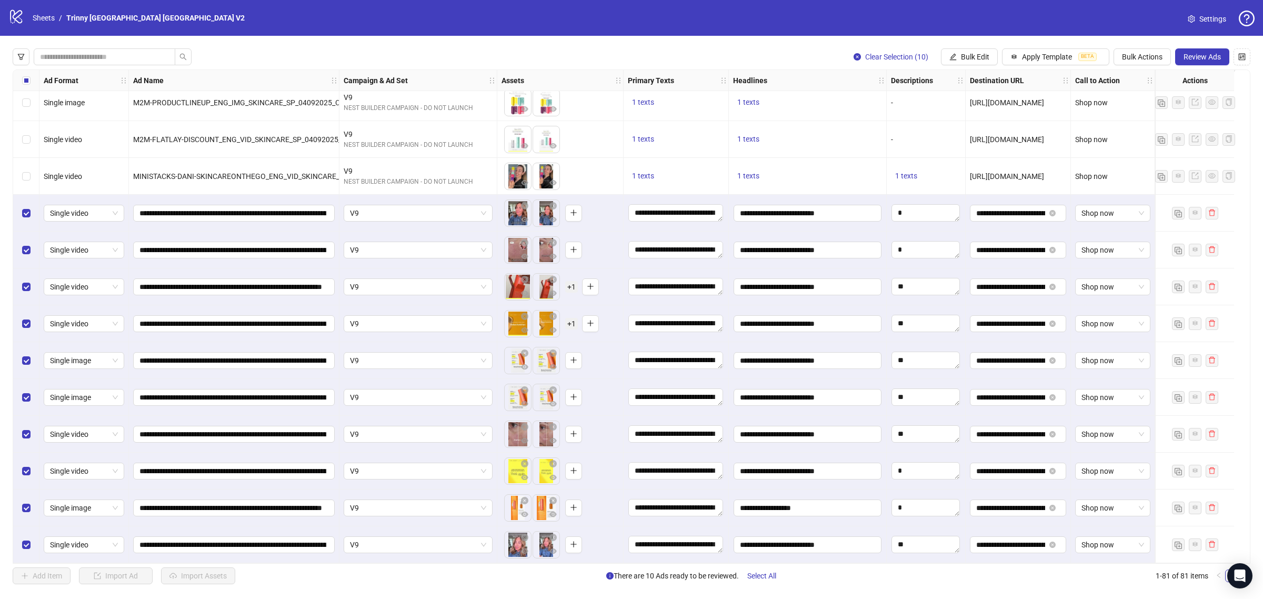
click at [573, 319] on span "+ 1" at bounding box center [571, 324] width 13 height 12
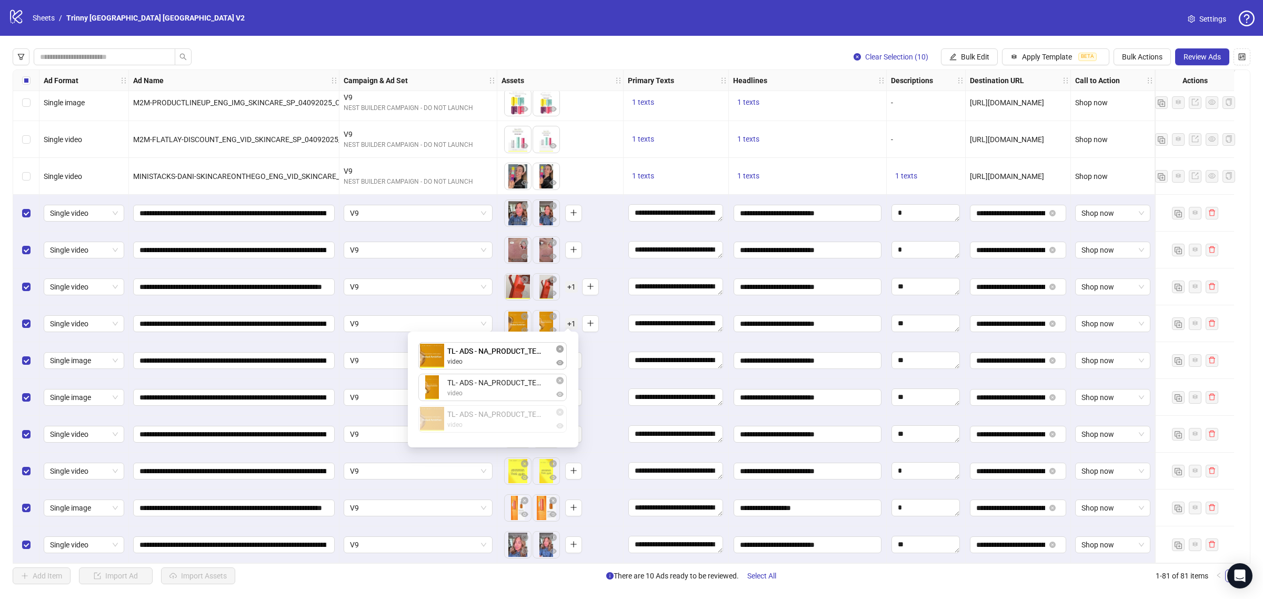
drag, startPoint x: 484, startPoint y: 424, endPoint x: 485, endPoint y: 379, distance: 44.7
click at [488, 358] on div "TL- ADS - NA_PRODUCT_TEXTURE_VIDEO_4X5.mp4 video TL- ADS - NA_PRODUCT_TEXTURE_V…" at bounding box center [493, 389] width 158 height 103
drag, startPoint x: 484, startPoint y: 387, endPoint x: 512, endPoint y: 406, distance: 34.0
click at [606, 327] on div "To pick up a draggable item, press the space bar. While dragging, use the arrow…" at bounding box center [560, 323] width 117 height 33
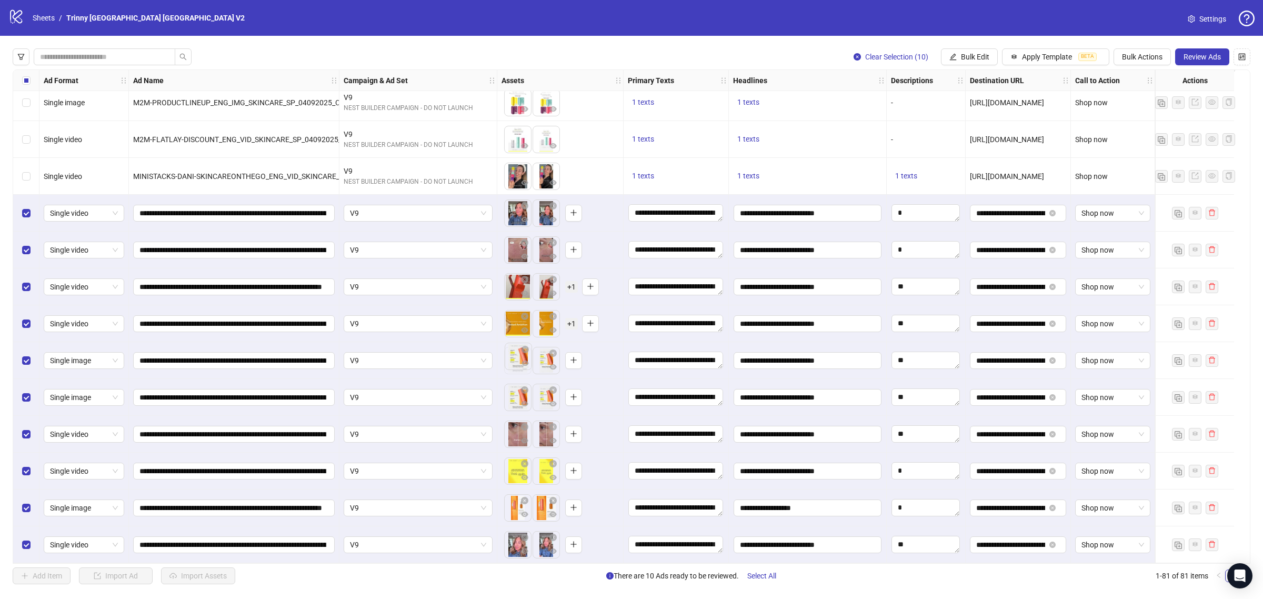
drag, startPoint x: 543, startPoint y: 361, endPoint x: 528, endPoint y: 373, distance: 18.7
click at [508, 360] on body "logo/logo-mobile Sheets / Trinny London US V2 Settings Clear Selection (10) Bul…" at bounding box center [631, 299] width 1263 height 599
click at [496, 500] on body "logo/logo-mobile Sheets / Trinny London US V2 Settings Clear Selection (10) Bul…" at bounding box center [631, 299] width 1263 height 599
click at [598, 514] on div "To pick up a draggable item, press the space bar. While dragging, use the arrow…" at bounding box center [560, 508] width 117 height 33
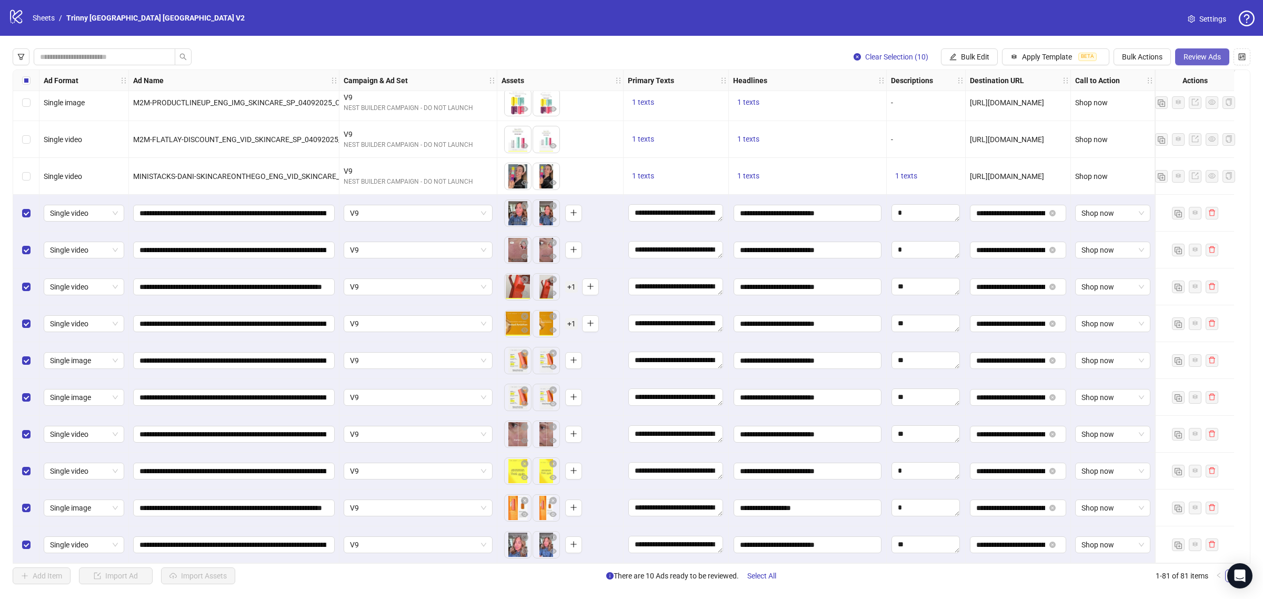
click at [1197, 53] on span "Review Ads" at bounding box center [1202, 57] width 37 height 8
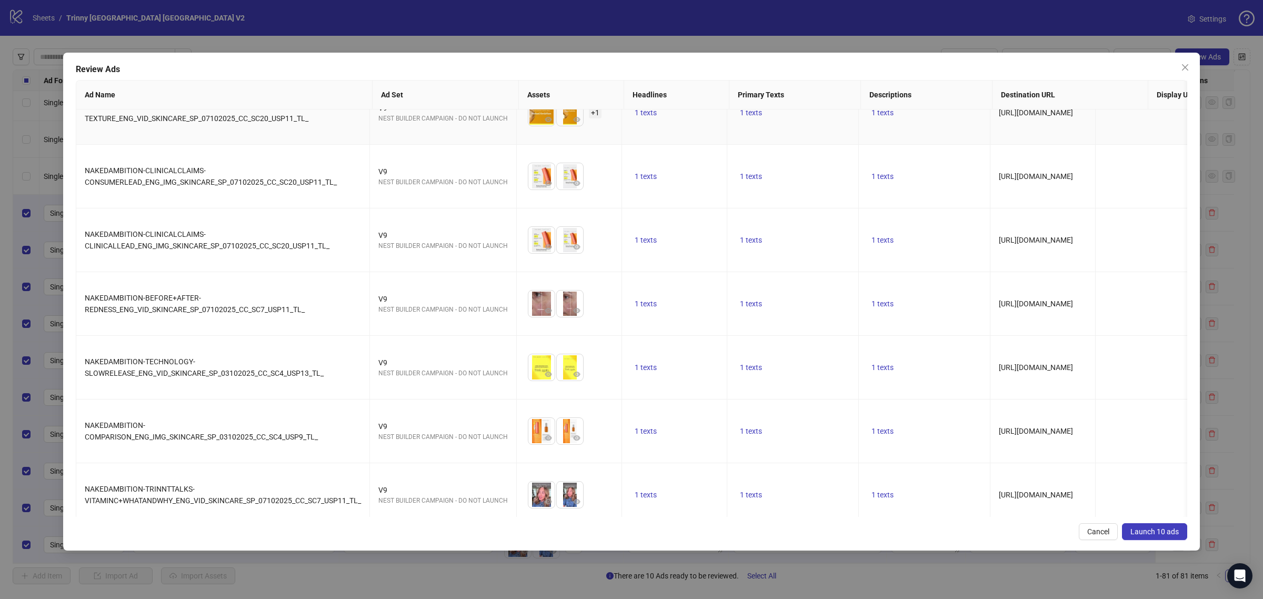
scroll to position [239, 0]
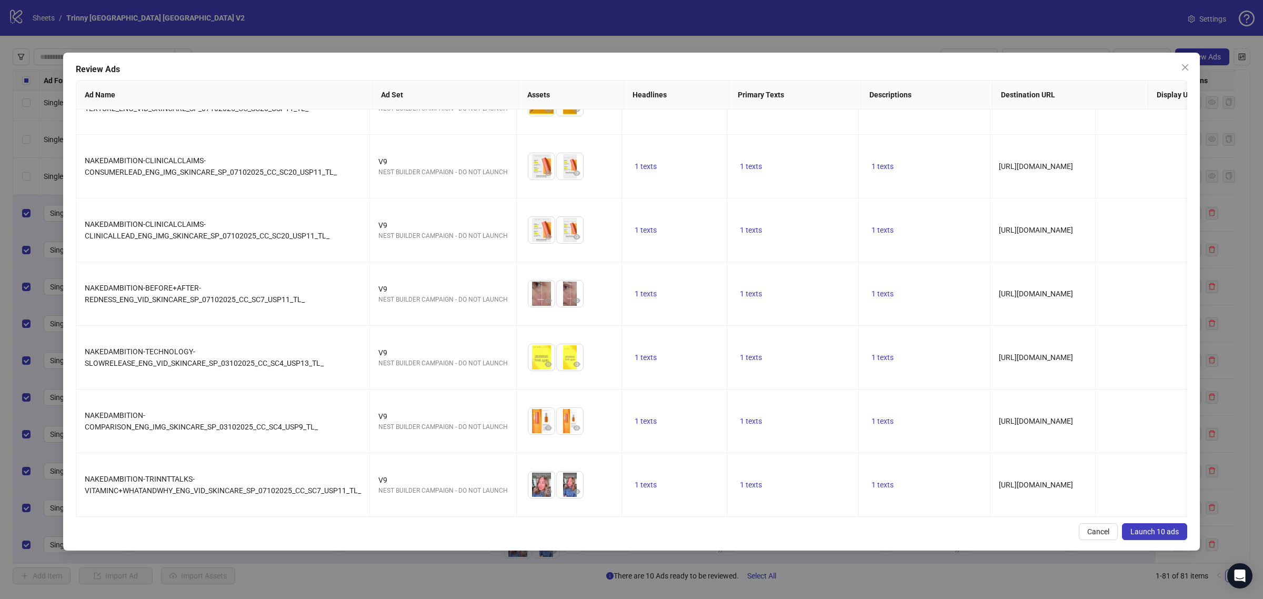
click at [1168, 527] on span "Launch 10 ads" at bounding box center [1154, 531] width 48 height 8
